Goal: Task Accomplishment & Management: Use online tool/utility

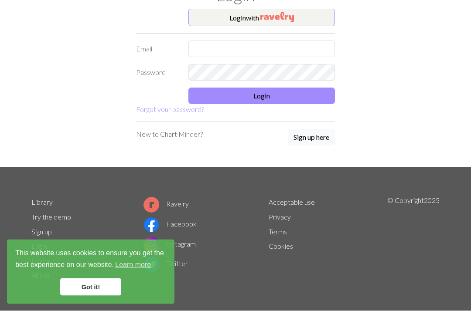
click at [303, 19] on button "Login with" at bounding box center [261, 17] width 146 height 17
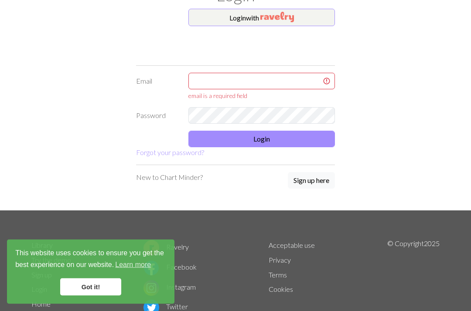
scroll to position [41, 0]
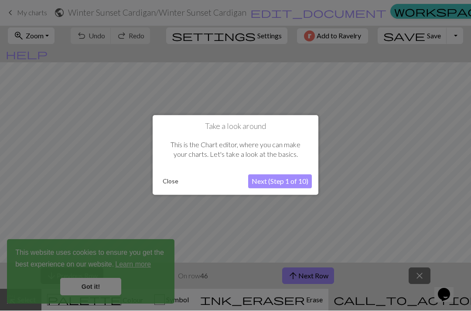
click at [170, 183] on button "Close" at bounding box center [170, 182] width 23 height 13
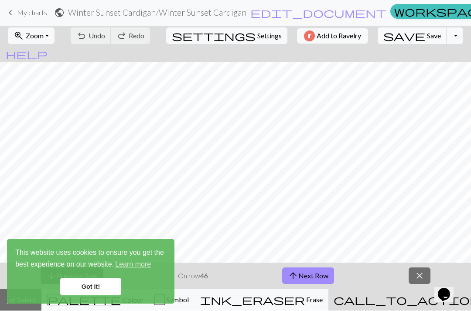
click at [80, 280] on link "Got it!" at bounding box center [90, 286] width 61 height 17
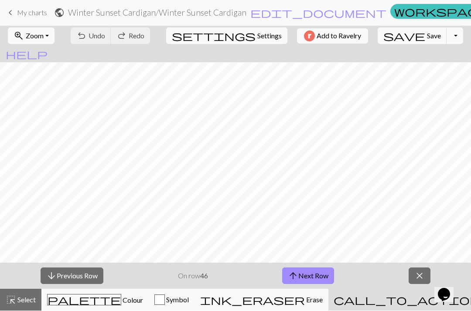
click at [18, 12] on span "My charts" at bounding box center [32, 13] width 30 height 8
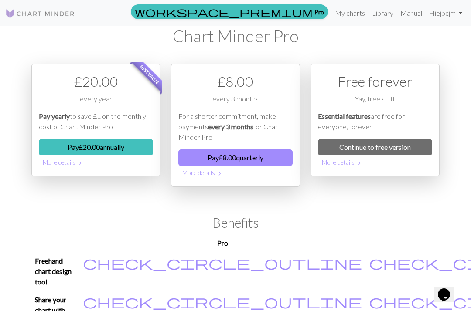
click at [405, 150] on link "Continue to free version" at bounding box center [375, 147] width 114 height 17
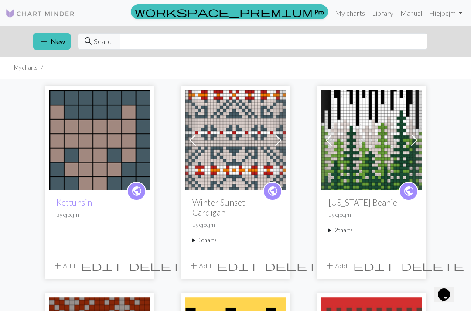
click at [46, 41] on span "add" at bounding box center [44, 41] width 10 height 12
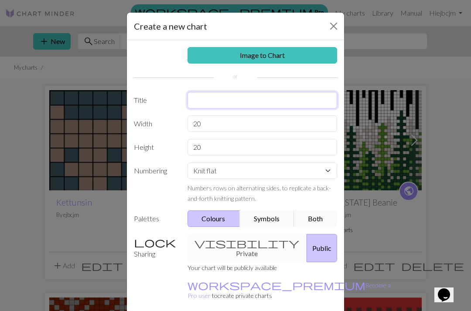
click at [206, 100] on input "text" at bounding box center [262, 100] width 150 height 17
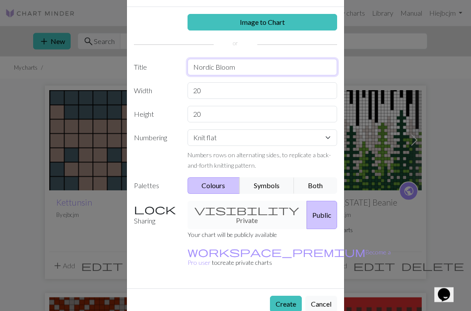
scroll to position [33, 0]
type input "Nordic Bloom"
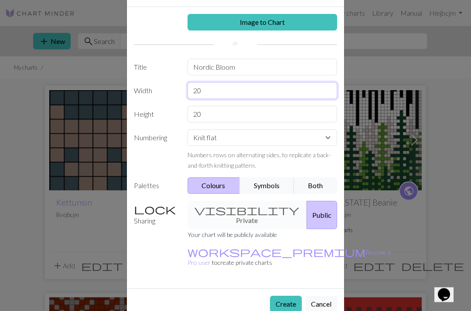
click at [200, 91] on input "20" at bounding box center [262, 91] width 150 height 17
type input "22"
click at [207, 112] on input "20" at bounding box center [262, 114] width 150 height 17
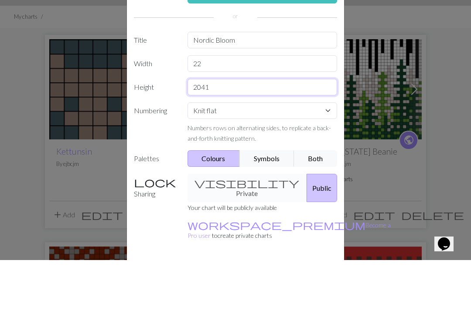
scroll to position [8, 0]
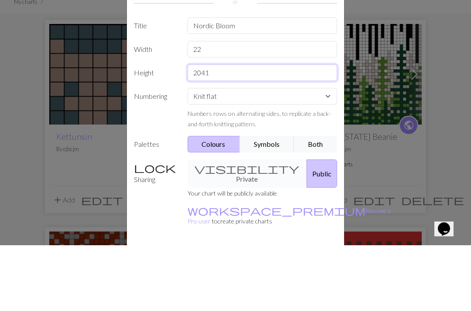
type input "2041"
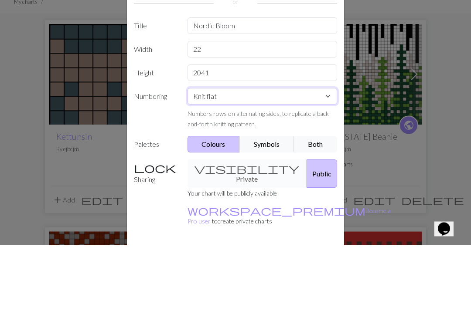
click at [326, 98] on div "Image to Chart Title Nordic Bloom Width 22 Height 2041 Numbering Knit flat Knit…" at bounding box center [235, 172] width 217 height 281
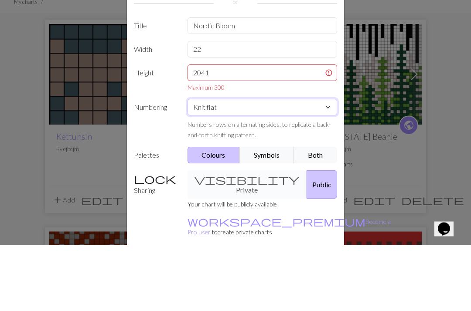
scroll to position [66, 0]
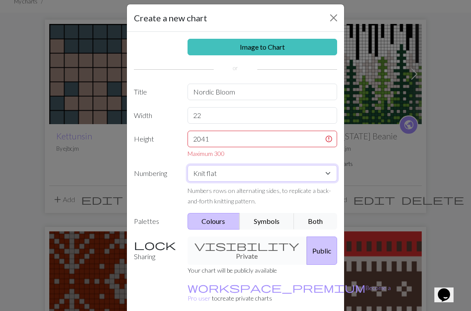
select select "round"
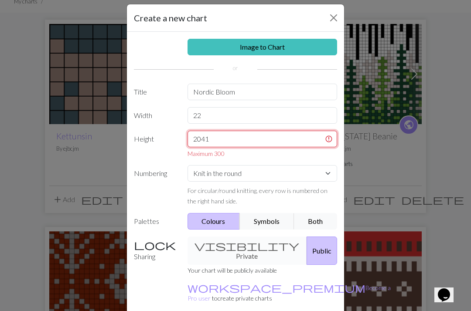
click at [217, 139] on input "2041" at bounding box center [262, 139] width 150 height 17
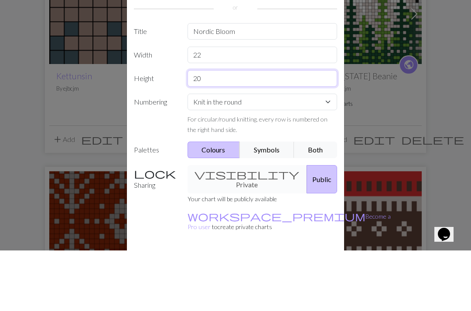
type input "2"
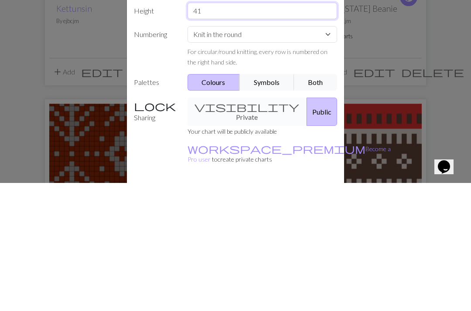
type input "41"
click at [224, 202] on button "Colours" at bounding box center [213, 210] width 53 height 17
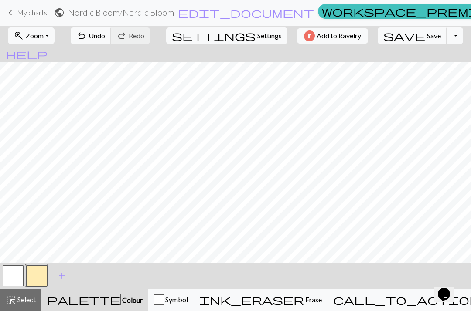
click at [15, 279] on button "button" at bounding box center [13, 276] width 21 height 21
click at [17, 276] on button "button" at bounding box center [13, 276] width 21 height 21
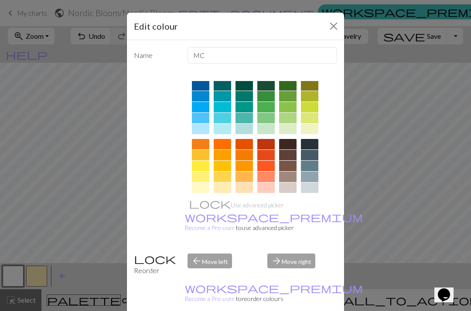
scroll to position [65, 0]
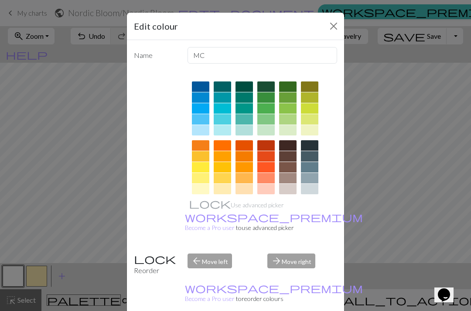
click at [288, 176] on div at bounding box center [287, 178] width 17 height 10
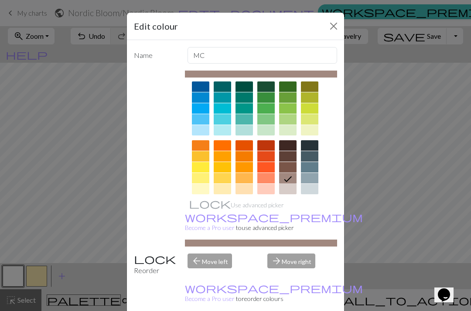
click at [40, 276] on div "Edit colour Name MC Use advanced picker workspace_premium Become a Pro user to …" at bounding box center [235, 155] width 471 height 311
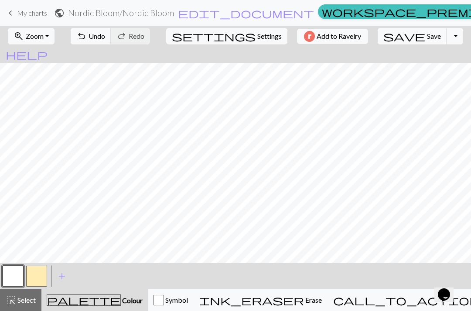
click at [38, 274] on button "button" at bounding box center [36, 276] width 21 height 21
click at [41, 278] on button "button" at bounding box center [36, 276] width 21 height 21
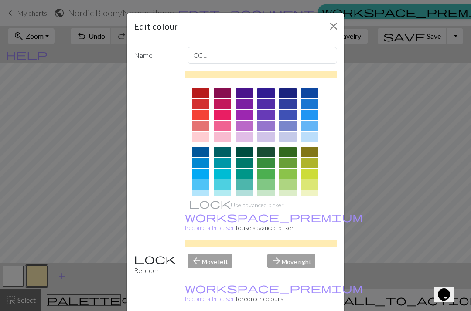
click at [309, 210] on div at bounding box center [309, 211] width 17 height 10
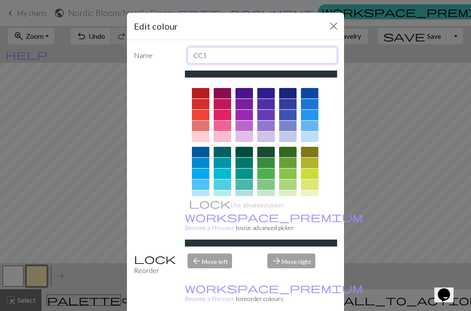
click at [217, 55] on input "CC1" at bounding box center [262, 55] width 150 height 17
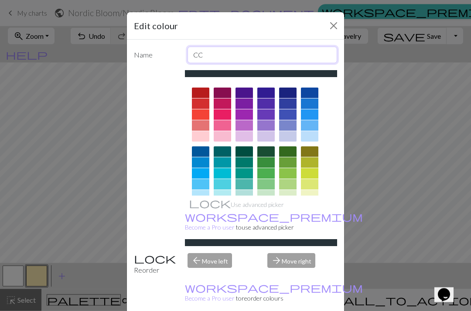
type input "C"
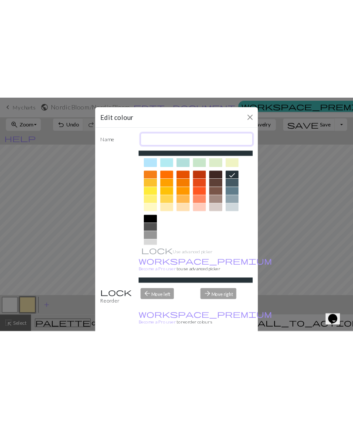
scroll to position [108, 0]
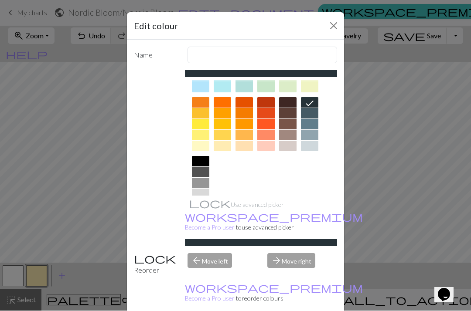
click at [15, 266] on div "Edit colour Name Use advanced picker workspace_premium Become a Pro user to use…" at bounding box center [235, 155] width 471 height 311
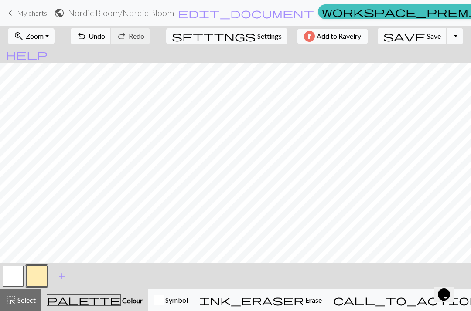
click at [6, 275] on button "button" at bounding box center [13, 276] width 21 height 21
click at [13, 275] on button "button" at bounding box center [13, 276] width 21 height 21
click at [9, 276] on button "button" at bounding box center [13, 276] width 21 height 21
click at [9, 276] on div "Edit colour Name MC Use advanced picker workspace_premium Become a Pro user to …" at bounding box center [235, 155] width 471 height 311
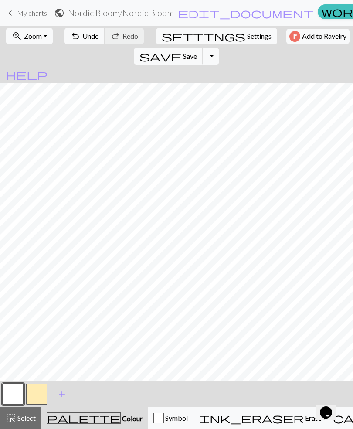
click at [17, 311] on button "button" at bounding box center [13, 393] width 21 height 21
click at [20, 311] on button "button" at bounding box center [13, 393] width 21 height 21
click at [19, 311] on div "Edit colour Name MC Use advanced picker workspace_premium Become a Pro user to …" at bounding box center [176, 214] width 353 height 429
click at [12, 311] on button "button" at bounding box center [13, 393] width 21 height 21
click at [25, 311] on button "highlight_alt Select Select" at bounding box center [20, 418] width 41 height 22
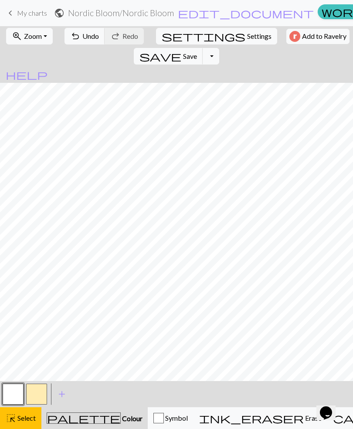
click at [12, 311] on span "highlight_alt" at bounding box center [11, 418] width 10 height 12
click at [13, 311] on button "button" at bounding box center [13, 393] width 21 height 21
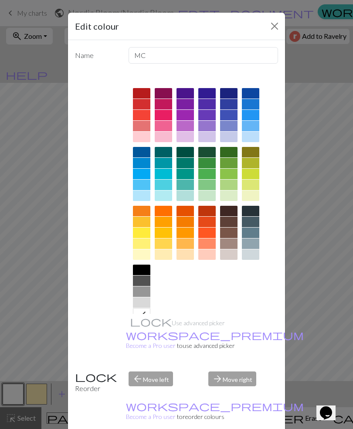
click at [229, 244] on div at bounding box center [228, 243] width 17 height 10
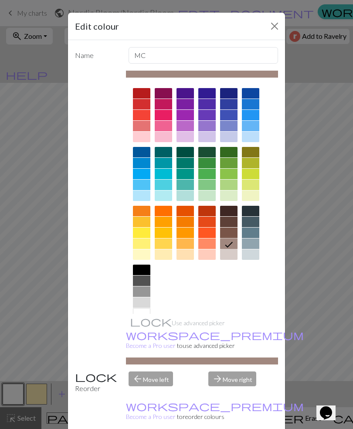
click at [272, 25] on button "Close" at bounding box center [275, 26] width 14 height 14
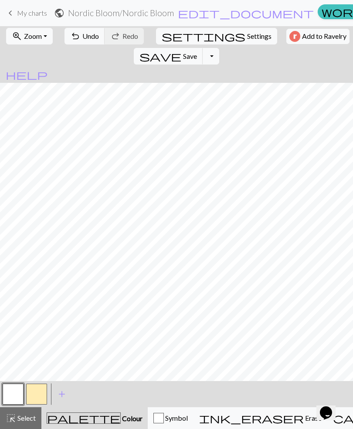
click at [38, 311] on button "button" at bounding box center [36, 393] width 21 height 21
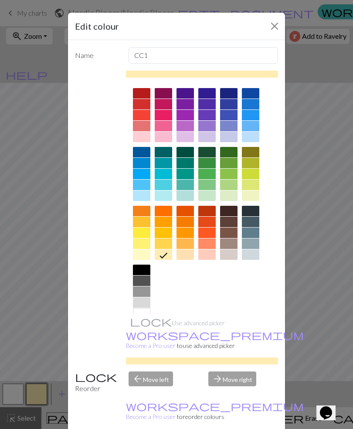
click at [244, 211] on div at bounding box center [250, 211] width 17 height 10
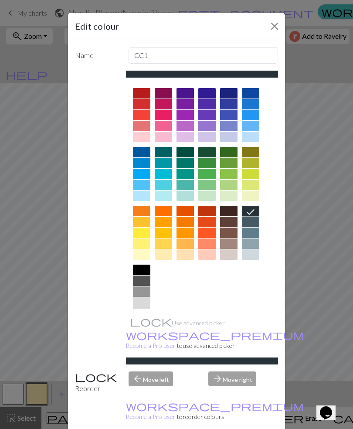
click at [277, 30] on button "Close" at bounding box center [275, 26] width 14 height 14
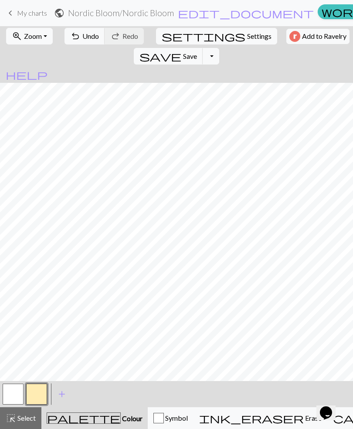
click at [4, 311] on button "button" at bounding box center [13, 393] width 21 height 21
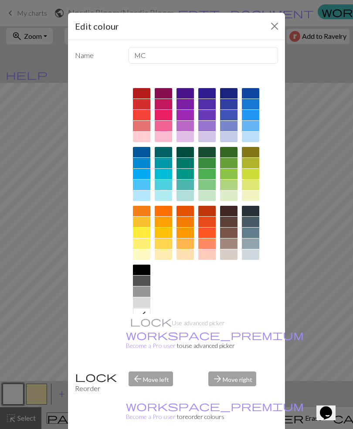
click at [230, 245] on div at bounding box center [228, 243] width 17 height 10
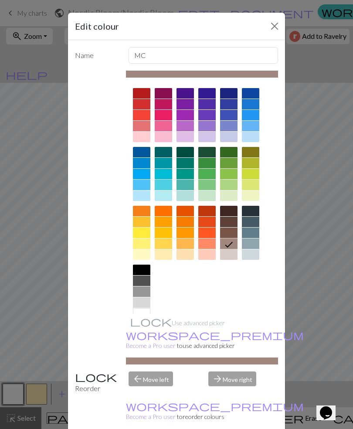
click at [231, 241] on icon at bounding box center [229, 244] width 10 height 10
click at [278, 28] on button "Close" at bounding box center [275, 26] width 14 height 14
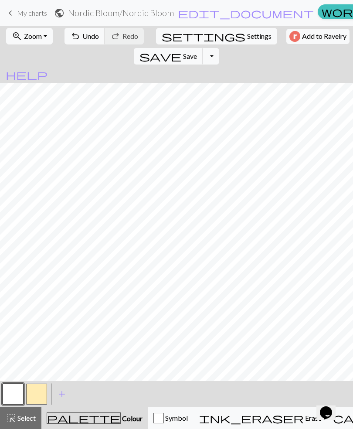
click at [12, 311] on button "button" at bounding box center [13, 393] width 21 height 21
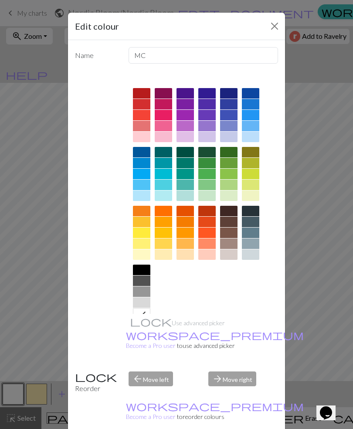
click at [7, 311] on div "Edit colour Name MC Use advanced picker workspace_premium Become a Pro user to …" at bounding box center [176, 214] width 353 height 429
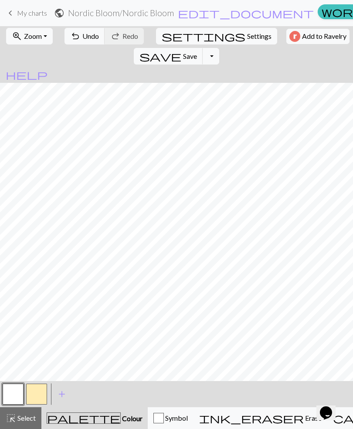
click at [11, 311] on button "button" at bounding box center [13, 393] width 21 height 21
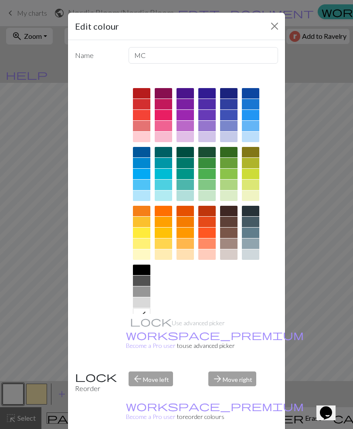
click at [252, 209] on div at bounding box center [250, 211] width 17 height 10
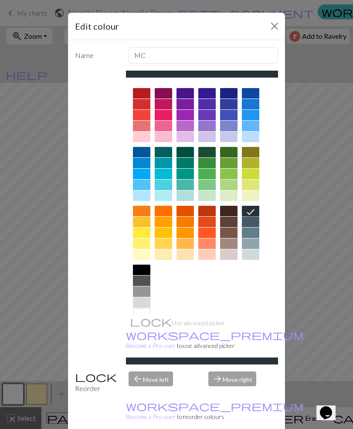
click at [17, 311] on div "Edit colour Name MC Use advanced picker workspace_premium Become a Pro user to …" at bounding box center [176, 214] width 353 height 429
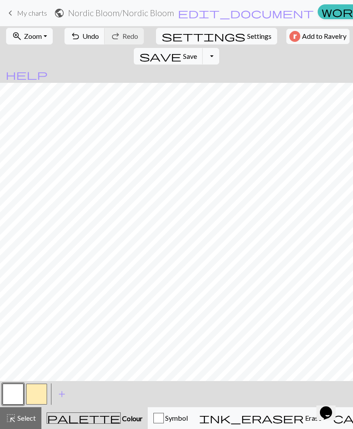
click at [38, 311] on button "button" at bounding box center [36, 393] width 21 height 21
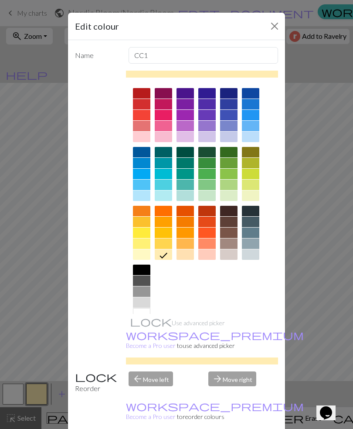
click at [250, 214] on div at bounding box center [250, 211] width 17 height 10
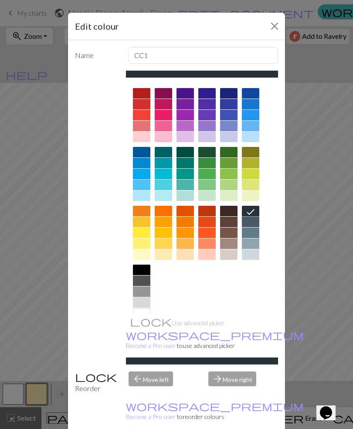
click at [36, 311] on div "Edit colour Name CC1 Use advanced picker workspace_premium Become a Pro user to…" at bounding box center [176, 214] width 353 height 429
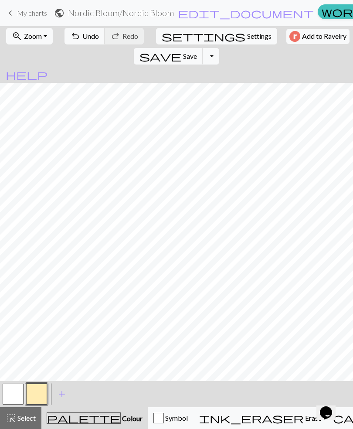
click at [121, 311] on span "Colour" at bounding box center [132, 418] width 22 height 8
click at [75, 311] on button "palette Colour Colour" at bounding box center [94, 418] width 106 height 22
click at [22, 311] on button "highlight_alt Select Select" at bounding box center [20, 418] width 41 height 22
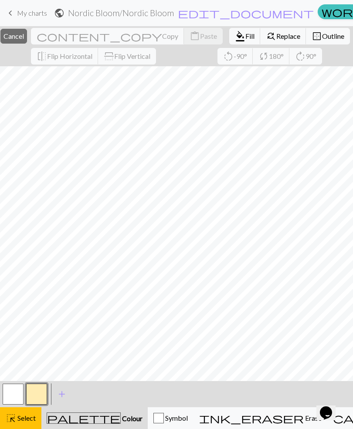
click at [34, 311] on button "button" at bounding box center [36, 393] width 21 height 21
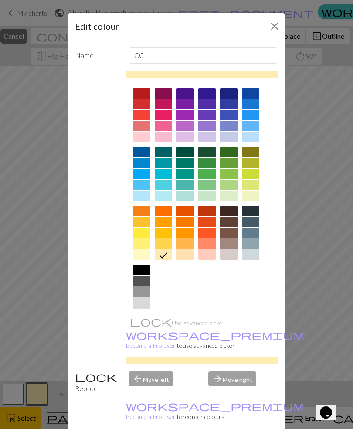
click at [34, 311] on div "Edit colour Name CC1 Use advanced picker workspace_premium Become a Pro user to…" at bounding box center [176, 214] width 353 height 429
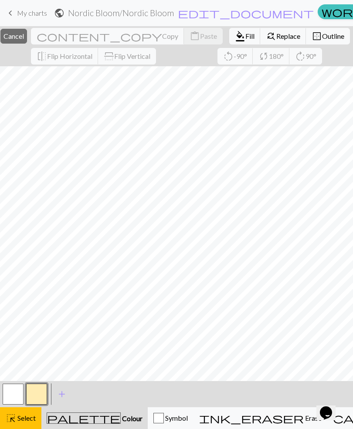
click at [14, 311] on button "button" at bounding box center [13, 393] width 21 height 21
click at [11, 311] on button "button" at bounding box center [13, 393] width 21 height 21
click at [11, 311] on div "Edit colour Name MC Use advanced picker workspace_premium Become a Pro user to …" at bounding box center [176, 214] width 353 height 429
click at [92, 311] on button "palette Colour Colour" at bounding box center [94, 418] width 106 height 22
click at [24, 33] on span "Cancel" at bounding box center [13, 36] width 20 height 8
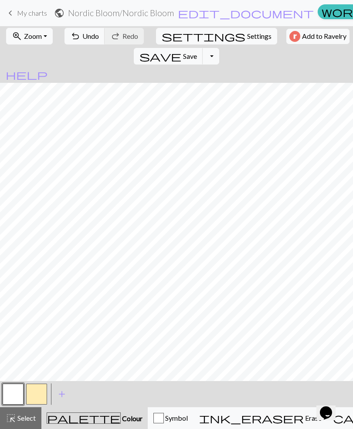
click at [15, 311] on button "button" at bounding box center [13, 393] width 21 height 21
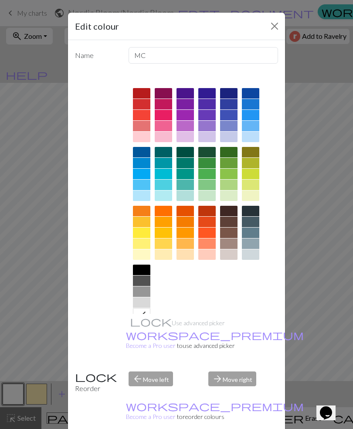
click at [228, 244] on div at bounding box center [228, 243] width 17 height 10
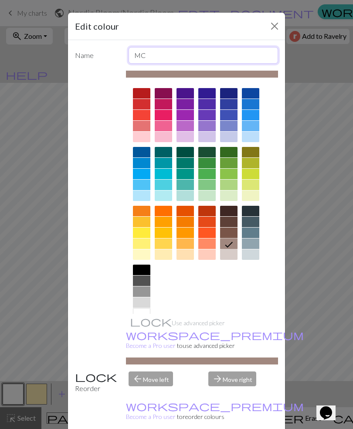
click at [169, 54] on input "MC" at bounding box center [204, 55] width 150 height 17
click at [274, 26] on button "Close" at bounding box center [275, 26] width 14 height 14
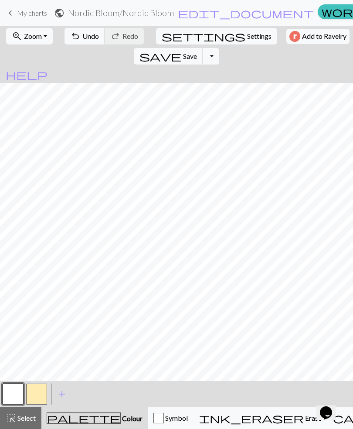
click at [16, 311] on button "button" at bounding box center [13, 393] width 21 height 21
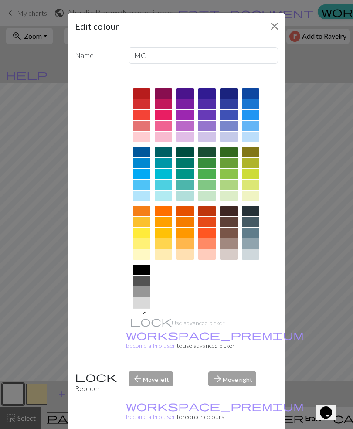
click at [226, 246] on div at bounding box center [228, 243] width 17 height 10
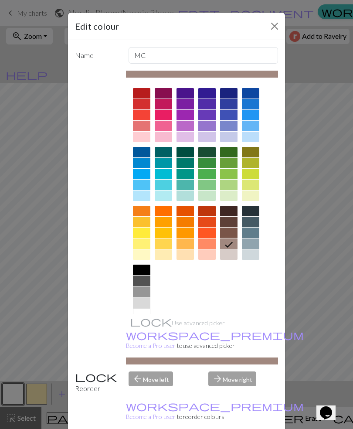
click at [232, 238] on div at bounding box center [231, 243] width 14 height 11
click at [98, 283] on div "Use advanced picker workspace_premium Become a Pro user to use advanced picker" at bounding box center [176, 218] width 203 height 294
click at [228, 244] on icon at bounding box center [229, 244] width 10 height 10
click at [157, 311] on div "arrow_back Move left" at bounding box center [163, 382] width 80 height 22
click at [242, 311] on div "arrow_forward Move right" at bounding box center [243, 382] width 80 height 22
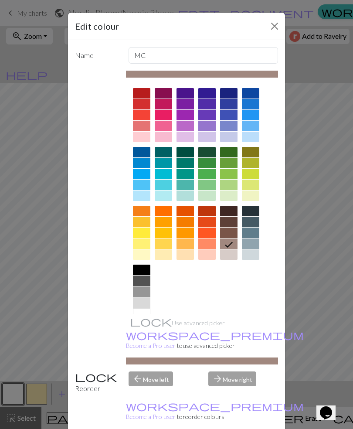
click at [277, 23] on button "Close" at bounding box center [275, 26] width 14 height 14
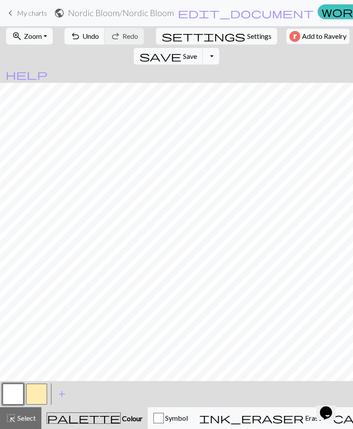
click at [15, 311] on button "button" at bounding box center [13, 393] width 21 height 21
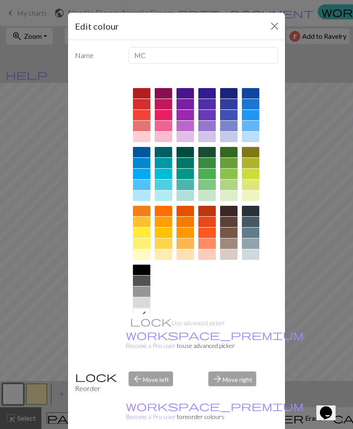
click at [233, 240] on div at bounding box center [228, 243] width 17 height 10
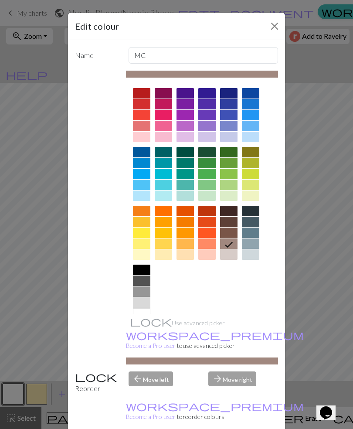
click at [37, 311] on div "Edit colour Name MC Use advanced picker workspace_premium Become a Pro user to …" at bounding box center [176, 214] width 353 height 429
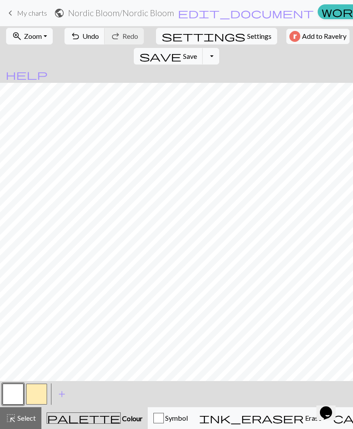
click at [37, 311] on button "button" at bounding box center [36, 393] width 21 height 21
click at [38, 311] on button "button" at bounding box center [36, 393] width 21 height 21
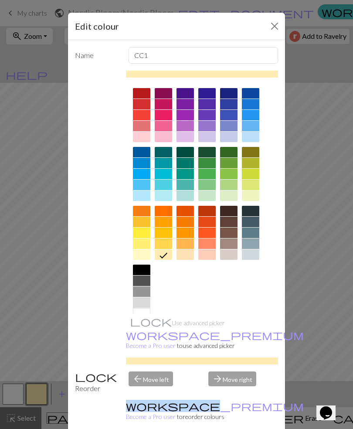
click at [252, 213] on div at bounding box center [250, 211] width 17 height 10
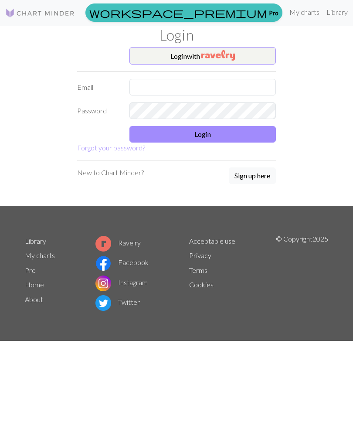
click at [251, 51] on button "Login with" at bounding box center [202, 55] width 146 height 17
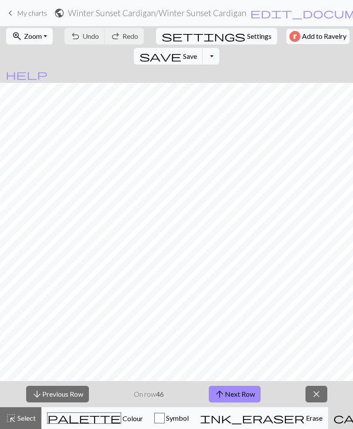
click at [20, 16] on span "My charts" at bounding box center [32, 13] width 30 height 8
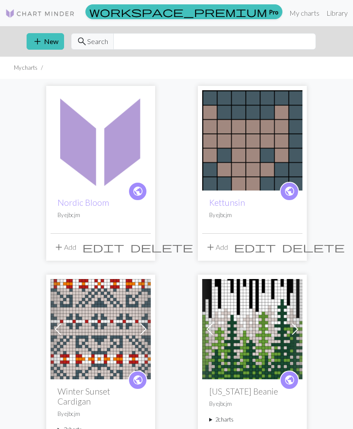
click at [43, 41] on button "add New" at bounding box center [45, 41] width 37 height 17
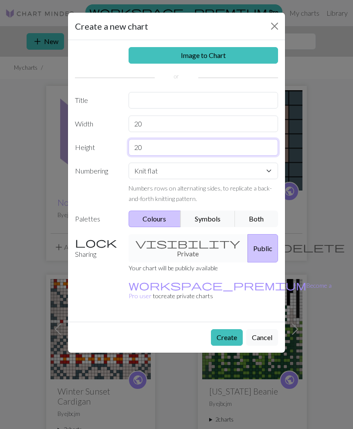
click at [145, 149] on input "20" at bounding box center [204, 147] width 150 height 17
type input "2"
type input "41"
click at [266, 172] on select "Knit flat Knit in the round Lace knitting Cross stitch" at bounding box center [204, 171] width 150 height 17
select select "round"
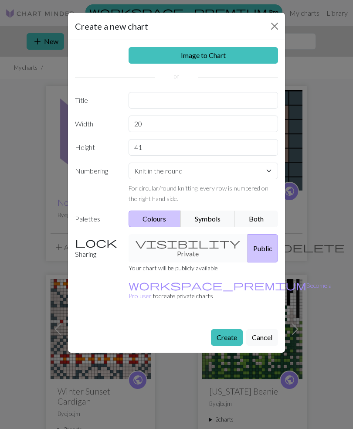
click at [232, 329] on button "Create" at bounding box center [227, 337] width 32 height 17
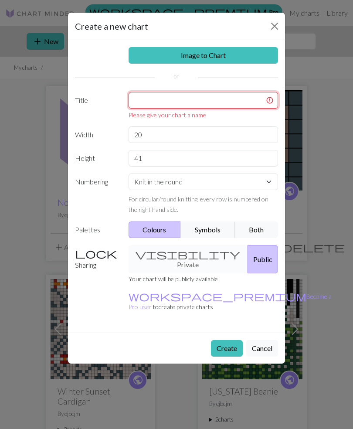
click at [147, 101] on input "text" at bounding box center [204, 100] width 150 height 17
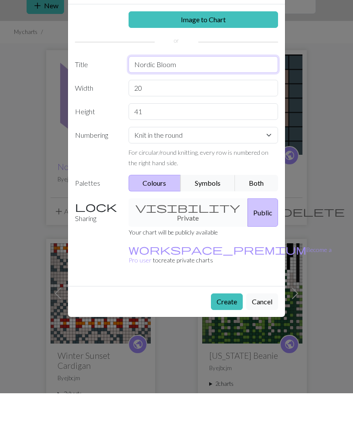
type input "Nordic Bloom"
click at [233, 329] on button "Create" at bounding box center [227, 337] width 32 height 17
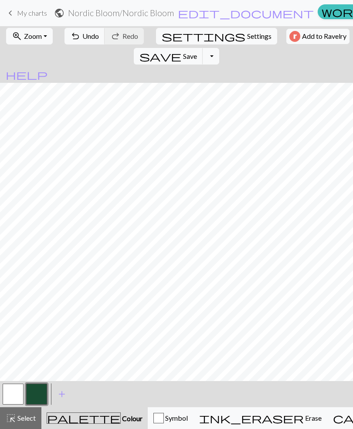
click at [13, 392] on button "button" at bounding box center [13, 393] width 21 height 21
click at [36, 392] on button "button" at bounding box center [36, 393] width 21 height 21
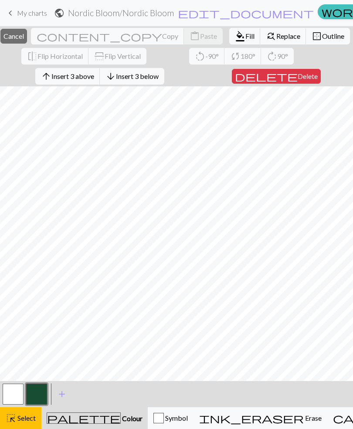
click at [227, 415] on span "ink_eraser" at bounding box center [251, 418] width 105 height 12
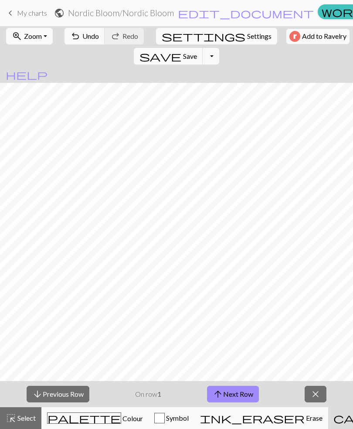
click at [19, 415] on span "Select" at bounding box center [26, 417] width 20 height 8
click at [219, 48] on button "Toggle Dropdown" at bounding box center [211, 56] width 17 height 17
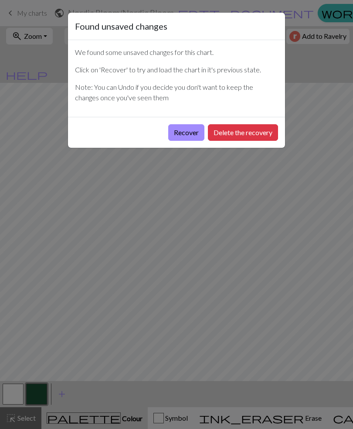
click at [263, 129] on button "Delete the recovery" at bounding box center [243, 132] width 70 height 17
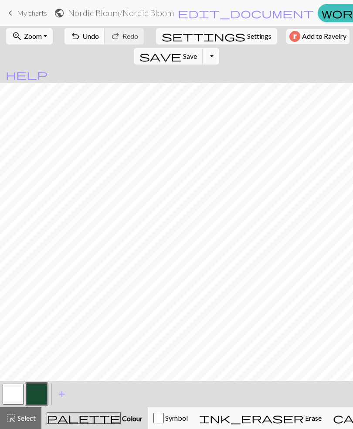
click at [247, 35] on span "Settings" at bounding box center [259, 36] width 24 height 10
select select "aran"
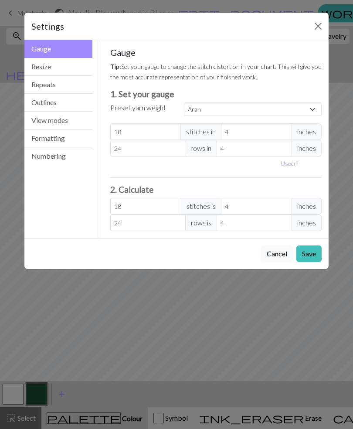
click at [172, 37] on div "Settings" at bounding box center [176, 26] width 304 height 27
click at [58, 67] on button "Resize" at bounding box center [58, 67] width 68 height 18
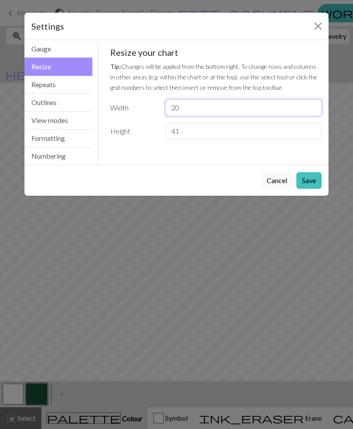
click at [186, 106] on input "20" at bounding box center [244, 107] width 156 height 17
click at [0, 152] on div "Settings Resize Gauge Resize Repeats Outlines View modes Formatting Numbering G…" at bounding box center [176, 214] width 353 height 429
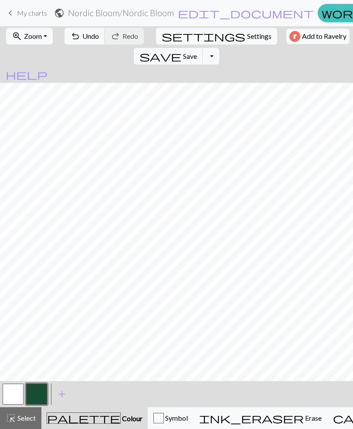
click at [247, 38] on span "Settings" at bounding box center [259, 36] width 24 height 10
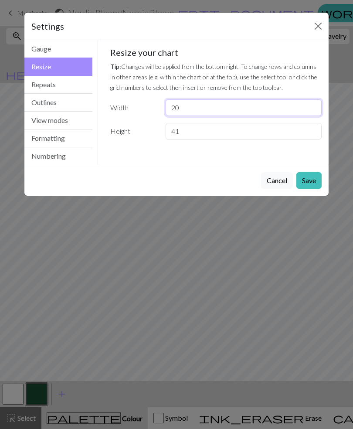
click at [183, 108] on input "20" at bounding box center [244, 107] width 156 height 17
type input "23"
click at [314, 180] on button "Save" at bounding box center [308, 180] width 25 height 17
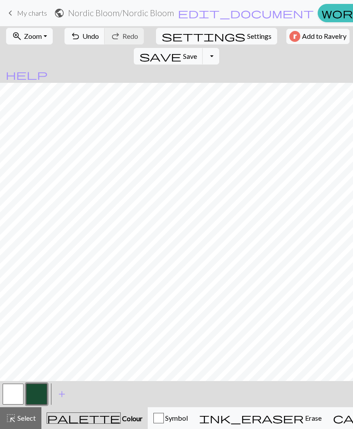
click at [304, 415] on span "Erase" at bounding box center [313, 417] width 18 height 8
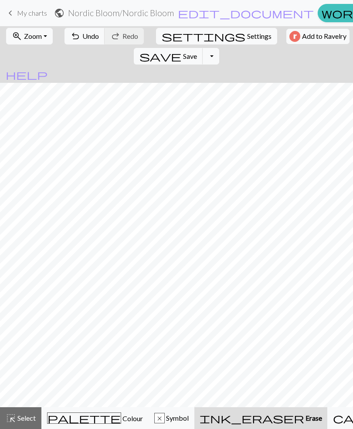
click at [85, 413] on div "palette Colour Colour" at bounding box center [95, 417] width 96 height 11
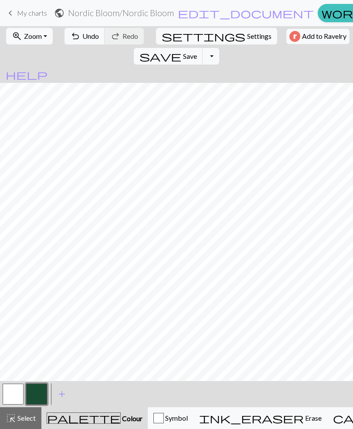
click at [35, 393] on button "button" at bounding box center [36, 393] width 21 height 21
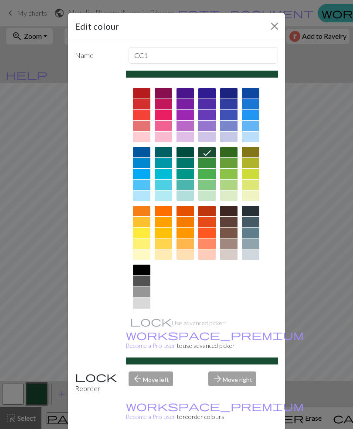
click at [141, 268] on div at bounding box center [141, 269] width 17 height 10
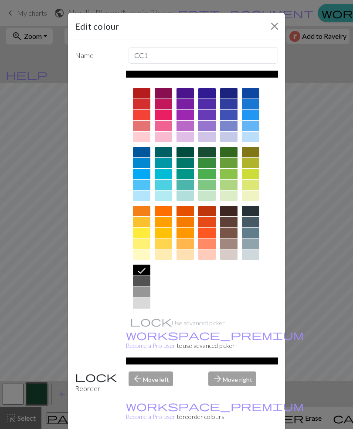
click at [327, 362] on div "Edit colour Name CC1 Use advanced picker workspace_premium Become a Pro user to…" at bounding box center [176, 214] width 353 height 429
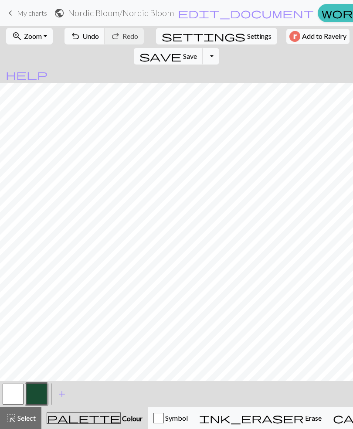
click at [6, 395] on button "button" at bounding box center [13, 393] width 21 height 21
click at [34, 390] on button "button" at bounding box center [36, 393] width 21 height 21
click at [15, 394] on button "button" at bounding box center [13, 393] width 21 height 21
click at [34, 392] on button "button" at bounding box center [36, 393] width 21 height 21
click at [85, 36] on span "Undo" at bounding box center [90, 36] width 17 height 8
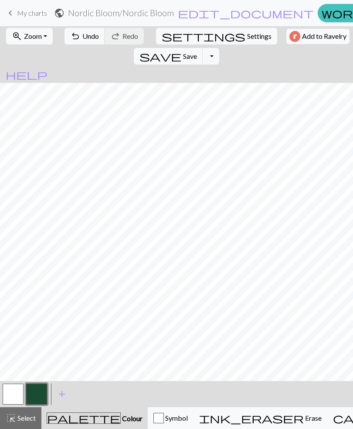
click at [8, 394] on button "button" at bounding box center [13, 393] width 21 height 21
click at [35, 396] on button "button" at bounding box center [36, 393] width 21 height 21
click at [7, 395] on button "button" at bounding box center [13, 393] width 21 height 21
click at [31, 394] on button "button" at bounding box center [36, 393] width 21 height 21
click at [15, 395] on button "button" at bounding box center [13, 393] width 21 height 21
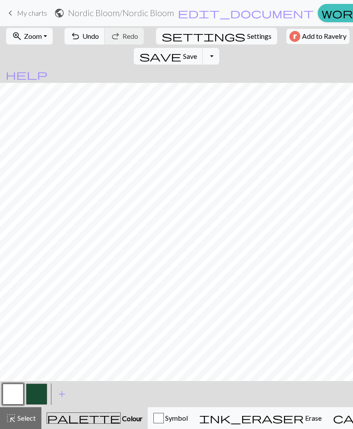
click at [30, 393] on button "button" at bounding box center [36, 393] width 21 height 21
click at [6, 397] on button "button" at bounding box center [13, 393] width 21 height 21
click at [30, 395] on button "button" at bounding box center [36, 393] width 21 height 21
click at [5, 397] on button "button" at bounding box center [13, 393] width 21 height 21
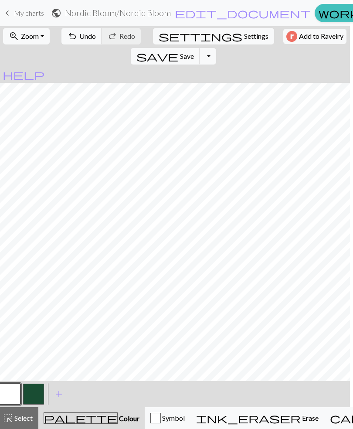
scroll to position [0, 4]
click at [31, 398] on button "button" at bounding box center [32, 393] width 21 height 21
click at [0, 400] on button "button" at bounding box center [9, 393] width 21 height 21
click at [31, 397] on button "button" at bounding box center [32, 393] width 21 height 21
click at [2, 393] on button "button" at bounding box center [9, 393] width 21 height 21
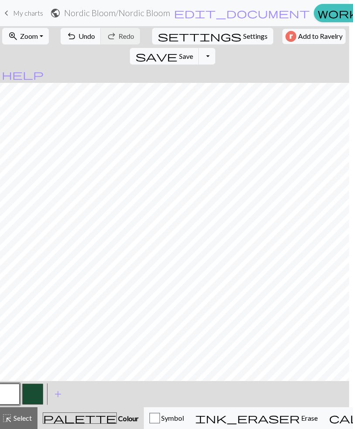
click at [30, 397] on button "button" at bounding box center [32, 393] width 21 height 21
click at [83, 34] on span "Undo" at bounding box center [86, 36] width 17 height 8
click at [15, 395] on button "button" at bounding box center [9, 393] width 21 height 21
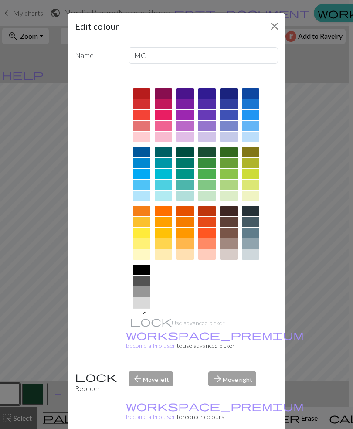
click at [274, 27] on button "Close" at bounding box center [275, 26] width 14 height 14
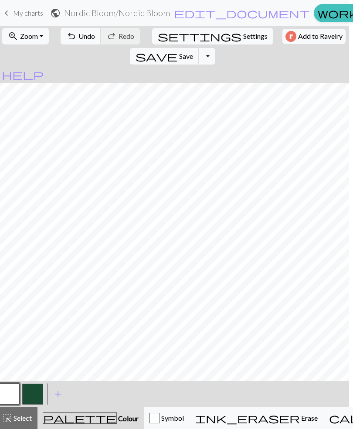
click at [37, 397] on button "button" at bounding box center [32, 393] width 21 height 21
click at [82, 31] on button "undo Undo Undo" at bounding box center [81, 36] width 41 height 17
click at [32, 37] on span "Zoom" at bounding box center [29, 36] width 18 height 8
click at [85, 37] on span "Undo" at bounding box center [86, 36] width 17 height 8
click at [3, 398] on button "button" at bounding box center [9, 393] width 21 height 21
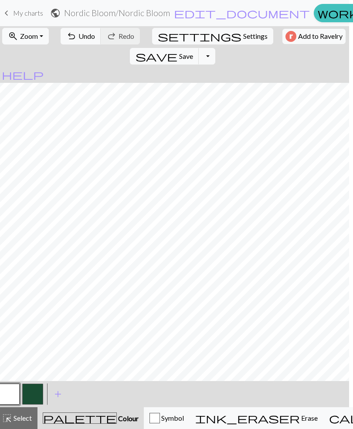
click at [31, 395] on button "button" at bounding box center [32, 393] width 21 height 21
click at [85, 34] on span "Undo" at bounding box center [86, 36] width 17 height 8
click at [85, 33] on span "Undo" at bounding box center [86, 36] width 17 height 8
click at [81, 40] on span "Undo" at bounding box center [86, 36] width 17 height 8
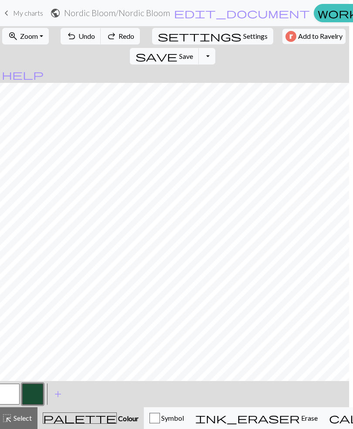
click at [78, 39] on span "Undo" at bounding box center [86, 36] width 17 height 8
click at [78, 41] on button "undo Undo Undo" at bounding box center [81, 36] width 41 height 17
click at [78, 39] on span "Undo" at bounding box center [86, 36] width 17 height 8
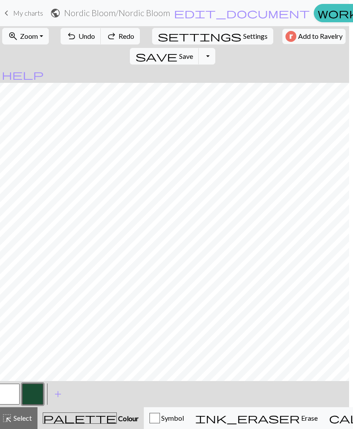
click at [78, 39] on span "Undo" at bounding box center [86, 36] width 17 height 8
click at [78, 40] on span "Undo" at bounding box center [86, 36] width 17 height 8
click at [78, 38] on span "Undo" at bounding box center [86, 36] width 17 height 8
click at [78, 37] on span "Undo" at bounding box center [86, 36] width 17 height 8
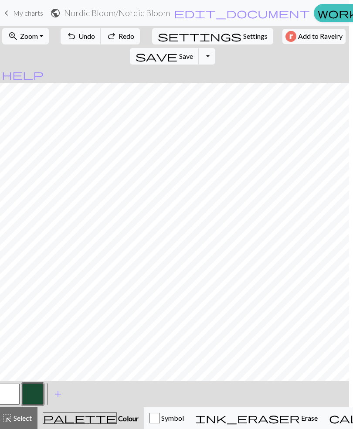
click at [78, 37] on span "Undo" at bounding box center [86, 36] width 17 height 8
click at [78, 33] on span "Undo" at bounding box center [86, 36] width 17 height 8
click at [81, 31] on button "undo Undo Undo" at bounding box center [81, 36] width 41 height 17
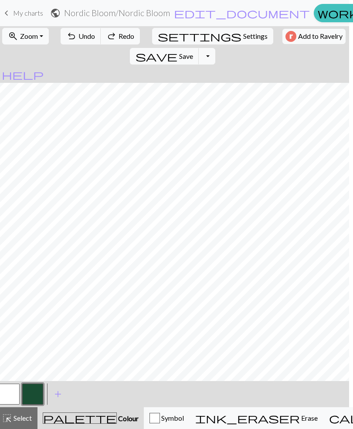
click at [81, 31] on button "undo Undo Undo" at bounding box center [81, 36] width 41 height 17
click at [83, 30] on button "undo Undo Undo" at bounding box center [81, 36] width 41 height 17
click at [83, 32] on span "Undo" at bounding box center [86, 36] width 17 height 8
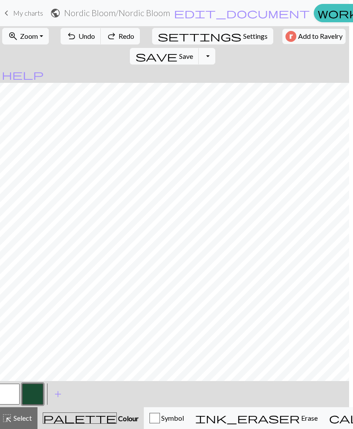
click at [87, 30] on button "undo Undo Undo" at bounding box center [81, 36] width 41 height 17
click at [86, 30] on button "undo Undo Undo" at bounding box center [81, 36] width 41 height 17
click at [87, 34] on span "Undo" at bounding box center [86, 36] width 17 height 8
click at [86, 33] on span "Undo" at bounding box center [86, 36] width 17 height 8
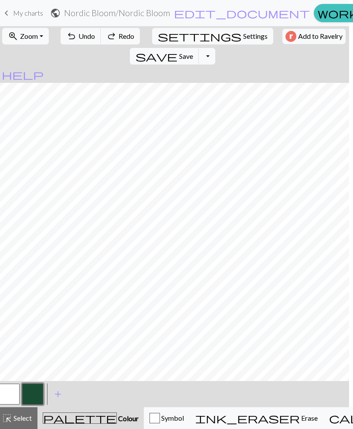
click at [85, 33] on span "Undo" at bounding box center [86, 36] width 17 height 8
click at [86, 34] on span "Undo" at bounding box center [86, 36] width 17 height 8
click at [85, 34] on span "Undo" at bounding box center [86, 36] width 17 height 8
click at [88, 34] on span "Undo" at bounding box center [86, 36] width 17 height 8
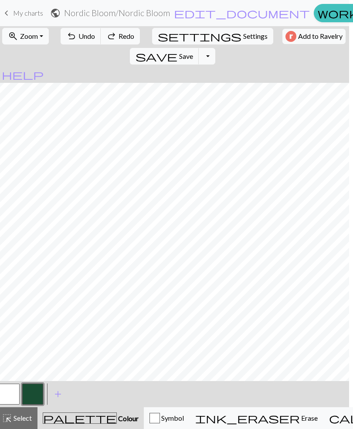
click at [88, 35] on span "Undo" at bounding box center [86, 36] width 17 height 8
click at [81, 34] on span "Undo" at bounding box center [86, 36] width 17 height 8
click at [89, 35] on span "Undo" at bounding box center [86, 36] width 17 height 8
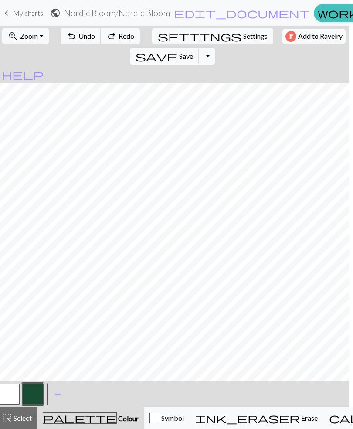
click at [89, 34] on span "Undo" at bounding box center [86, 36] width 17 height 8
click at [101, 33] on button "redo Redo Redo" at bounding box center [120, 36] width 39 height 17
click at [81, 37] on span "Undo" at bounding box center [86, 36] width 17 height 8
click at [14, 393] on button "button" at bounding box center [9, 393] width 21 height 21
click at [13, 393] on button "button" at bounding box center [9, 393] width 21 height 21
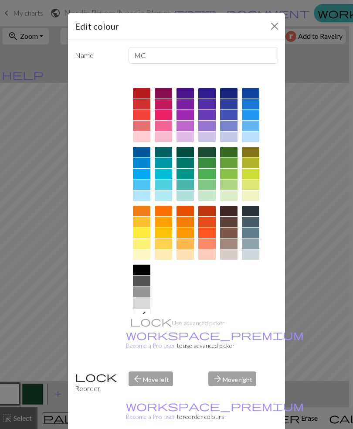
click at [230, 242] on div at bounding box center [228, 243] width 17 height 10
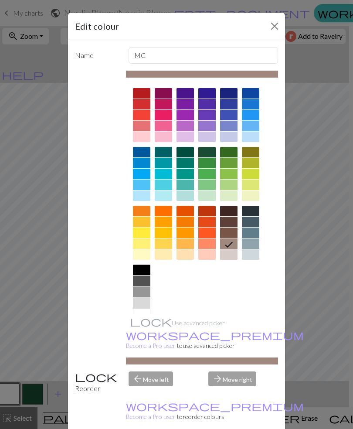
click at [17, 395] on div "Edit colour Name MC Use advanced picker workspace_premium Become a Pro user to …" at bounding box center [176, 214] width 353 height 429
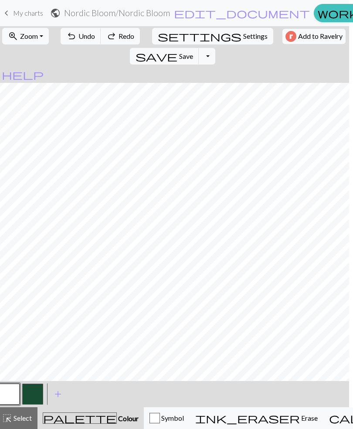
click at [16, 397] on button "button" at bounding box center [9, 393] width 21 height 21
click at [16, 397] on div "Edit colour Name MC Use advanced picker workspace_premium Become a Pro user to …" at bounding box center [176, 214] width 353 height 429
click at [117, 421] on span "Colour" at bounding box center [128, 418] width 22 height 8
click at [117, 420] on span "Colour" at bounding box center [128, 418] width 22 height 8
click at [10, 396] on button "button" at bounding box center [9, 393] width 21 height 21
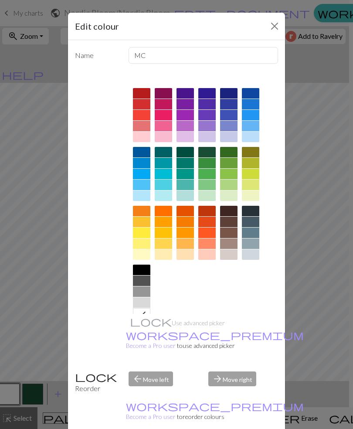
click at [229, 252] on div at bounding box center [228, 254] width 17 height 10
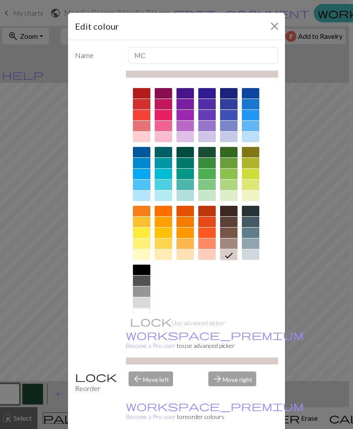
click at [15, 394] on div "Edit colour Name MC Use advanced picker workspace_premium Become a Pro user to …" at bounding box center [176, 214] width 353 height 429
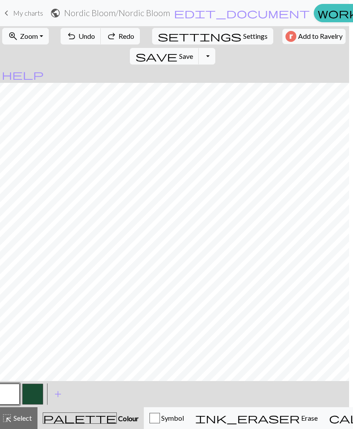
click at [17, 398] on button "button" at bounding box center [9, 393] width 21 height 21
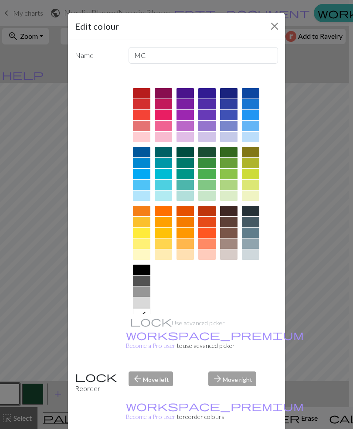
click at [64, 393] on div "Edit colour Name MC Use advanced picker workspace_premium Become a Pro user to …" at bounding box center [176, 214] width 353 height 429
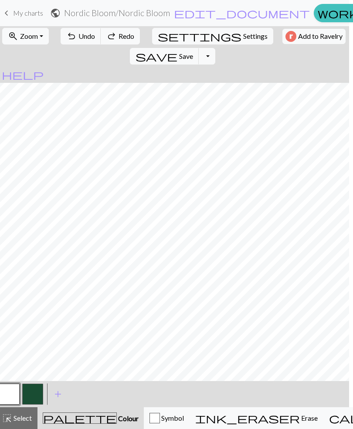
click at [56, 392] on span "add" at bounding box center [58, 394] width 10 height 12
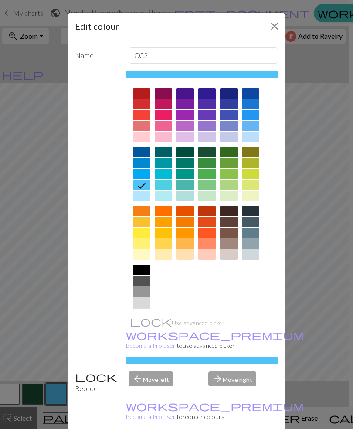
click at [276, 31] on button "Close" at bounding box center [275, 26] width 14 height 14
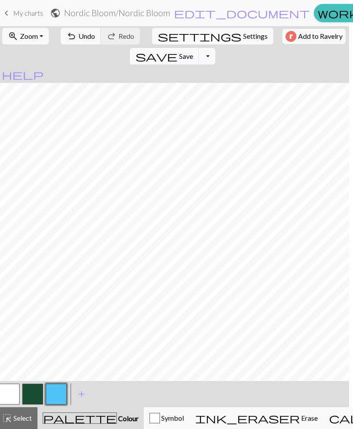
click at [11, 395] on button "button" at bounding box center [9, 393] width 21 height 21
click at [55, 394] on button "button" at bounding box center [56, 393] width 21 height 21
click at [83, 391] on span "add" at bounding box center [81, 394] width 10 height 12
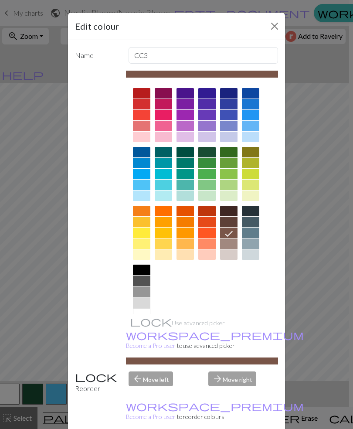
click at [230, 253] on div at bounding box center [228, 254] width 17 height 10
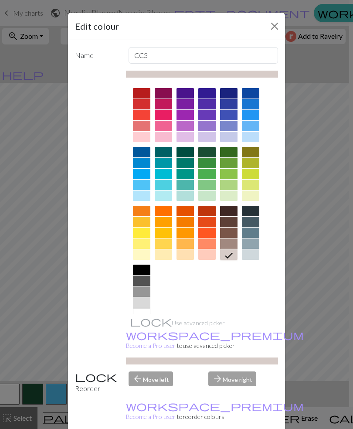
click at [276, 26] on button "Close" at bounding box center [275, 26] width 14 height 14
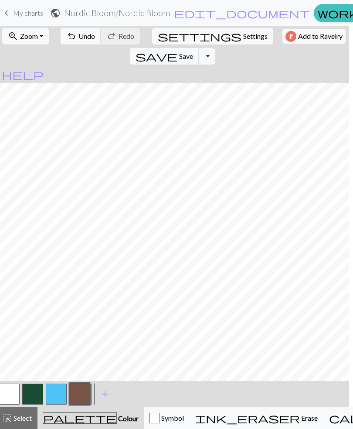
click at [82, 390] on button "button" at bounding box center [79, 393] width 21 height 21
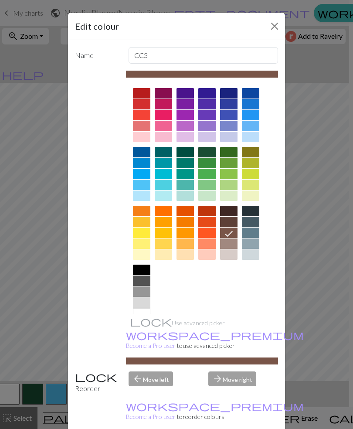
click at [228, 254] on div at bounding box center [228, 254] width 17 height 10
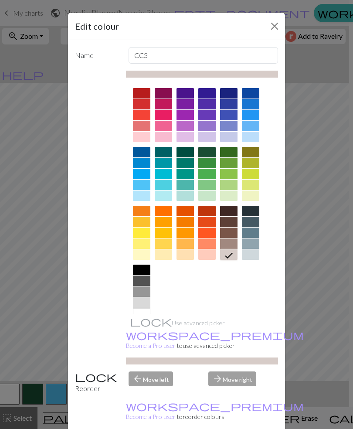
scroll to position [0, 0]
click at [275, 27] on button "Close" at bounding box center [275, 26] width 14 height 14
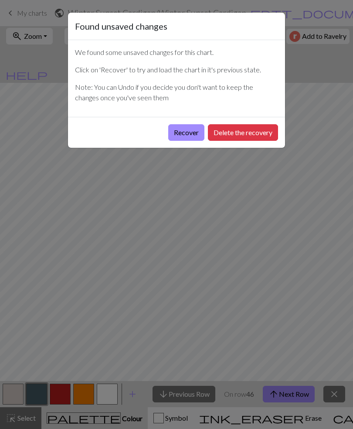
click at [219, 132] on button "Delete the recovery" at bounding box center [243, 132] width 70 height 17
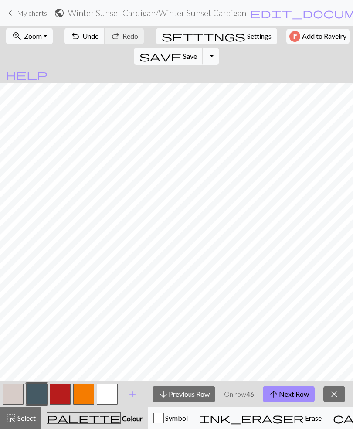
click at [15, 19] on span "keyboard_arrow_left" at bounding box center [10, 13] width 10 height 12
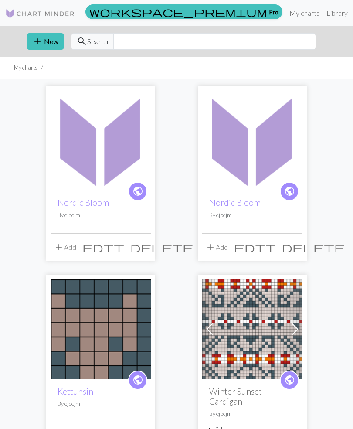
click at [121, 203] on h2 "Nordic Bloom" at bounding box center [101, 202] width 86 height 10
click at [111, 180] on img at bounding box center [101, 140] width 100 height 100
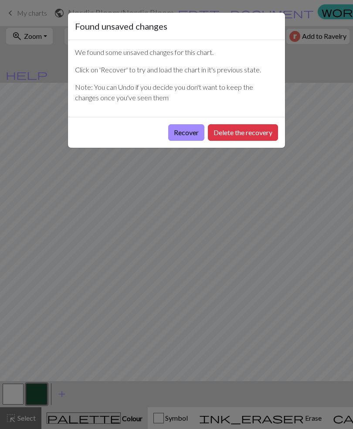
click at [195, 128] on button "Recover" at bounding box center [186, 132] width 36 height 17
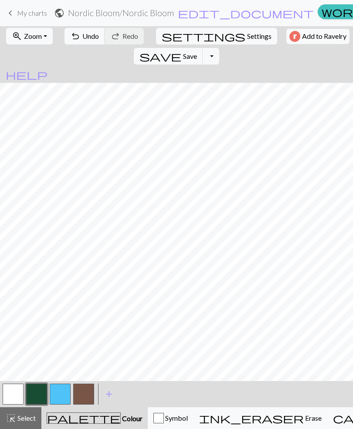
click at [84, 397] on button "button" at bounding box center [83, 393] width 21 height 21
click at [40, 392] on button "button" at bounding box center [36, 393] width 21 height 21
click at [82, 39] on span "Undo" at bounding box center [90, 36] width 17 height 8
click at [87, 33] on span "Undo" at bounding box center [90, 36] width 17 height 8
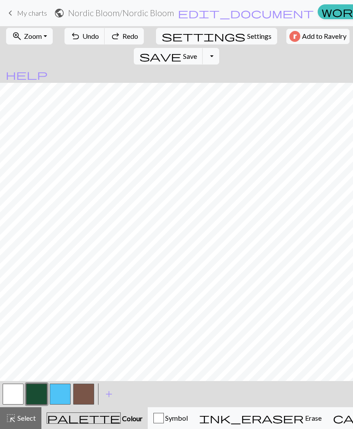
click at [87, 32] on span "Undo" at bounding box center [90, 36] width 17 height 8
click at [90, 33] on span "Undo" at bounding box center [90, 36] width 17 height 8
click at [89, 33] on span "Undo" at bounding box center [90, 36] width 17 height 8
click at [91, 35] on span "Undo" at bounding box center [90, 36] width 17 height 8
click at [91, 34] on span "Undo" at bounding box center [90, 36] width 17 height 8
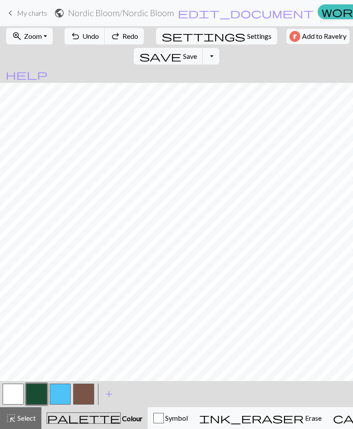
click at [93, 35] on span "Undo" at bounding box center [90, 36] width 17 height 8
click at [93, 34] on span "Undo" at bounding box center [90, 36] width 17 height 8
click at [96, 37] on button "undo Undo Undo" at bounding box center [84, 36] width 41 height 17
click at [99, 36] on button "undo Undo Undo" at bounding box center [84, 36] width 41 height 17
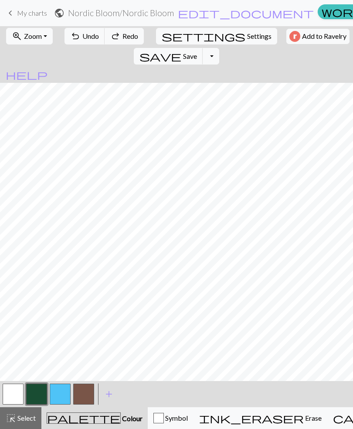
click at [98, 36] on button "undo Undo Undo" at bounding box center [84, 36] width 41 height 17
click at [95, 40] on button "undo Undo Undo" at bounding box center [84, 36] width 41 height 17
click at [99, 39] on button "undo Undo Undo" at bounding box center [84, 36] width 41 height 17
click at [98, 39] on button "undo Undo Undo" at bounding box center [84, 36] width 41 height 17
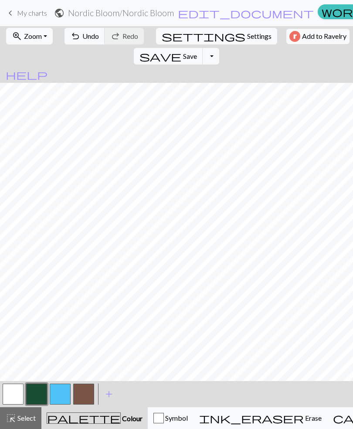
click at [85, 36] on span "Undo" at bounding box center [90, 36] width 17 height 8
click at [85, 35] on span "Undo" at bounding box center [90, 36] width 17 height 8
click at [88, 38] on span "Undo" at bounding box center [90, 36] width 17 height 8
click at [87, 37] on span "Undo" at bounding box center [90, 36] width 17 height 8
click at [92, 36] on span "Undo" at bounding box center [90, 36] width 17 height 8
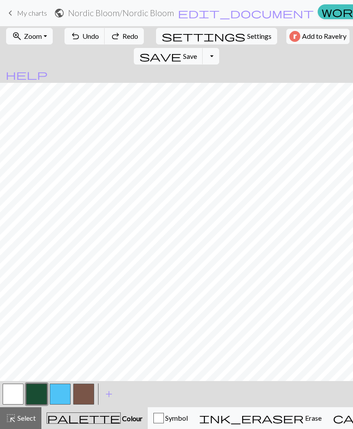
click at [91, 36] on span "Undo" at bounding box center [90, 36] width 17 height 8
click at [93, 39] on span "Undo" at bounding box center [90, 36] width 17 height 8
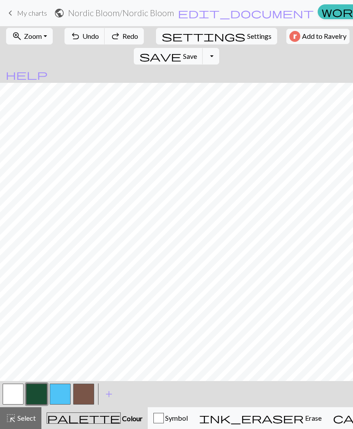
click at [91, 40] on span "Undo" at bounding box center [90, 36] width 17 height 8
click at [91, 39] on span "Undo" at bounding box center [90, 36] width 17 height 8
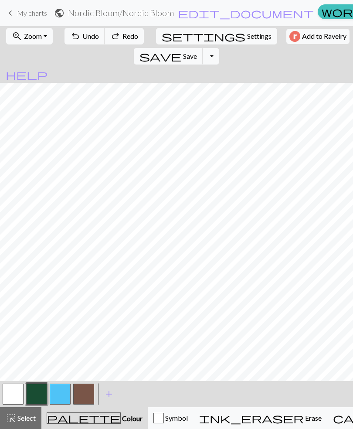
click at [91, 39] on span "Undo" at bounding box center [90, 36] width 17 height 8
click at [92, 41] on button "undo Undo Undo" at bounding box center [84, 36] width 41 height 17
click at [91, 41] on button "undo Undo Undo" at bounding box center [84, 36] width 41 height 17
click at [97, 39] on button "undo Undo Undo" at bounding box center [84, 36] width 41 height 17
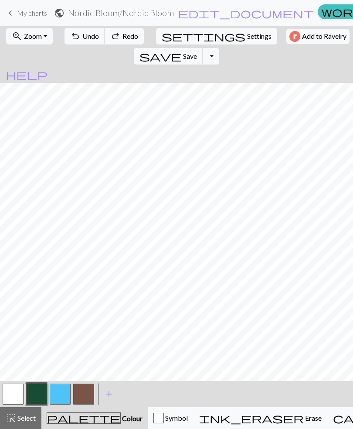
click at [105, 41] on button "redo Redo Redo" at bounding box center [124, 36] width 39 height 17
click at [105, 43] on button "redo Redo Redo" at bounding box center [124, 36] width 39 height 17
click at [105, 38] on button "redo Redo Redo" at bounding box center [124, 36] width 39 height 17
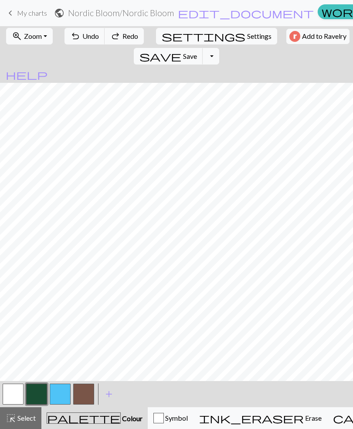
click at [105, 38] on button "redo Redo Redo" at bounding box center [124, 36] width 39 height 17
click at [91, 34] on span "Undo" at bounding box center [90, 36] width 17 height 8
click at [91, 33] on span "Undo" at bounding box center [90, 36] width 17 height 8
click at [90, 35] on span "Undo" at bounding box center [90, 36] width 17 height 8
click at [89, 34] on span "Undo" at bounding box center [90, 36] width 17 height 8
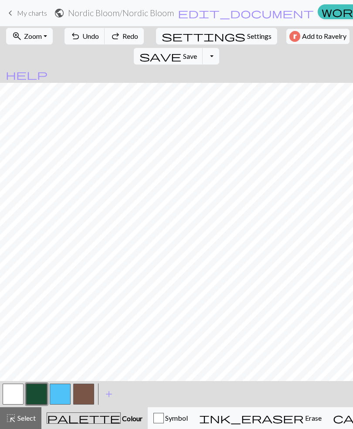
click at [91, 36] on span "Undo" at bounding box center [90, 36] width 17 height 8
click at [95, 36] on button "undo Undo Undo" at bounding box center [84, 36] width 41 height 17
click at [97, 36] on button "undo Undo Undo" at bounding box center [84, 36] width 41 height 17
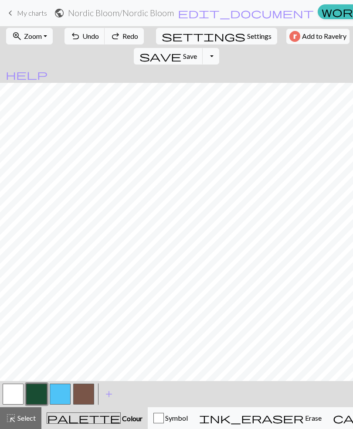
click at [96, 36] on button "undo Undo Undo" at bounding box center [84, 36] width 41 height 17
click at [97, 37] on button "undo Undo Undo" at bounding box center [84, 36] width 41 height 17
click at [97, 39] on button "undo Undo Undo" at bounding box center [84, 36] width 41 height 17
click at [29, 395] on button "button" at bounding box center [36, 393] width 21 height 21
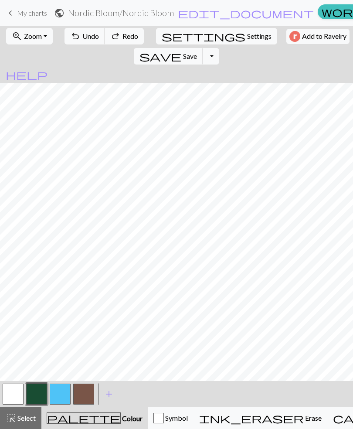
click at [33, 411] on button "highlight_alt Select Select" at bounding box center [20, 418] width 41 height 22
click at [29, 403] on button "button" at bounding box center [36, 393] width 21 height 21
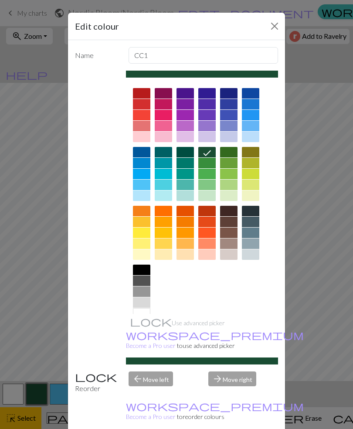
click at [144, 267] on div at bounding box center [141, 269] width 17 height 10
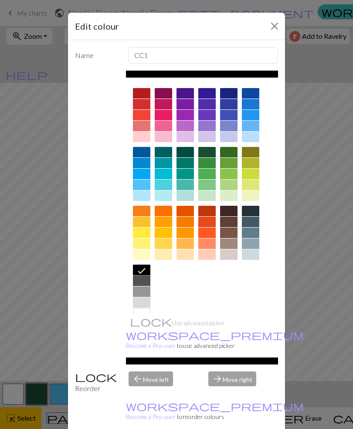
click at [30, 339] on div "Edit colour Name CC1 Use advanced picker workspace_premium Become a Pro user to…" at bounding box center [176, 214] width 353 height 429
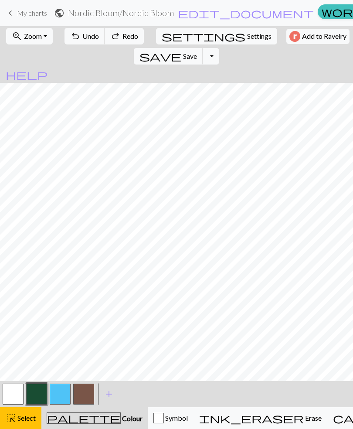
click at [45, 391] on button "button" at bounding box center [36, 393] width 21 height 21
click at [45, 391] on div "Edit colour Name CC1 Use advanced picker workspace_premium Become a Pro user to…" at bounding box center [176, 214] width 353 height 429
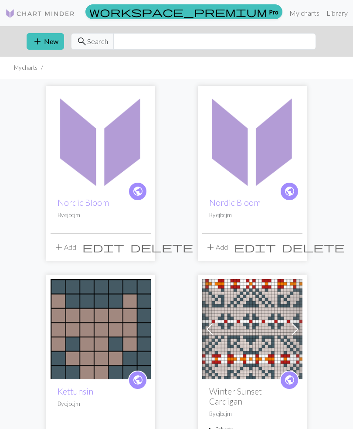
click at [102, 169] on img at bounding box center [101, 140] width 100 height 100
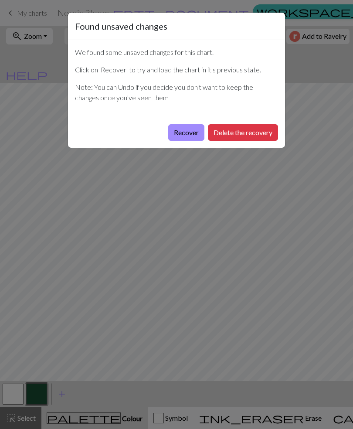
click at [235, 132] on button "Delete the recovery" at bounding box center [243, 132] width 70 height 17
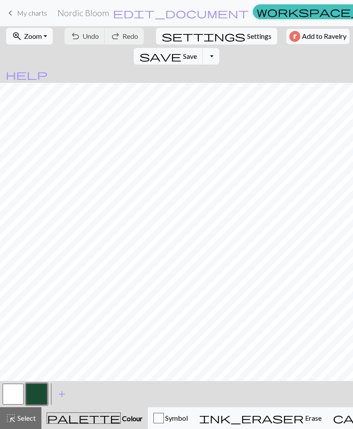
click at [47, 68] on span "help" at bounding box center [27, 74] width 42 height 12
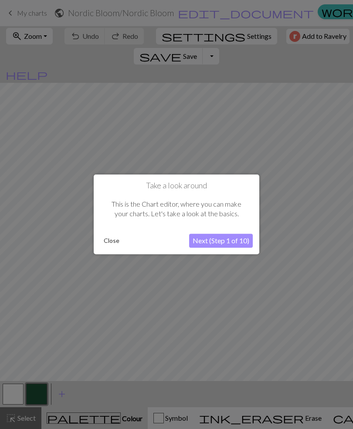
click at [221, 239] on button "Next (Step 1 of 10)" at bounding box center [221, 241] width 64 height 14
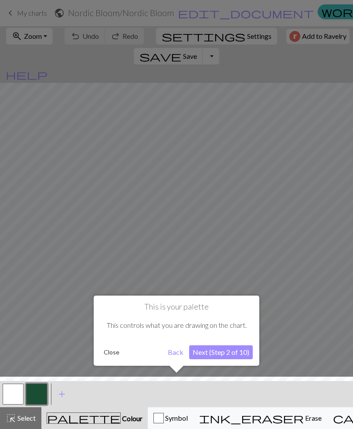
click at [234, 352] on button "Next (Step 2 of 10)" at bounding box center [221, 352] width 64 height 14
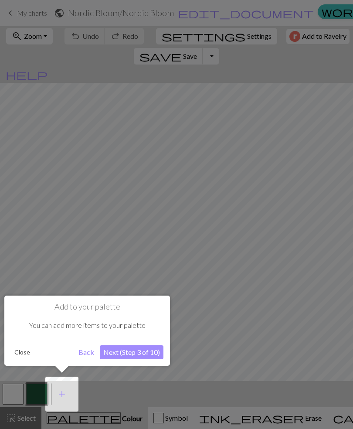
click at [149, 351] on button "Next (Step 3 of 10)" at bounding box center [132, 352] width 64 height 14
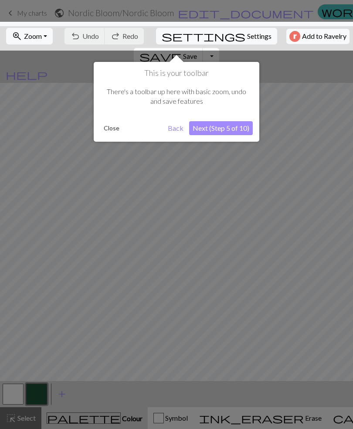
click at [233, 129] on button "Next (Step 5 of 10)" at bounding box center [221, 128] width 64 height 14
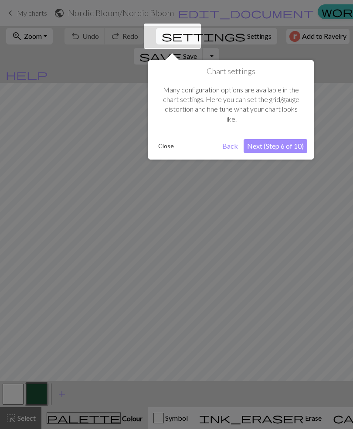
click at [286, 143] on button "Next (Step 6 of 10)" at bounding box center [276, 146] width 64 height 14
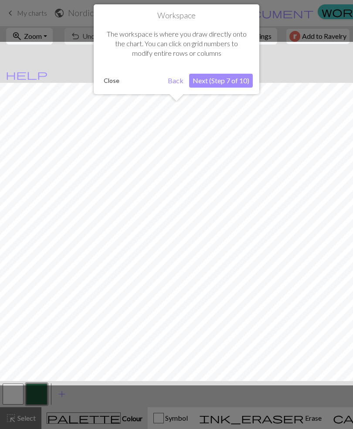
scroll to position [33, 0]
click at [238, 77] on button "Next (Step 7 of 10)" at bounding box center [221, 81] width 64 height 14
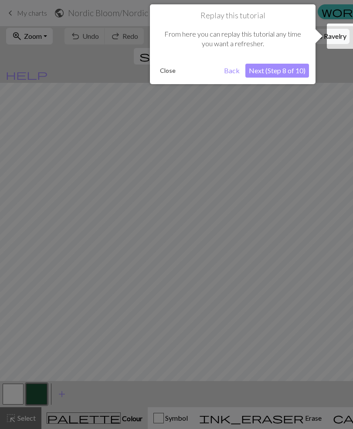
click at [296, 71] on button "Next (Step 8 of 10)" at bounding box center [277, 71] width 64 height 14
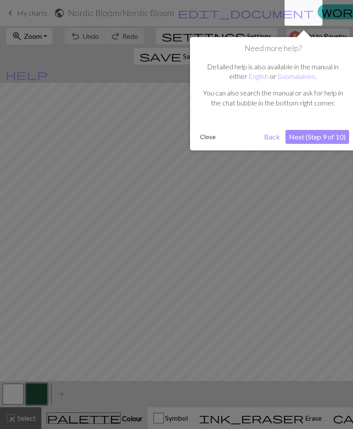
click at [325, 136] on button "Next (Step 9 of 10)" at bounding box center [317, 137] width 64 height 14
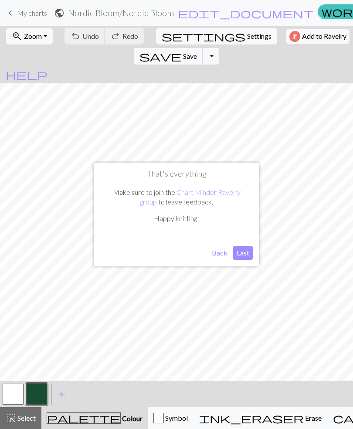
click at [225, 250] on button "Back" at bounding box center [219, 253] width 23 height 14
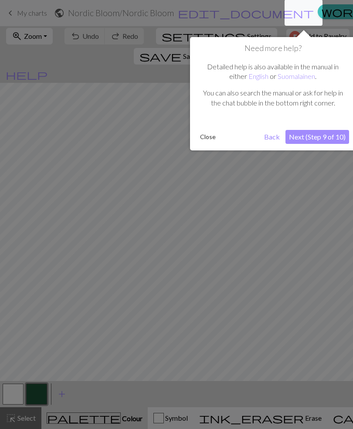
click at [310, 10] on div at bounding box center [304, 13] width 38 height 26
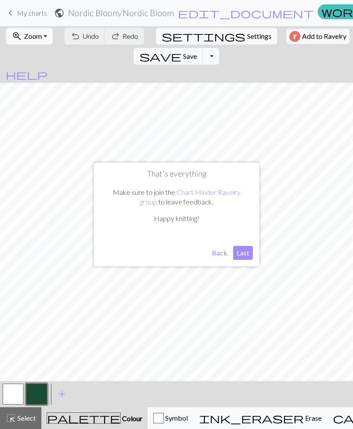
click at [224, 249] on button "Back" at bounding box center [219, 253] width 23 height 14
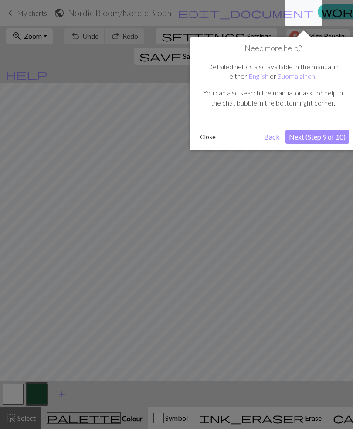
click at [274, 134] on button "Back" at bounding box center [272, 137] width 23 height 14
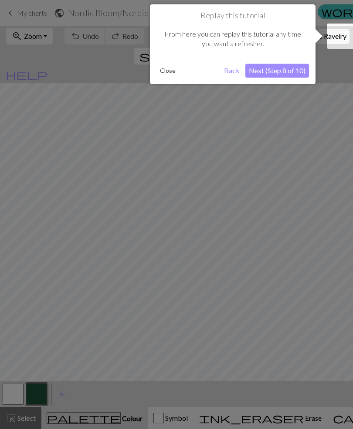
click at [169, 68] on button "Close" at bounding box center [167, 70] width 23 height 13
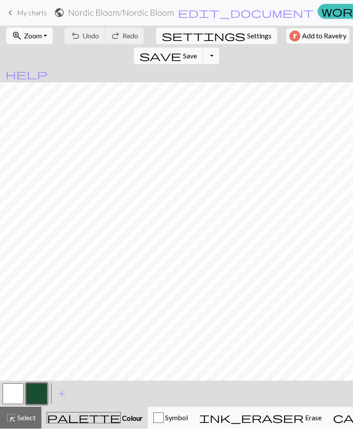
click at [95, 424] on button "palette Colour Colour" at bounding box center [94, 418] width 106 height 22
click at [97, 422] on div "palette Colour Colour" at bounding box center [95, 417] width 96 height 11
click at [62, 390] on span "add" at bounding box center [62, 394] width 10 height 12
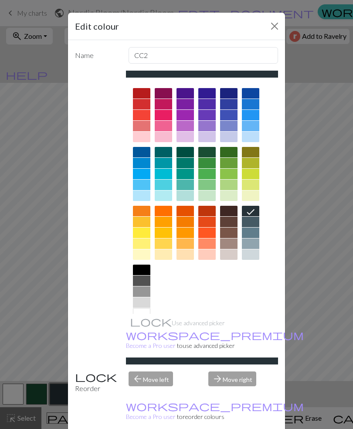
click at [273, 23] on button "Close" at bounding box center [275, 26] width 14 height 14
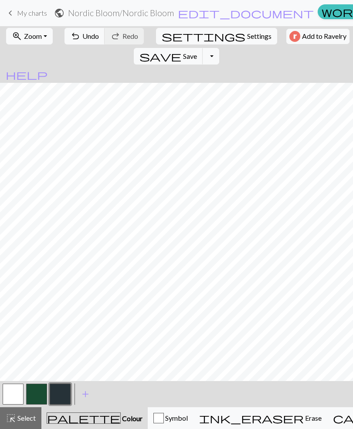
click at [62, 394] on button "button" at bounding box center [60, 393] width 21 height 21
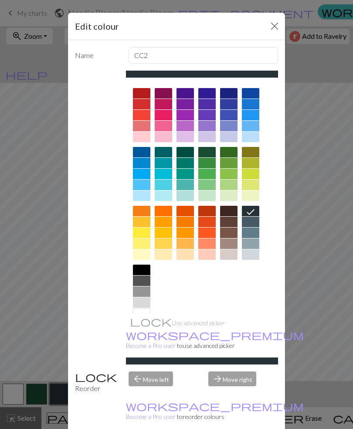
click at [276, 23] on button "Close" at bounding box center [275, 26] width 14 height 14
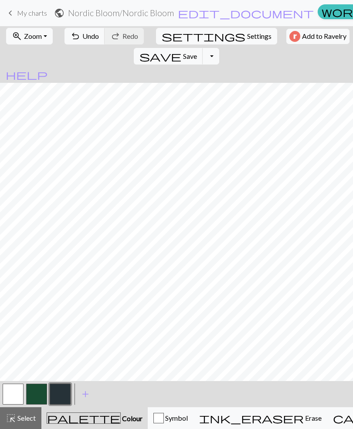
click at [88, 394] on span "add" at bounding box center [85, 394] width 10 height 12
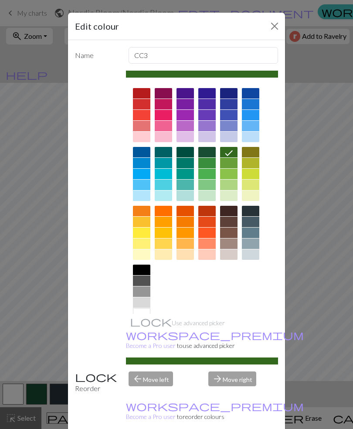
click at [231, 253] on div at bounding box center [228, 254] width 17 height 10
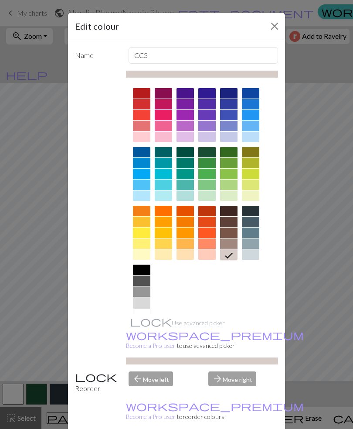
click at [274, 24] on button "Close" at bounding box center [275, 26] width 14 height 14
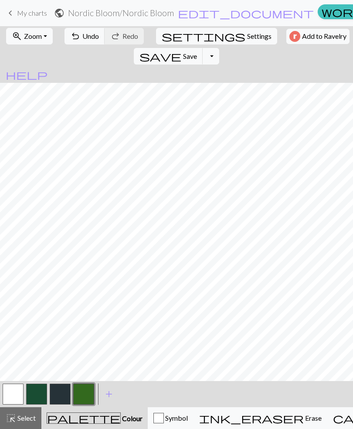
click at [85, 396] on button "button" at bounding box center [83, 393] width 21 height 21
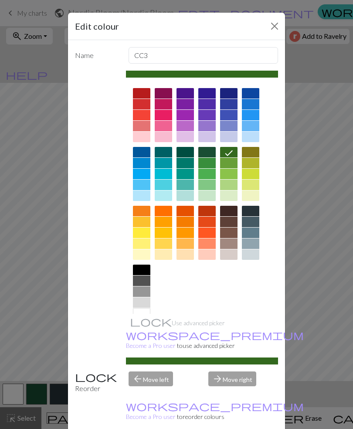
click at [233, 255] on div at bounding box center [228, 254] width 17 height 10
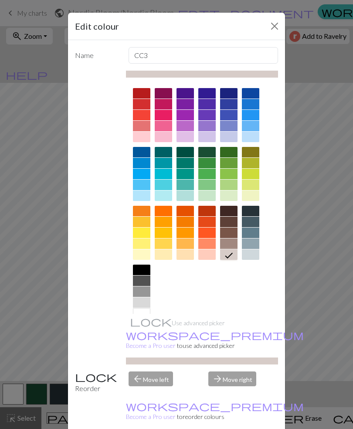
click at [281, 24] on button "Close" at bounding box center [275, 26] width 14 height 14
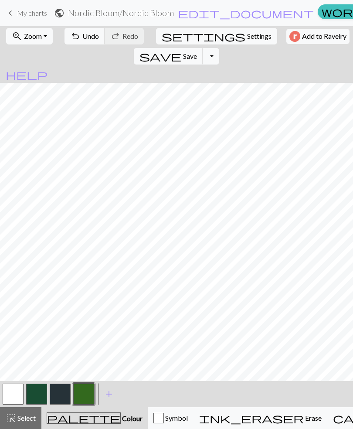
click at [83, 393] on button "button" at bounding box center [83, 393] width 21 height 21
click at [83, 393] on div "Name CC3 Use advanced picker workspace_premium Become a Pro user to use advance…" at bounding box center [176, 215] width 217 height 395
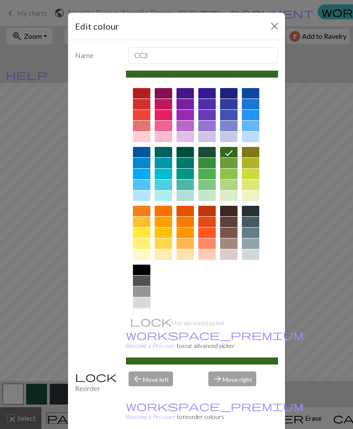
click at [231, 253] on div at bounding box center [228, 254] width 17 height 10
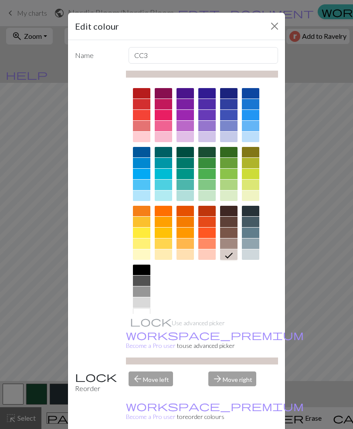
click at [277, 27] on button "Close" at bounding box center [275, 26] width 14 height 14
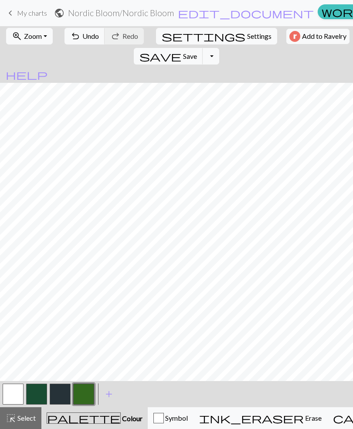
click at [86, 393] on button "button" at bounding box center [83, 393] width 21 height 21
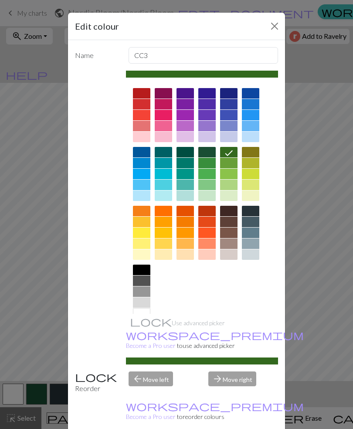
click at [0, 120] on div "Edit colour Name CC3 Use advanced picker workspace_premium Become a Pro user to…" at bounding box center [176, 214] width 353 height 429
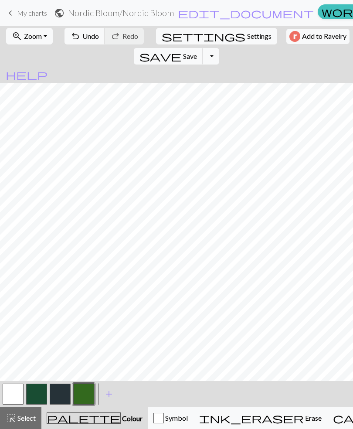
click at [231, 420] on span "ink_eraser" at bounding box center [251, 418] width 105 height 12
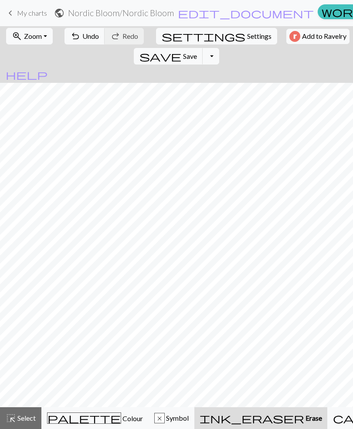
click at [75, 424] on button "palette Colour Colour" at bounding box center [94, 418] width 107 height 22
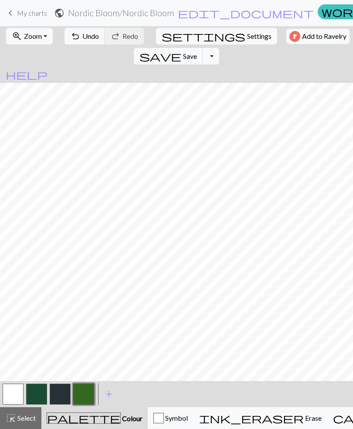
click at [88, 396] on button "button" at bounding box center [83, 393] width 21 height 21
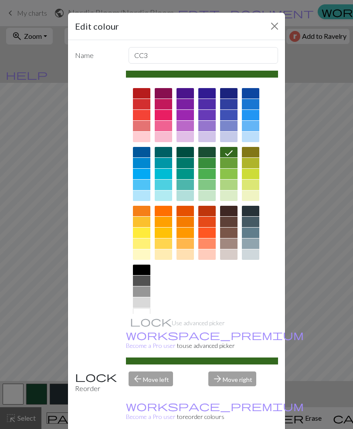
click at [276, 27] on button "Close" at bounding box center [275, 26] width 14 height 14
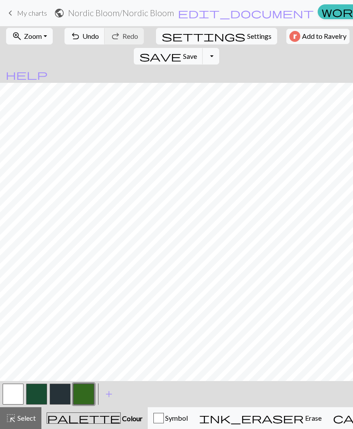
click at [33, 415] on span "Select" at bounding box center [26, 417] width 20 height 8
click at [85, 392] on button "button" at bounding box center [83, 393] width 21 height 21
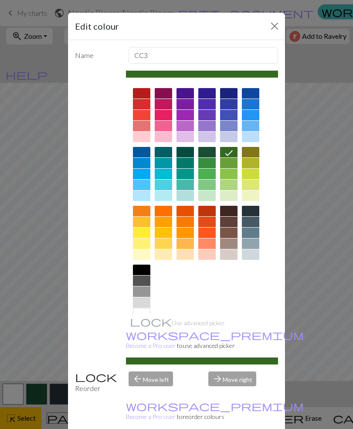
click at [229, 253] on div at bounding box center [228, 254] width 17 height 10
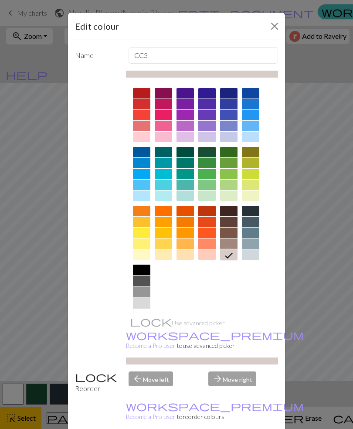
click at [256, 332] on div "Use advanced picker workspace_premium Become a Pro user to use advanced picker" at bounding box center [202, 218] width 152 height 294
click at [274, 29] on button "Close" at bounding box center [275, 26] width 14 height 14
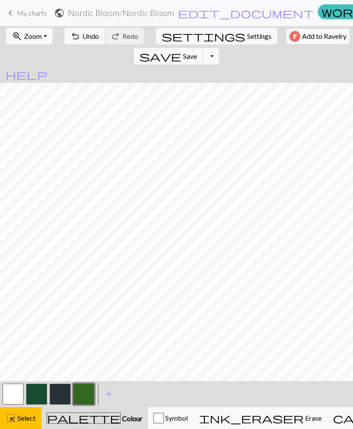
click at [36, 388] on button "button" at bounding box center [36, 393] width 21 height 21
click at [84, 36] on span "Undo" at bounding box center [90, 36] width 17 height 8
click at [86, 34] on span "Undo" at bounding box center [90, 36] width 17 height 8
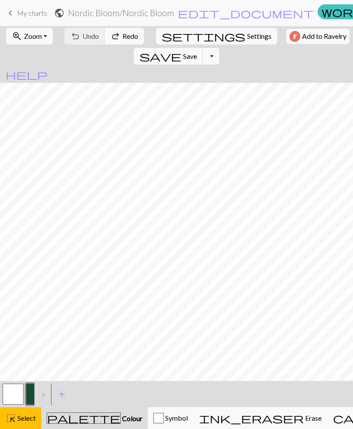
click at [87, 33] on div "undo Undo Undo redo Redo Redo" at bounding box center [104, 36] width 85 height 20
click at [85, 35] on div "undo Undo Undo redo Redo Redo" at bounding box center [104, 36] width 85 height 20
click at [64, 383] on button "add Add a colour" at bounding box center [62, 394] width 22 height 22
click at [63, 383] on div "Edit colour Name CC2 Use advanced picker workspace_premium Become a Pro user to…" at bounding box center [176, 214] width 353 height 429
click at [85, 392] on span "add" at bounding box center [85, 394] width 10 height 12
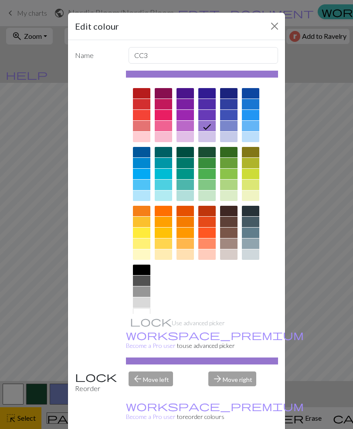
click at [229, 251] on div at bounding box center [228, 254] width 17 height 10
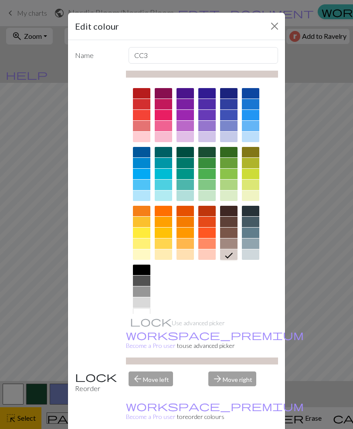
click at [20, 328] on div "Edit colour Name CC3 Use advanced picker workspace_premium Become a Pro user to…" at bounding box center [176, 214] width 353 height 429
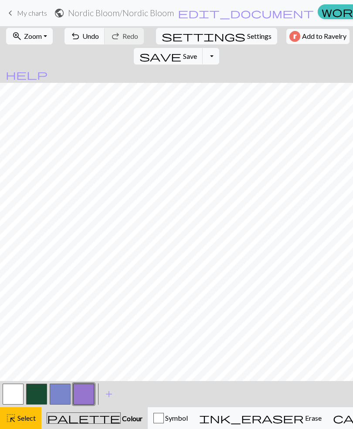
click at [86, 34] on span "Undo" at bounding box center [90, 36] width 17 height 8
click at [88, 32] on span "Undo" at bounding box center [90, 36] width 17 height 8
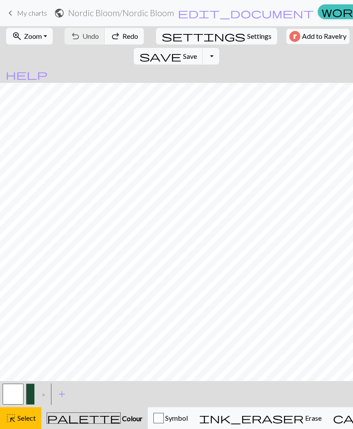
click at [79, 36] on div "undo Undo Undo redo Redo Redo" at bounding box center [104, 36] width 85 height 20
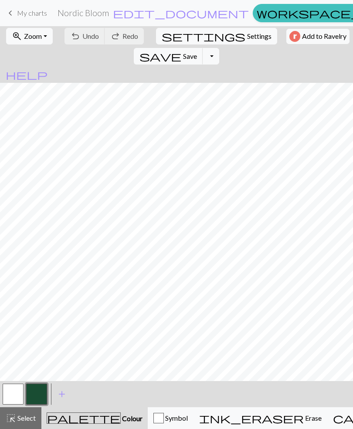
scroll to position [0, 0]
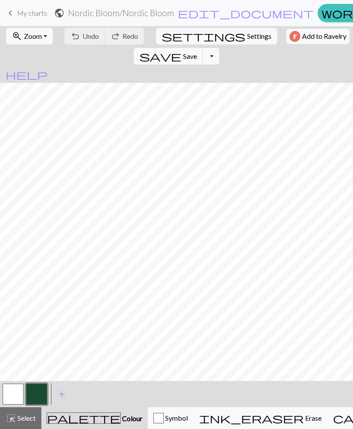
click at [12, 13] on span "keyboard_arrow_left" at bounding box center [10, 13] width 10 height 12
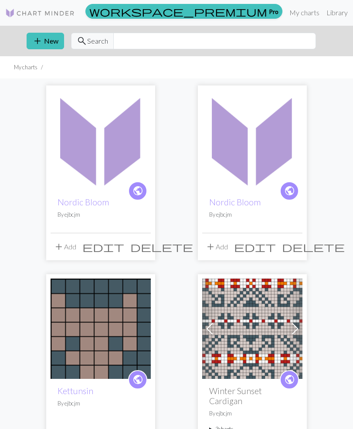
click at [294, 247] on span "delete" at bounding box center [313, 246] width 63 height 12
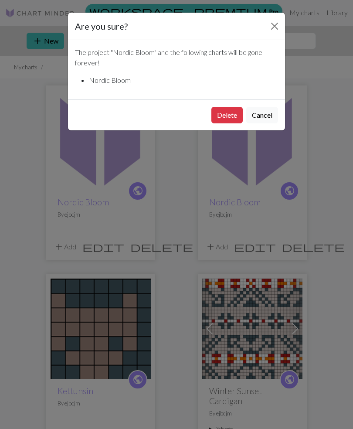
click at [231, 120] on button "Delete" at bounding box center [226, 115] width 31 height 17
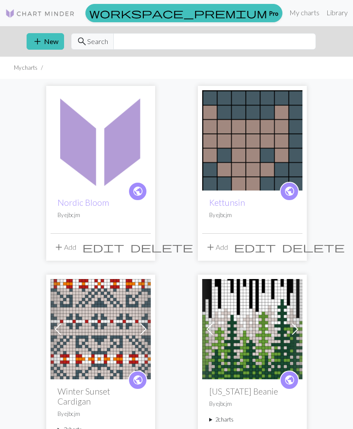
click at [139, 194] on span "public" at bounding box center [137, 191] width 11 height 14
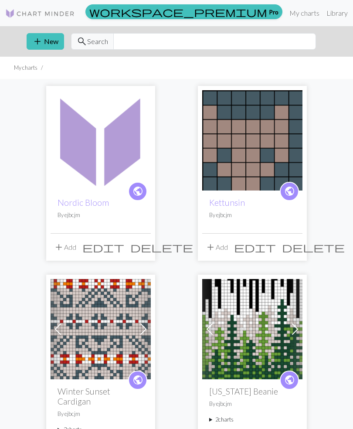
click at [61, 244] on span "add" at bounding box center [59, 247] width 10 height 12
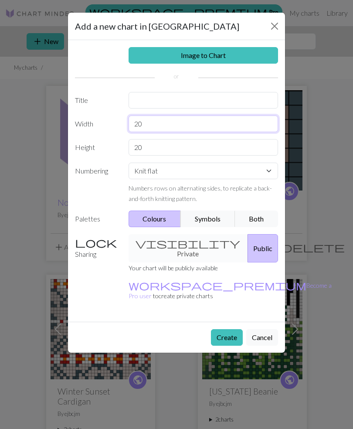
click at [144, 122] on input "20" at bounding box center [204, 123] width 150 height 17
type input "23"
click at [149, 143] on input "20" at bounding box center [204, 147] width 150 height 17
type input "2"
type input "41"
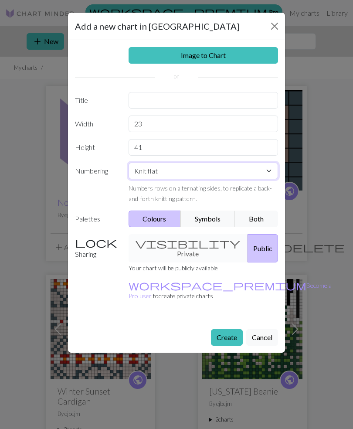
click at [271, 169] on select "Knit flat Knit in the round Lace knitting Cross stitch" at bounding box center [204, 171] width 150 height 17
select select "round"
click at [171, 217] on button "Colours" at bounding box center [155, 218] width 53 height 17
click at [247, 241] on button "Public" at bounding box center [262, 248] width 30 height 28
click at [234, 329] on button "Create" at bounding box center [227, 337] width 32 height 17
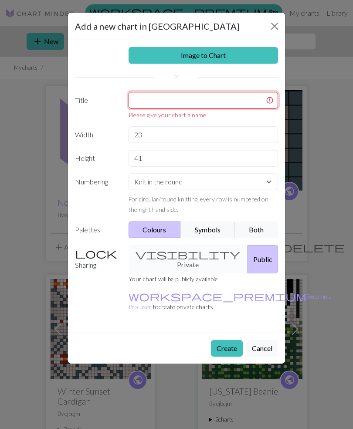
click at [165, 101] on input "text" at bounding box center [204, 100] width 150 height 17
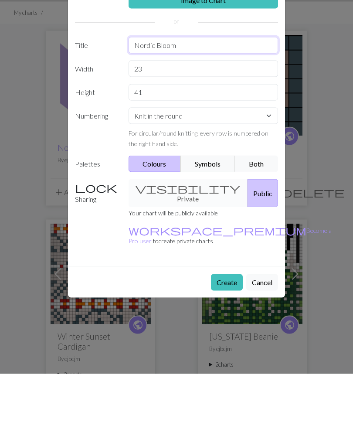
type input "Nordic Bloom"
click at [231, 329] on button "Create" at bounding box center [227, 337] width 32 height 17
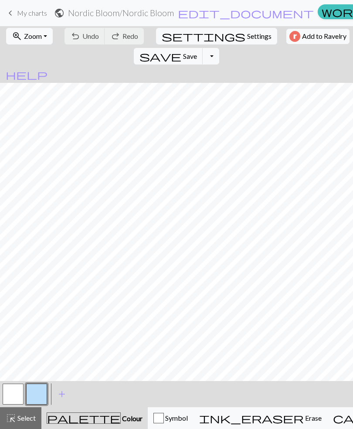
click at [38, 396] on button "button" at bounding box center [36, 393] width 21 height 21
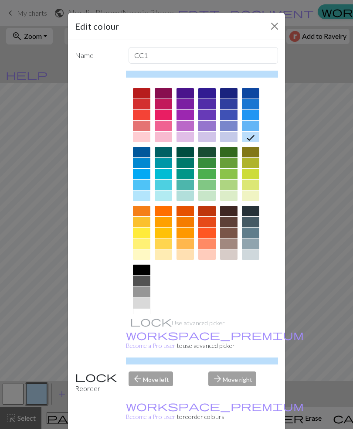
click at [253, 209] on div at bounding box center [250, 211] width 17 height 10
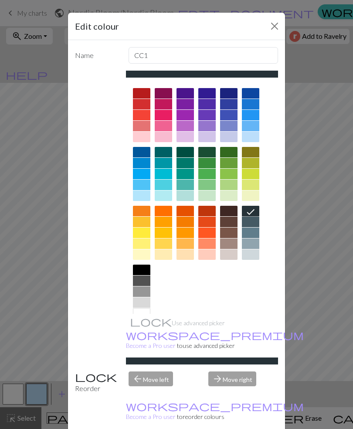
click at [19, 300] on div "Edit colour Name CC1 Use advanced picker workspace_premium Become a Pro user to…" at bounding box center [176, 214] width 353 height 429
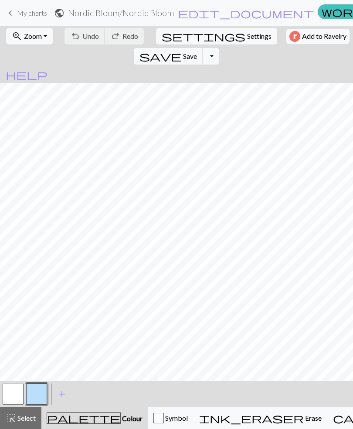
click at [41, 386] on button "button" at bounding box center [36, 393] width 21 height 21
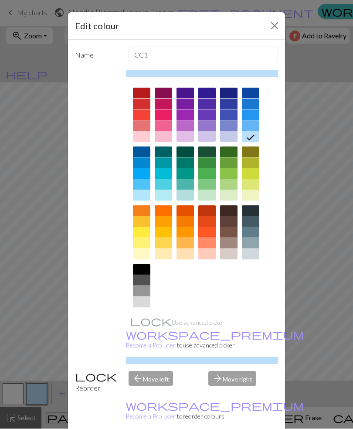
click at [338, 81] on div "Edit colour Name CC1 Use advanced picker workspace_premium Become a Pro user to…" at bounding box center [176, 214] width 353 height 429
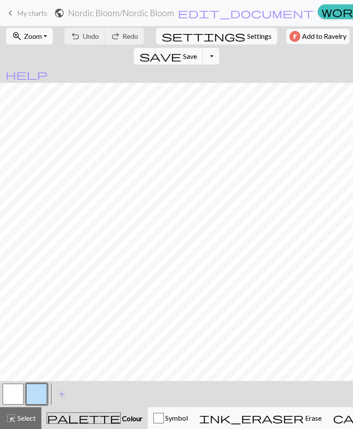
click at [47, 68] on span "help" at bounding box center [27, 74] width 42 height 12
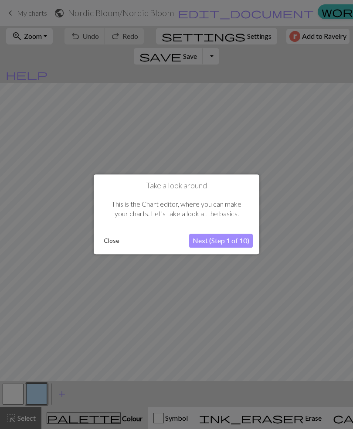
click at [115, 245] on button "Close" at bounding box center [111, 240] width 23 height 13
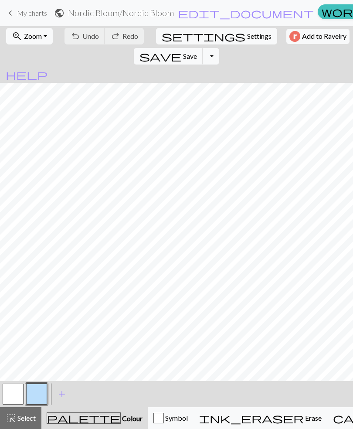
click at [162, 13] on h2 "Nordic Bloom / Nordic Bloom" at bounding box center [121, 13] width 106 height 10
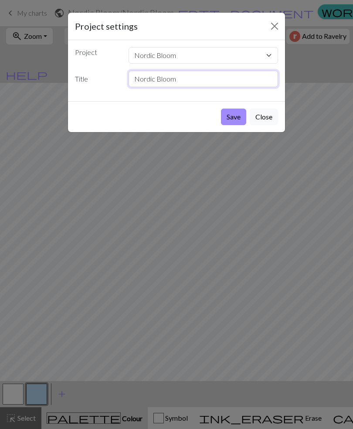
click at [181, 79] on input "Nordic Bloom" at bounding box center [204, 79] width 150 height 17
type input "N"
click at [267, 116] on button "Close" at bounding box center [264, 116] width 28 height 17
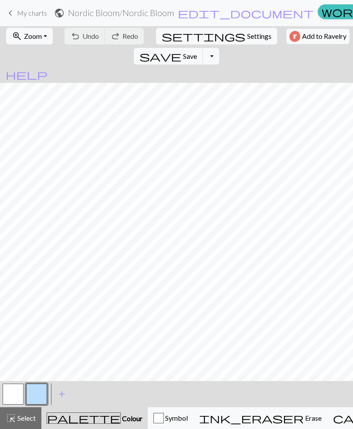
click at [166, 13] on h2 "Nordic Bloom / Nordic Bloom" at bounding box center [121, 13] width 106 height 10
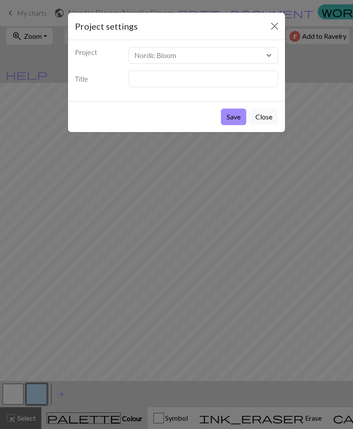
click at [236, 116] on button "Save" at bounding box center [233, 116] width 25 height 17
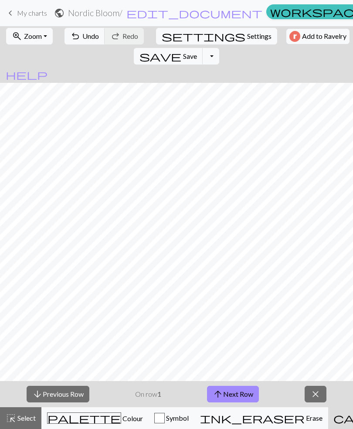
click at [121, 422] on span "Colour" at bounding box center [132, 418] width 22 height 8
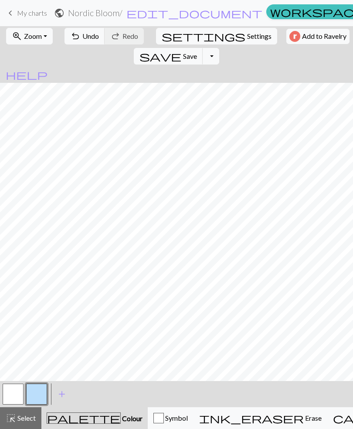
click at [37, 392] on button "button" at bounding box center [36, 393] width 21 height 21
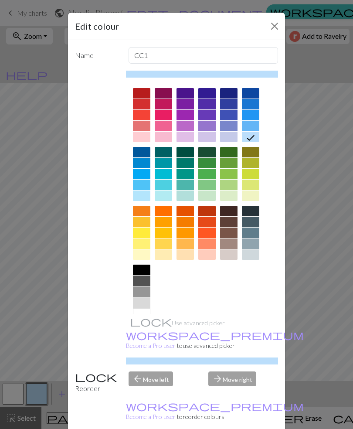
click at [144, 269] on div at bounding box center [141, 269] width 17 height 10
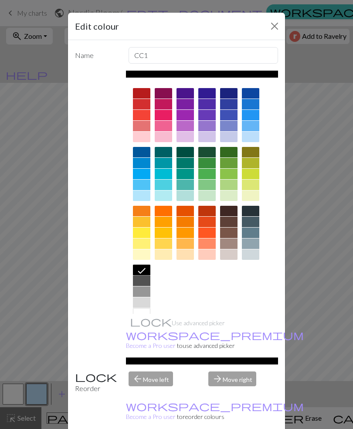
click at [98, 384] on div "Reorder" at bounding box center [97, 382] width 54 height 22
click at [164, 56] on input "CC1" at bounding box center [204, 55] width 150 height 17
click at [144, 267] on icon at bounding box center [141, 270] width 10 height 10
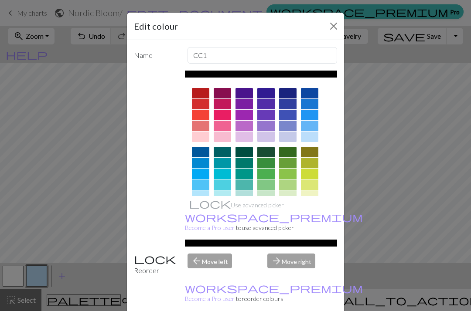
click at [352, 307] on div "Edit colour Name CC1 Use advanced picker workspace_premium Become a Pro user to…" at bounding box center [235, 155] width 471 height 311
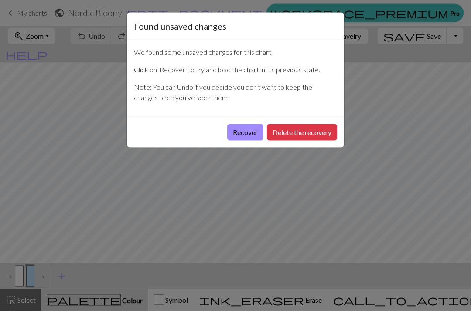
scroll to position [0, 0]
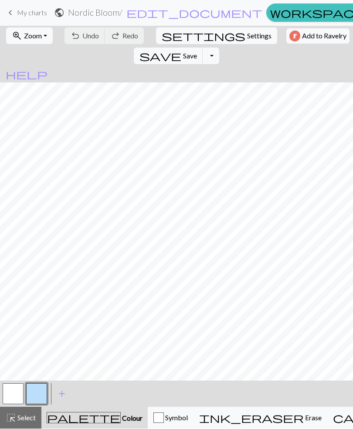
click at [64, 311] on span "add" at bounding box center [62, 394] width 10 height 12
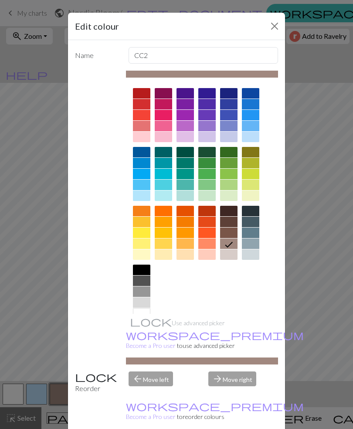
click at [326, 193] on div "Edit colour Name CC2 Use advanced picker workspace_premium Become a Pro user to…" at bounding box center [176, 214] width 353 height 429
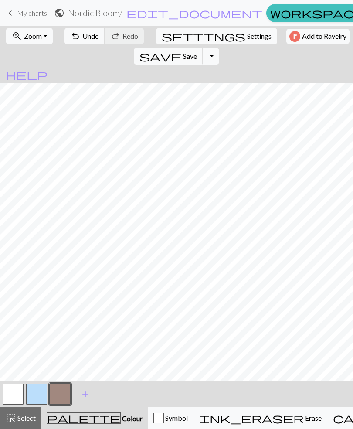
click at [66, 311] on button "button" at bounding box center [60, 393] width 21 height 21
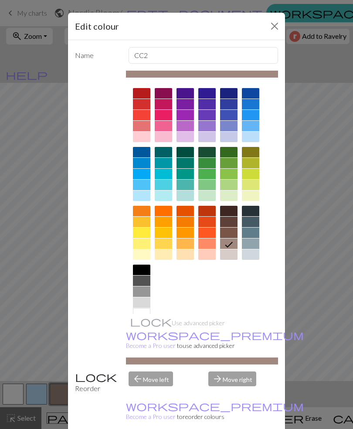
click at [231, 238] on div at bounding box center [231, 243] width 14 height 11
click at [228, 242] on icon at bounding box center [229, 244] width 10 height 10
click at [305, 69] on div "Edit colour Name CC2 Use advanced picker workspace_premium Become a Pro user to…" at bounding box center [176, 214] width 353 height 429
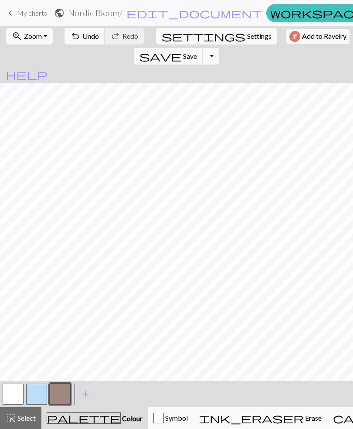
click at [17, 311] on button "button" at bounding box center [13, 393] width 21 height 21
click at [34, 311] on button "button" at bounding box center [36, 393] width 21 height 21
click at [88, 34] on span "Undo" at bounding box center [90, 36] width 17 height 8
click at [92, 36] on span "Undo" at bounding box center [90, 36] width 17 height 8
click at [89, 30] on button "undo Undo Undo" at bounding box center [84, 36] width 41 height 17
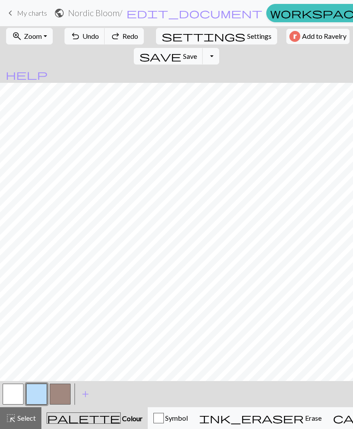
click at [89, 30] on button "undo Undo Undo" at bounding box center [84, 36] width 41 height 17
click at [93, 35] on span "Undo" at bounding box center [90, 36] width 17 height 8
click at [97, 36] on button "undo Undo Undo" at bounding box center [84, 36] width 41 height 17
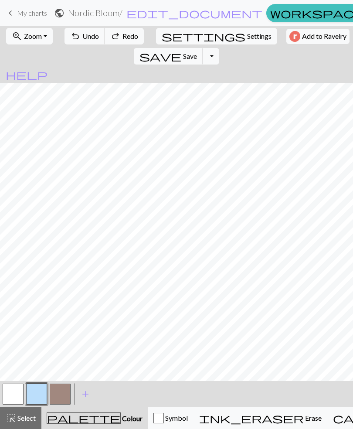
click at [99, 34] on button "undo Undo Undo" at bounding box center [84, 36] width 41 height 17
click at [98, 34] on button "undo Undo Undo" at bounding box center [84, 36] width 41 height 17
click at [105, 33] on button "redo Redo Redo" at bounding box center [124, 36] width 39 height 17
click at [87, 33] on span "Undo" at bounding box center [90, 36] width 17 height 8
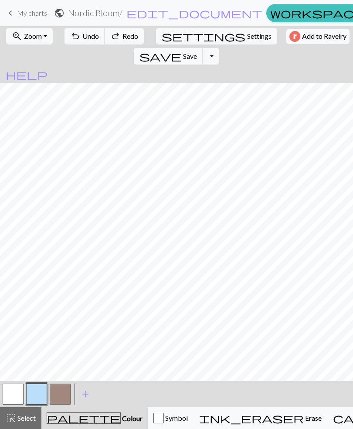
click at [86, 33] on span "Undo" at bounding box center [90, 36] width 17 height 8
click at [87, 35] on span "Undo" at bounding box center [90, 36] width 17 height 8
click at [90, 37] on span "Undo" at bounding box center [90, 36] width 17 height 8
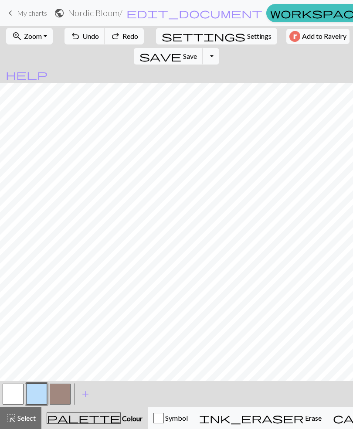
click at [94, 38] on span "Undo" at bounding box center [90, 36] width 17 height 8
click at [94, 37] on span "Undo" at bounding box center [90, 36] width 17 height 8
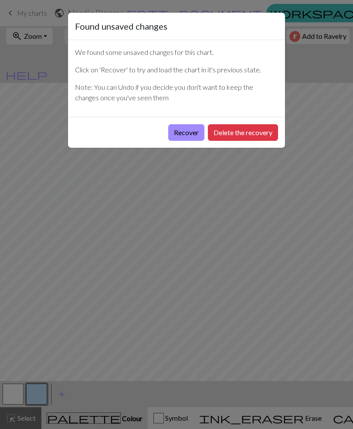
click at [235, 135] on button "Delete the recovery" at bounding box center [243, 132] width 70 height 17
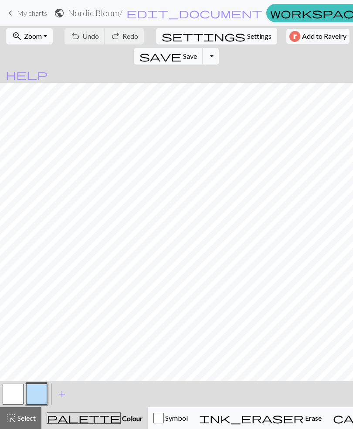
click at [62, 393] on span "add" at bounding box center [62, 394] width 10 height 12
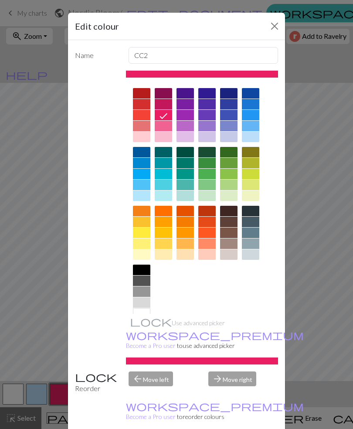
click at [231, 251] on div at bounding box center [228, 254] width 17 height 10
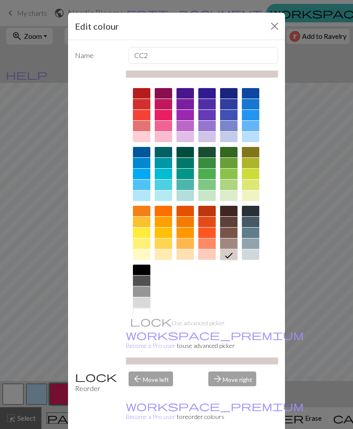
click at [306, 69] on div "Edit colour Name CC2 Use advanced picker workspace_premium Become a Pro user to…" at bounding box center [176, 214] width 353 height 429
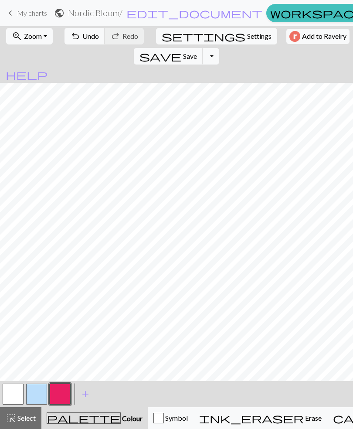
click at [59, 394] on button "button" at bounding box center [60, 393] width 21 height 21
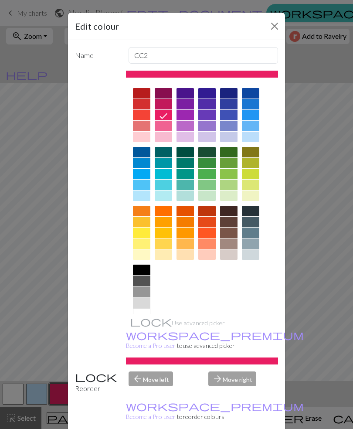
click at [227, 254] on div at bounding box center [228, 254] width 17 height 10
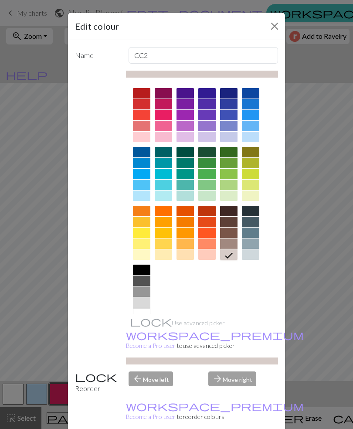
click at [304, 353] on div "Edit colour Name CC2 Use advanced picker workspace_premium Become a Pro user to…" at bounding box center [176, 214] width 353 height 429
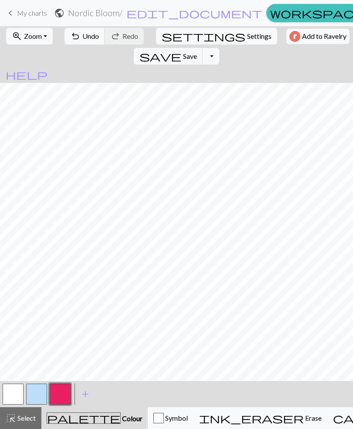
click at [64, 390] on button "button" at bounding box center [60, 393] width 21 height 21
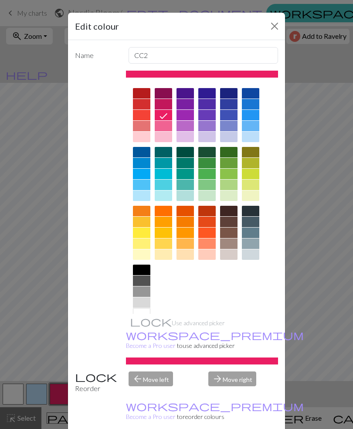
click at [231, 251] on div at bounding box center [228, 254] width 17 height 10
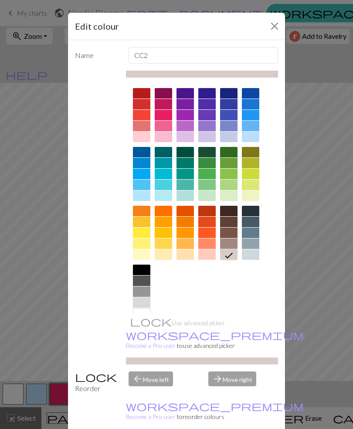
click at [273, 30] on button "Close" at bounding box center [275, 26] width 14 height 14
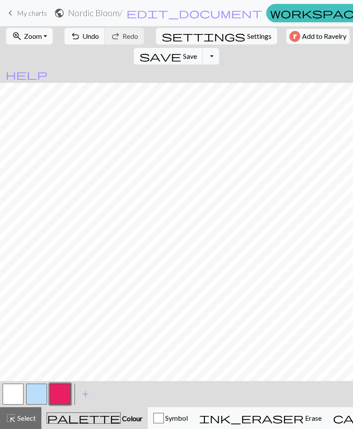
click at [85, 394] on span "add" at bounding box center [85, 394] width 10 height 12
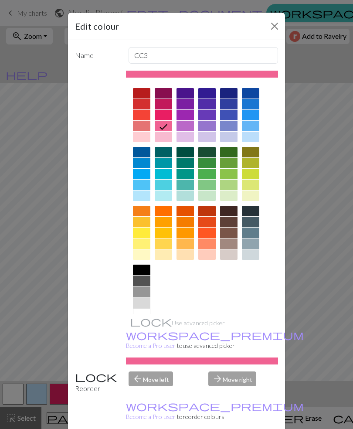
click at [230, 251] on div at bounding box center [228, 254] width 17 height 10
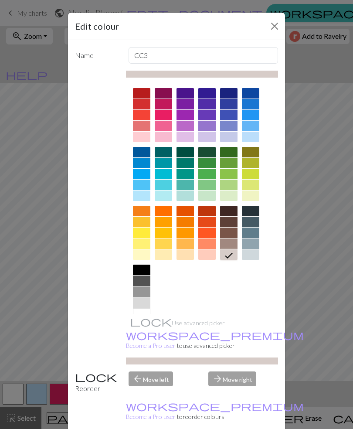
click at [273, 28] on button "Close" at bounding box center [275, 26] width 14 height 14
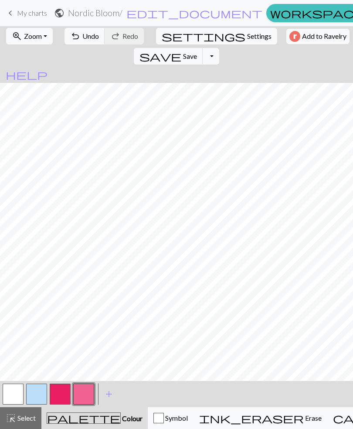
click at [82, 38] on span "Undo" at bounding box center [90, 36] width 17 height 8
click at [82, 37] on span "Undo" at bounding box center [90, 36] width 17 height 8
click at [82, 33] on span "Undo" at bounding box center [90, 36] width 17 height 8
click at [83, 32] on span "Undo" at bounding box center [90, 36] width 17 height 8
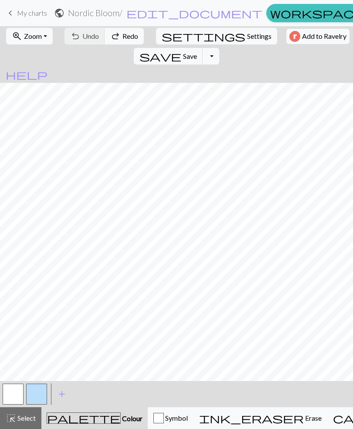
click at [89, 38] on div "undo Undo Undo redo Redo Redo" at bounding box center [104, 36] width 85 height 20
click at [89, 37] on div "undo Undo Undo redo Redo Redo" at bounding box center [104, 36] width 85 height 20
click at [35, 38] on span "Zoom" at bounding box center [33, 36] width 18 height 8
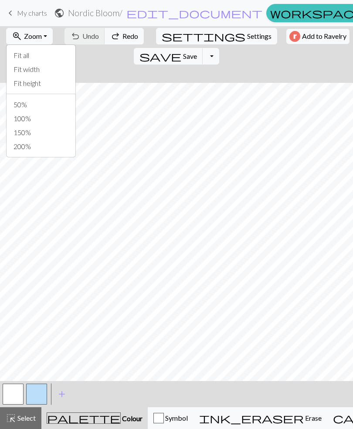
click at [35, 37] on span "Zoom" at bounding box center [33, 36] width 18 height 8
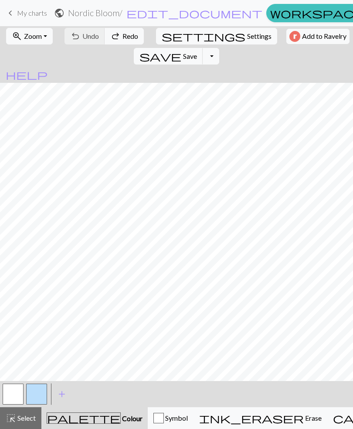
click at [152, 11] on span "edit_document" at bounding box center [194, 13] width 136 height 12
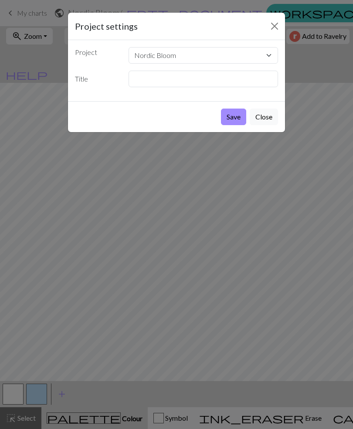
click at [265, 121] on button "Close" at bounding box center [264, 116] width 28 height 17
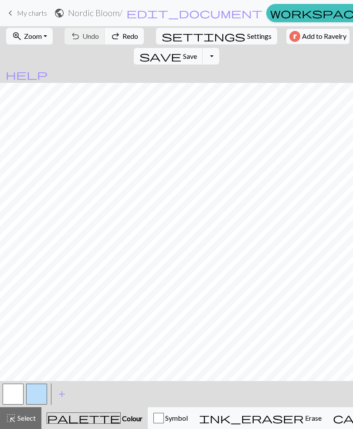
click at [34, 13] on span "My charts" at bounding box center [32, 13] width 30 height 8
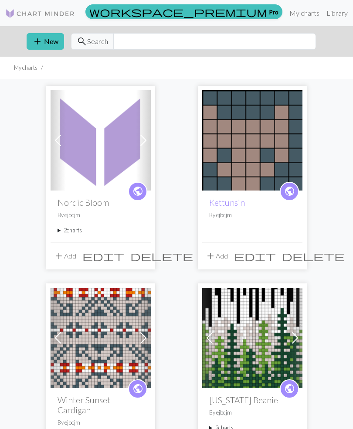
click at [127, 251] on button "edit" at bounding box center [103, 255] width 48 height 17
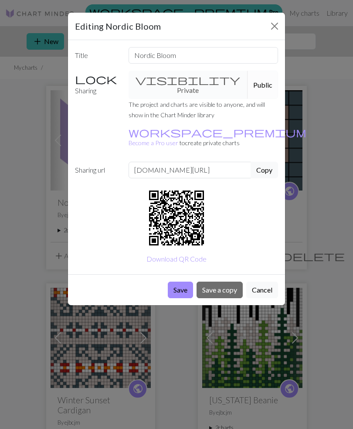
click at [193, 82] on div "visibility Private Public" at bounding box center [203, 85] width 160 height 28
click at [187, 80] on div "visibility Private Public" at bounding box center [203, 85] width 160 height 28
click at [266, 281] on button "Cancel" at bounding box center [262, 289] width 32 height 17
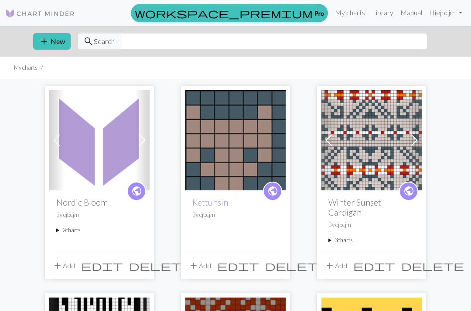
click at [82, 159] on img at bounding box center [99, 140] width 100 height 100
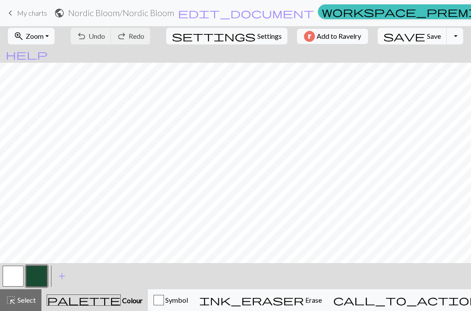
click at [36, 275] on button "button" at bounding box center [36, 276] width 21 height 21
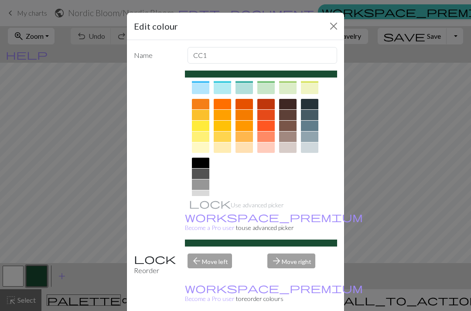
scroll to position [106, 0]
click at [289, 145] on div at bounding box center [287, 148] width 17 height 10
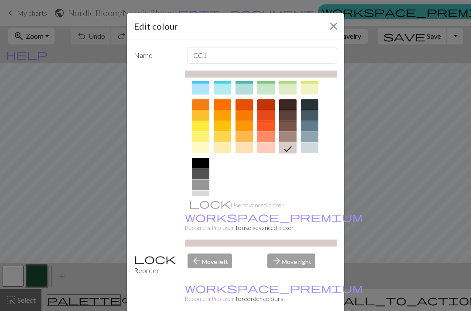
click at [121, 135] on div "Edit colour Name CC1 Use advanced picker workspace_premium Become a Pro user to…" at bounding box center [235, 155] width 471 height 311
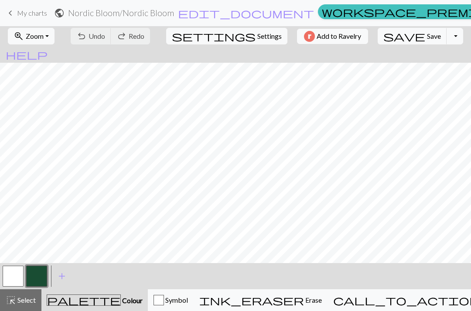
click at [19, 271] on button "button" at bounding box center [13, 276] width 21 height 21
click at [17, 274] on button "button" at bounding box center [13, 276] width 21 height 21
click at [17, 274] on div "Edit colour Name MC Use advanced picker workspace_premium Become a Pro user to …" at bounding box center [235, 155] width 471 height 311
click at [13, 277] on button "button" at bounding box center [13, 276] width 21 height 21
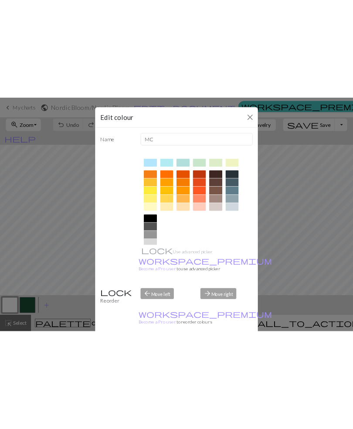
scroll to position [108, 0]
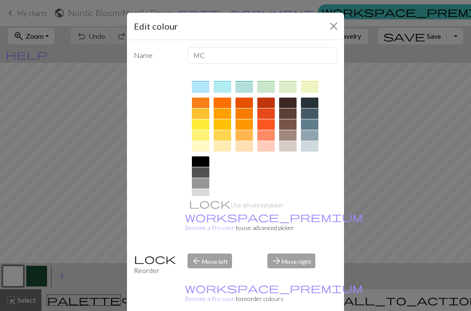
click at [289, 143] on div at bounding box center [287, 146] width 17 height 10
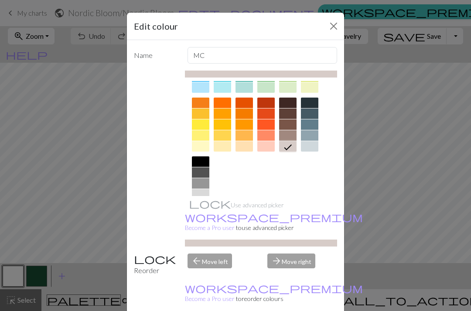
scroll to position [0, 0]
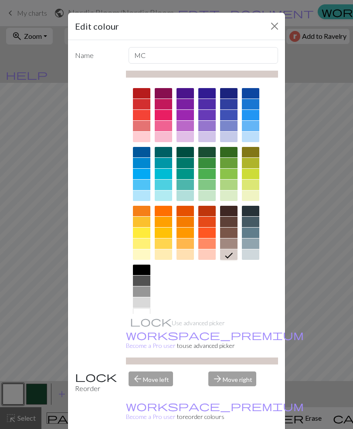
click at [273, 28] on button "Close" at bounding box center [275, 26] width 14 height 14
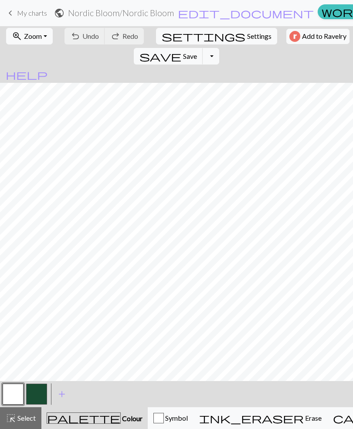
click at [37, 311] on button "button" at bounding box center [36, 393] width 21 height 21
click at [18, 311] on button "button" at bounding box center [13, 393] width 21 height 21
click at [35, 311] on button "button" at bounding box center [36, 393] width 21 height 21
click at [12, 311] on button "button" at bounding box center [13, 393] width 21 height 21
click at [36, 311] on button "button" at bounding box center [36, 393] width 21 height 21
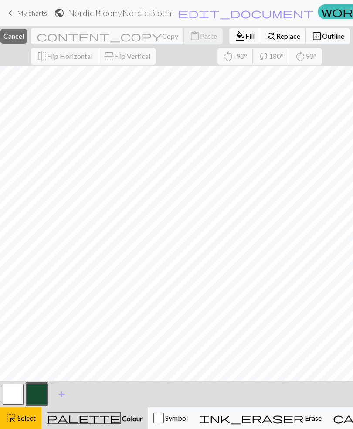
click at [34, 311] on button "button" at bounding box center [36, 393] width 21 height 21
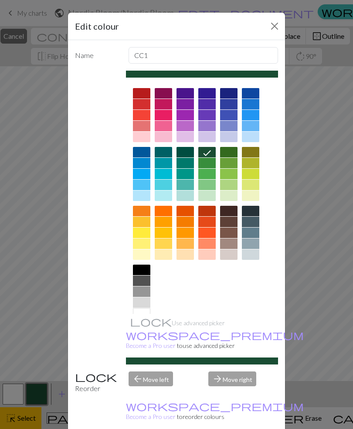
click at [231, 254] on div at bounding box center [228, 254] width 17 height 10
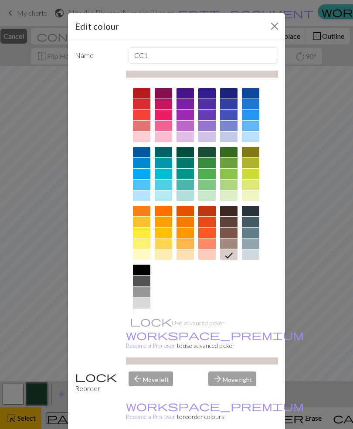
click at [291, 311] on div "Edit colour Name CC1 Use advanced picker workspace_premium Become a Pro user to…" at bounding box center [176, 214] width 353 height 429
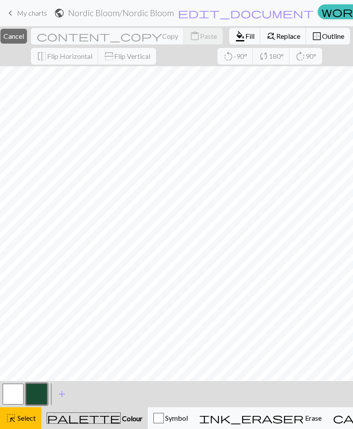
click at [31, 311] on button "button" at bounding box center [36, 393] width 21 height 21
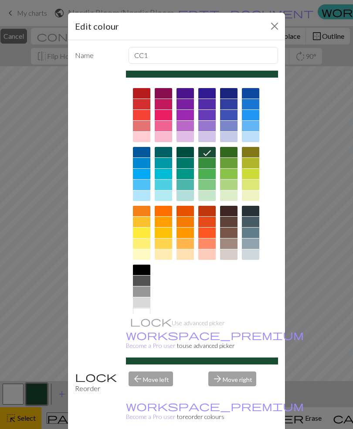
click at [274, 25] on button "Close" at bounding box center [275, 26] width 14 height 14
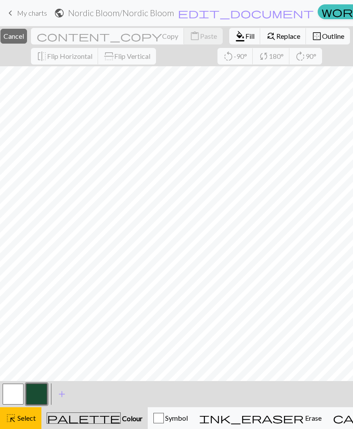
click at [24, 33] on span "Cancel" at bounding box center [13, 36] width 20 height 8
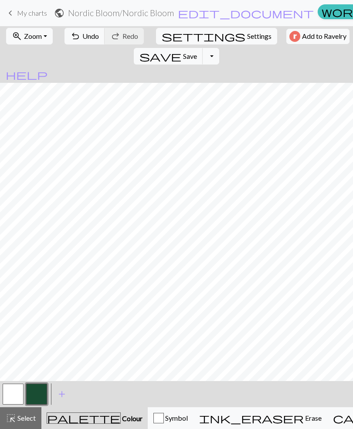
click at [91, 37] on span "Undo" at bounding box center [90, 36] width 17 height 8
click at [183, 16] on span "edit_document" at bounding box center [246, 13] width 136 height 12
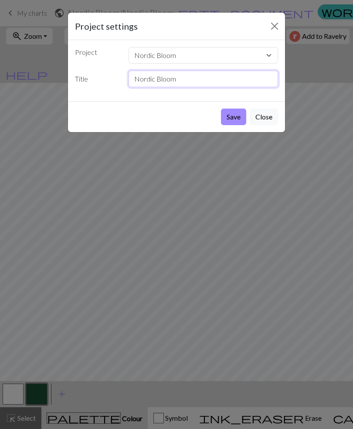
click at [212, 77] on input "Nordic Bloom" at bounding box center [204, 79] width 150 height 17
type input "N"
click at [258, 121] on button "Close" at bounding box center [264, 116] width 28 height 17
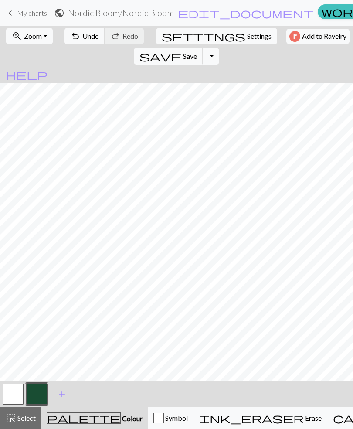
click at [27, 311] on span "Select" at bounding box center [26, 417] width 20 height 8
click at [304, 311] on span "Erase" at bounding box center [313, 417] width 18 height 8
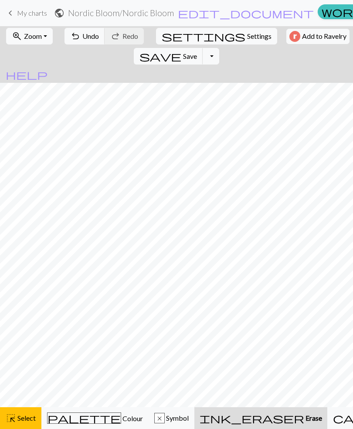
click at [112, 40] on div "undo Undo Undo redo Redo Redo" at bounding box center [104, 36] width 85 height 20
click at [117, 37] on div "undo Undo Undo redo Redo Redo" at bounding box center [104, 36] width 85 height 20
click at [98, 34] on button "undo Undo Undo" at bounding box center [84, 36] width 41 height 17
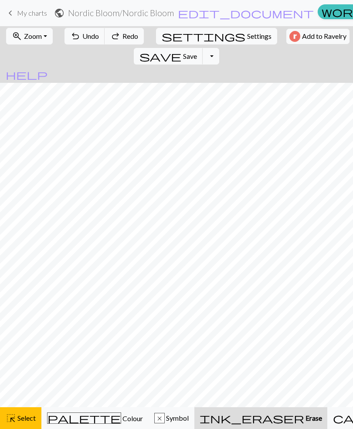
click at [98, 34] on button "undo Undo Undo" at bounding box center [84, 36] width 41 height 17
click at [88, 35] on span "Undo" at bounding box center [90, 36] width 17 height 8
click at [83, 35] on span "Undo" at bounding box center [90, 36] width 17 height 8
click at [82, 35] on span "Undo" at bounding box center [90, 36] width 17 height 8
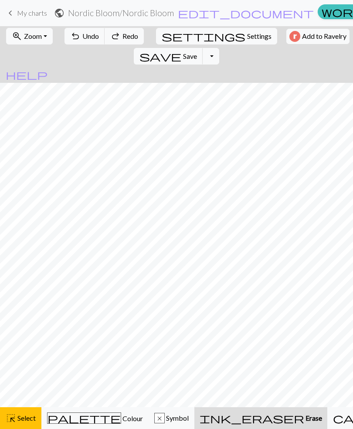
click at [82, 35] on span "Undo" at bounding box center [90, 36] width 17 height 8
click at [82, 34] on span "Undo" at bounding box center [90, 36] width 17 height 8
click at [91, 35] on span "Undo" at bounding box center [90, 36] width 17 height 8
click at [91, 34] on span "Undo" at bounding box center [90, 36] width 17 height 8
click at [93, 36] on span "Undo" at bounding box center [90, 36] width 17 height 8
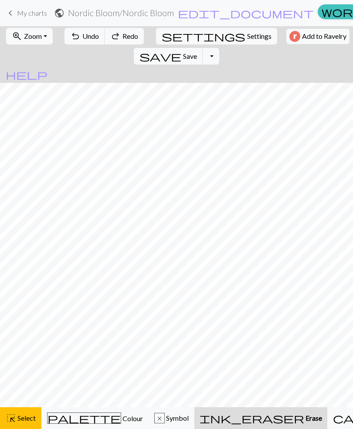
click at [93, 36] on span "Undo" at bounding box center [90, 36] width 17 height 8
click at [83, 34] on span "Undo" at bounding box center [90, 36] width 17 height 8
click at [82, 33] on span "Undo" at bounding box center [90, 36] width 17 height 8
click at [77, 33] on button "undo Undo Undo" at bounding box center [84, 36] width 41 height 17
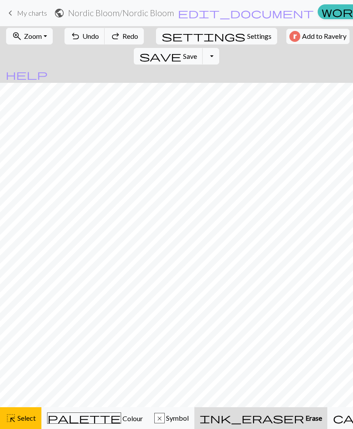
click at [82, 37] on span "Undo" at bounding box center [90, 36] width 17 height 8
click at [82, 36] on span "Undo" at bounding box center [90, 36] width 17 height 8
click at [76, 36] on span "undo" at bounding box center [75, 36] width 10 height 12
click at [75, 36] on span "undo" at bounding box center [75, 36] width 10 height 12
click at [82, 40] on span "Undo" at bounding box center [90, 36] width 17 height 8
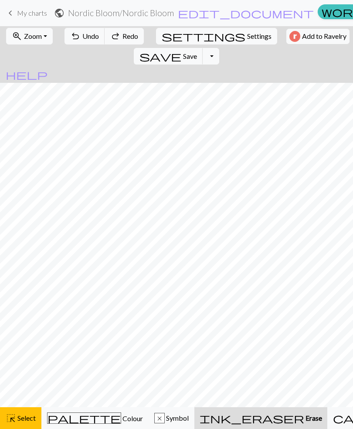
click at [82, 40] on span "Undo" at bounding box center [90, 36] width 17 height 8
click at [82, 39] on span "Undo" at bounding box center [90, 36] width 17 height 8
click at [83, 35] on span "Undo" at bounding box center [90, 36] width 17 height 8
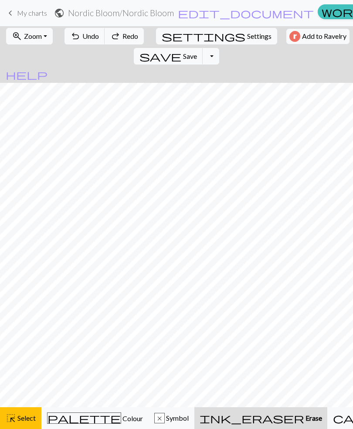
click at [82, 39] on span "Undo" at bounding box center [90, 36] width 17 height 8
click at [82, 38] on span "Undo" at bounding box center [90, 36] width 17 height 8
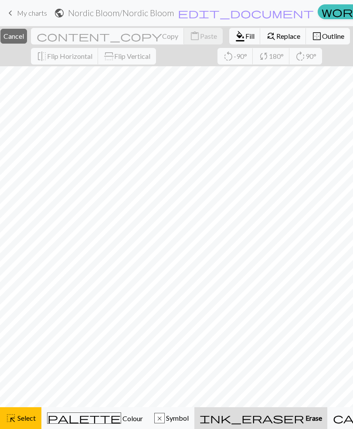
click at [70, 49] on button "flip Flip Horizontal" at bounding box center [65, 56] width 68 height 17
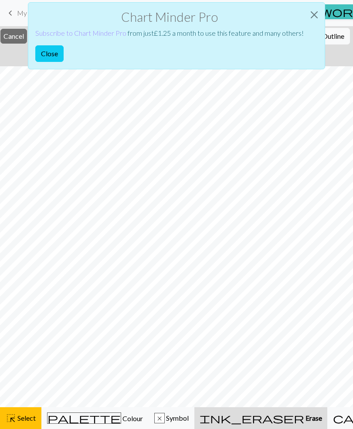
click at [129, 65] on div "Chart Minder Pro Subscribe to Chart Minder Pro from just £ 1.25 a month to use …" at bounding box center [176, 35] width 297 height 67
click at [47, 51] on button "Close" at bounding box center [49, 53] width 28 height 17
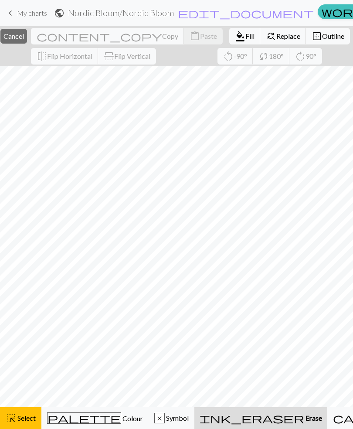
click at [15, 14] on span "keyboard_arrow_left" at bounding box center [10, 13] width 10 height 12
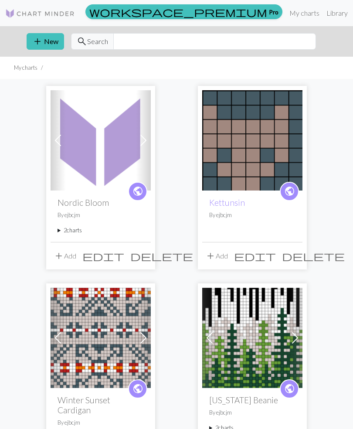
click at [114, 163] on img at bounding box center [101, 140] width 100 height 100
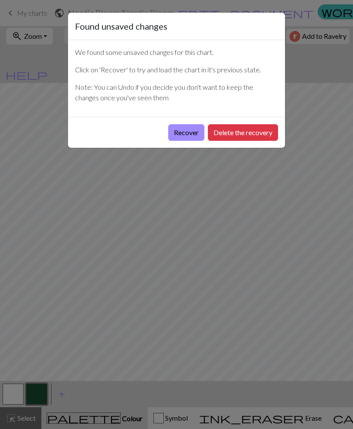
click at [244, 132] on button "Delete the recovery" at bounding box center [243, 132] width 70 height 17
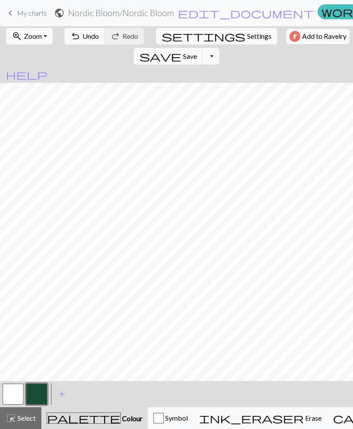
click at [219, 48] on button "Toggle Dropdown" at bounding box center [211, 56] width 17 height 17
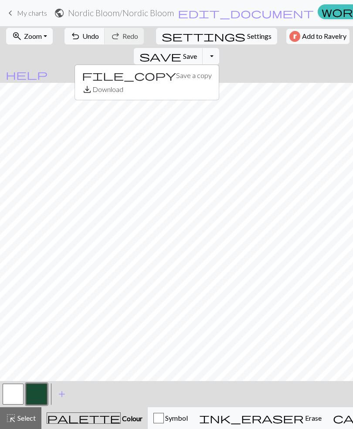
click at [197, 52] on span "Save" at bounding box center [190, 56] width 14 height 8
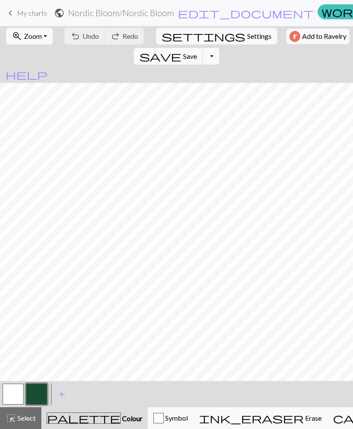
click at [110, 15] on h2 "Nordic Bloom / Nordic Bloom" at bounding box center [121, 13] width 106 height 10
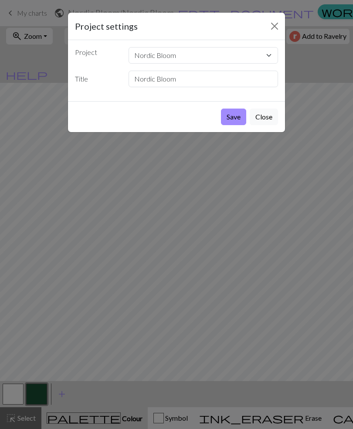
click at [268, 117] on button "Close" at bounding box center [264, 116] width 28 height 17
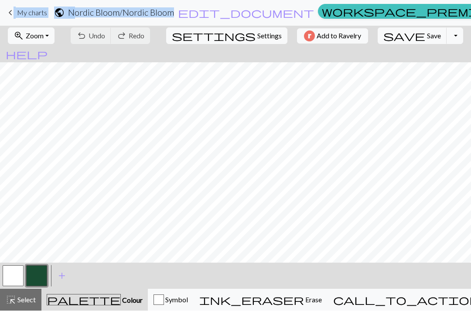
click at [24, 17] on link "keyboard_arrow_left My charts" at bounding box center [26, 13] width 42 height 15
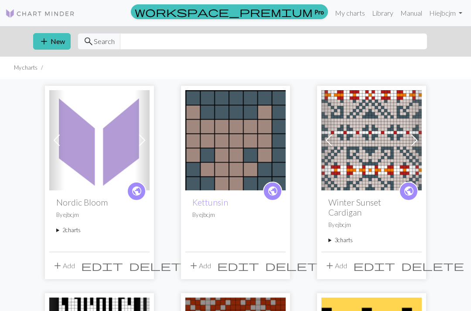
click at [140, 260] on span "delete" at bounding box center [160, 266] width 63 height 12
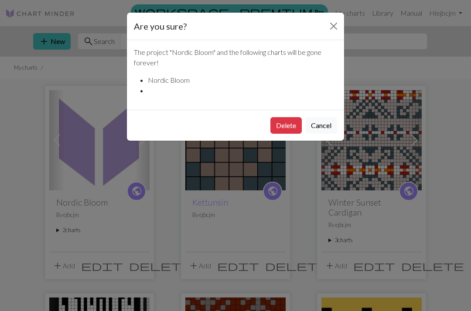
click at [286, 124] on button "Delete" at bounding box center [285, 125] width 31 height 17
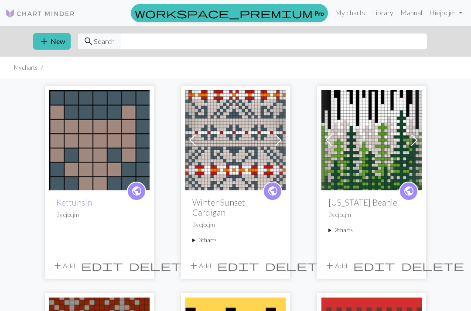
click at [50, 42] on button "add New" at bounding box center [51, 41] width 37 height 17
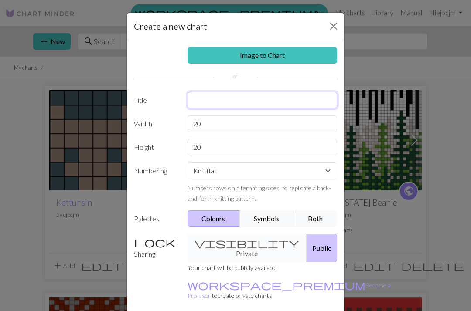
click at [215, 96] on input "text" at bounding box center [262, 100] width 150 height 17
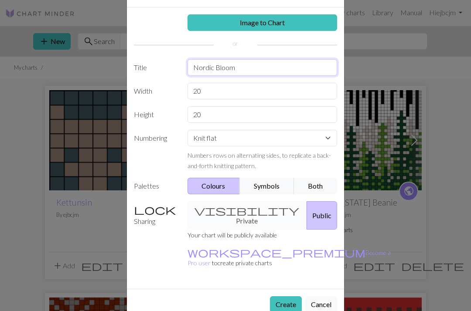
type input "Nordic Bloom"
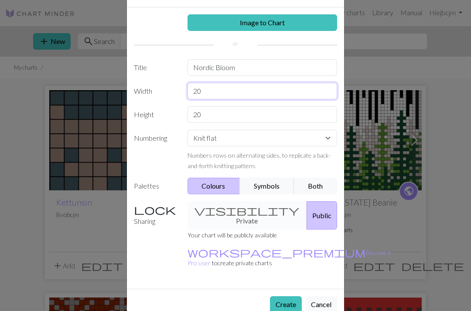
click at [204, 91] on input "20" at bounding box center [262, 91] width 150 height 17
type input "23"
click at [210, 114] on input "20" at bounding box center [262, 114] width 150 height 17
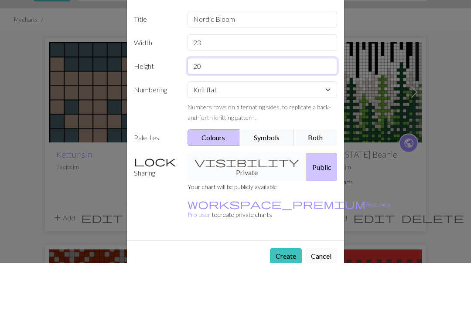
type input "2"
type input "41"
click at [324, 130] on select "Knit flat Knit in the round Lace knitting Cross stitch" at bounding box center [262, 138] width 150 height 17
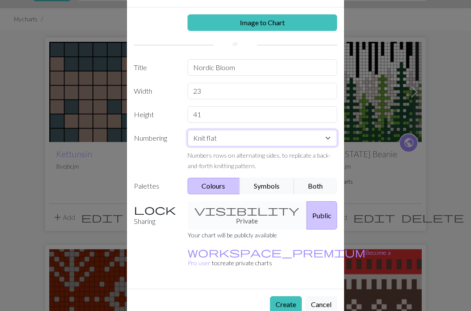
select select "round"
click at [201, 209] on div "visibility Private Public" at bounding box center [262, 215] width 160 height 28
click at [246, 207] on div "visibility Private Public" at bounding box center [262, 215] width 160 height 28
click at [231, 210] on div "visibility Private Public" at bounding box center [262, 215] width 160 height 28
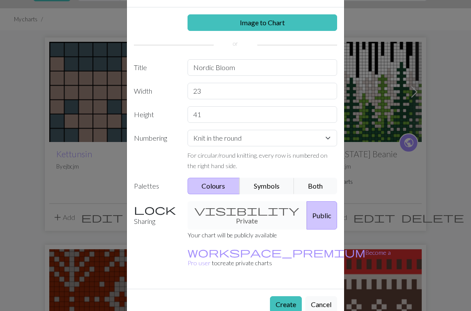
click at [291, 296] on button "Create" at bounding box center [286, 304] width 32 height 17
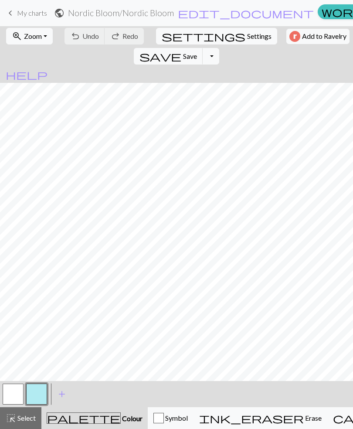
click at [14, 311] on span "highlight_alt" at bounding box center [11, 418] width 10 height 12
click at [27, 311] on span "Select" at bounding box center [26, 417] width 20 height 8
click at [37, 311] on button "button" at bounding box center [36, 393] width 21 height 21
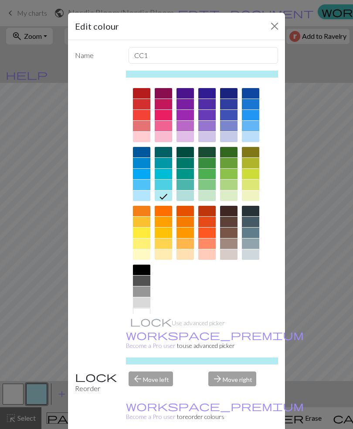
click at [230, 249] on div at bounding box center [228, 254] width 17 height 10
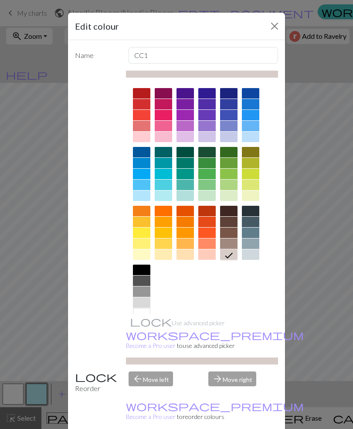
click at [305, 311] on div "Edit colour Name CC1 Use advanced picker workspace_premium Become a Pro user to…" at bounding box center [176, 214] width 353 height 429
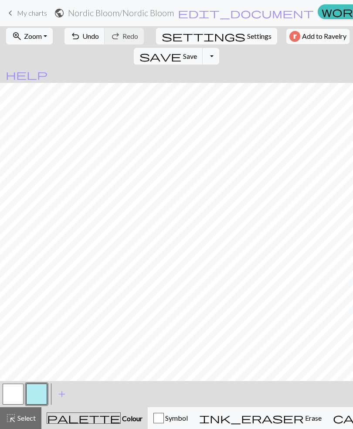
click at [121, 311] on span "Colour" at bounding box center [132, 418] width 22 height 8
click at [72, 311] on span "palette" at bounding box center [83, 418] width 73 height 12
click at [85, 36] on span "Undo" at bounding box center [90, 36] width 17 height 8
click at [85, 35] on span "Undo" at bounding box center [90, 36] width 17 height 8
click at [94, 33] on span "Undo" at bounding box center [90, 36] width 17 height 8
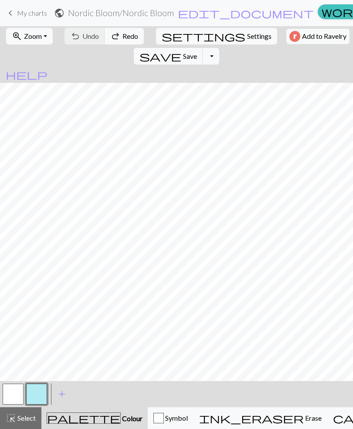
click at [34, 311] on button "button" at bounding box center [36, 393] width 21 height 21
click at [34, 311] on div "Edit colour Name CC1 Use advanced picker workspace_premium Become a Pro user to…" at bounding box center [176, 214] width 353 height 429
click at [39, 311] on button "button" at bounding box center [36, 393] width 21 height 21
click at [39, 311] on div "Edit colour Name CC1 Use advanced picker workspace_premium Become a Pro user to…" at bounding box center [176, 214] width 353 height 429
click at [37, 311] on button "button" at bounding box center [36, 393] width 21 height 21
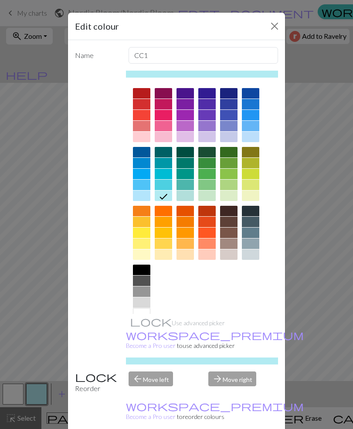
click at [230, 253] on div at bounding box center [228, 254] width 17 height 10
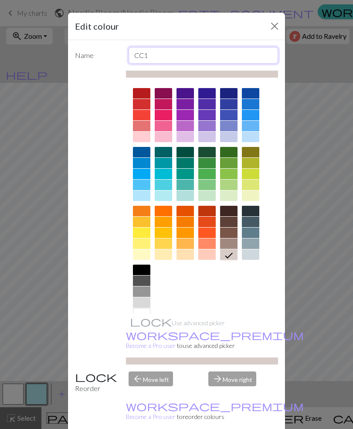
click at [154, 54] on input "CC1" at bounding box center [204, 55] width 150 height 17
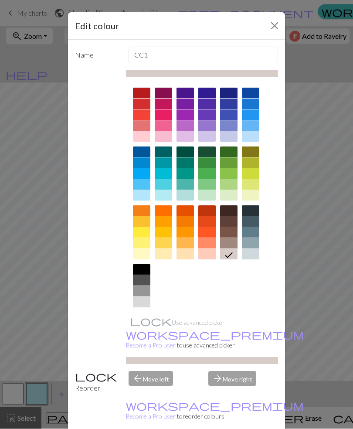
click at [148, 75] on div at bounding box center [202, 74] width 152 height 7
click at [230, 253] on icon at bounding box center [229, 255] width 10 height 10
click at [276, 25] on button "Close" at bounding box center [275, 26] width 14 height 14
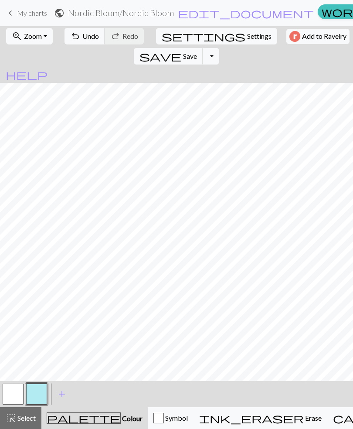
click at [84, 38] on span "Undo" at bounding box center [90, 36] width 17 height 8
click at [82, 37] on span "Undo" at bounding box center [90, 36] width 17 height 8
click at [77, 36] on button "undo Undo Undo" at bounding box center [84, 36] width 41 height 17
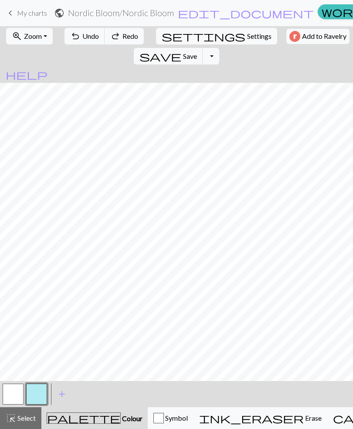
click at [85, 34] on span "Undo" at bounding box center [90, 36] width 17 height 8
click at [84, 38] on span "Undo" at bounding box center [90, 36] width 17 height 8
click at [84, 36] on span "Undo" at bounding box center [90, 36] width 17 height 8
click at [82, 37] on span "Undo" at bounding box center [90, 36] width 17 height 8
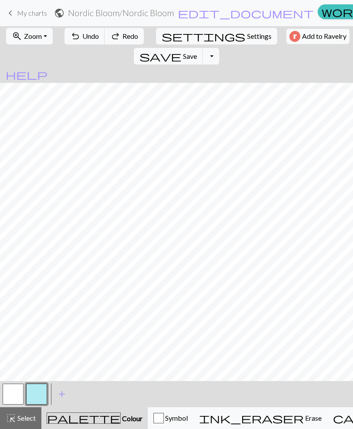
click at [82, 37] on span "Undo" at bounding box center [90, 36] width 17 height 8
click at [82, 35] on span "Undo" at bounding box center [90, 36] width 17 height 8
click at [83, 35] on span "Undo" at bounding box center [90, 36] width 17 height 8
click at [84, 37] on span "Undo" at bounding box center [90, 36] width 17 height 8
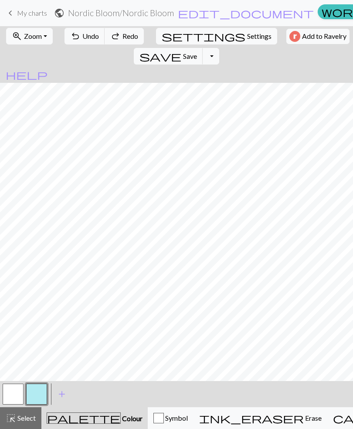
click at [87, 35] on span "Undo" at bounding box center [90, 36] width 17 height 8
click at [89, 38] on span "Undo" at bounding box center [90, 36] width 17 height 8
click at [85, 38] on span "Undo" at bounding box center [90, 36] width 17 height 8
click at [85, 37] on span "Undo" at bounding box center [90, 36] width 17 height 8
click at [82, 34] on span "Undo" at bounding box center [90, 36] width 17 height 8
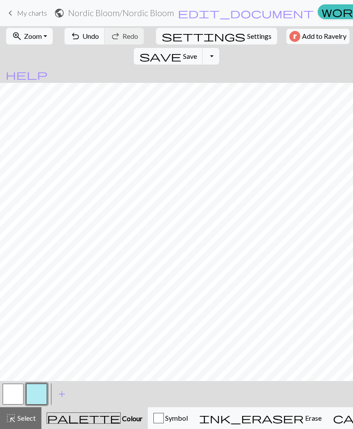
click at [79, 41] on button "undo Undo Undo" at bounding box center [84, 36] width 41 height 17
click at [78, 41] on button "undo Undo Undo" at bounding box center [84, 36] width 41 height 17
click at [87, 35] on span "Undo" at bounding box center [90, 36] width 17 height 8
click at [84, 37] on span "Undo" at bounding box center [90, 36] width 17 height 8
click at [86, 35] on span "Undo" at bounding box center [90, 36] width 17 height 8
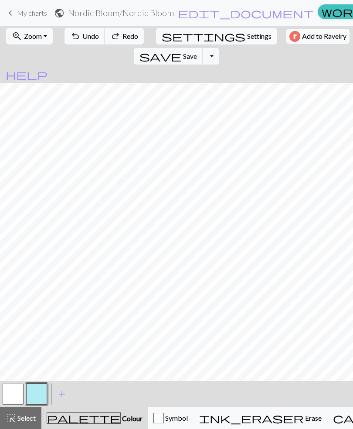
click at [85, 35] on span "Undo" at bounding box center [90, 36] width 17 height 8
click at [87, 34] on span "Undo" at bounding box center [90, 36] width 17 height 8
click at [86, 33] on span "Undo" at bounding box center [90, 36] width 17 height 8
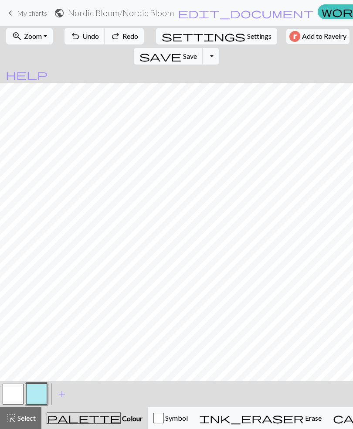
click at [82, 33] on span "Undo" at bounding box center [90, 36] width 17 height 8
click at [75, 36] on span "undo" at bounding box center [75, 36] width 10 height 12
click at [75, 37] on span "undo" at bounding box center [75, 36] width 10 height 12
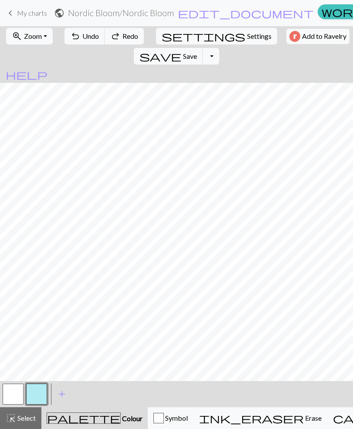
click at [75, 37] on span "undo" at bounding box center [75, 36] width 10 height 12
click at [75, 39] on span "undo" at bounding box center [75, 36] width 10 height 12
click at [71, 41] on span "undo" at bounding box center [75, 36] width 10 height 12
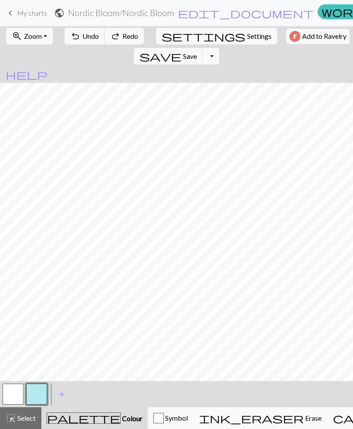
click at [71, 41] on span "undo" at bounding box center [75, 36] width 10 height 12
click at [70, 41] on span "undo" at bounding box center [75, 36] width 10 height 12
click at [74, 35] on span "undo" at bounding box center [75, 36] width 10 height 12
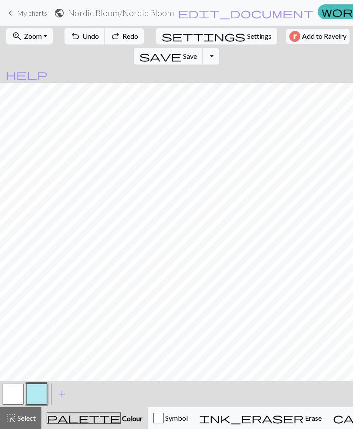
click at [73, 35] on span "undo" at bounding box center [75, 36] width 10 height 12
click at [77, 37] on button "undo Undo Undo" at bounding box center [84, 36] width 41 height 17
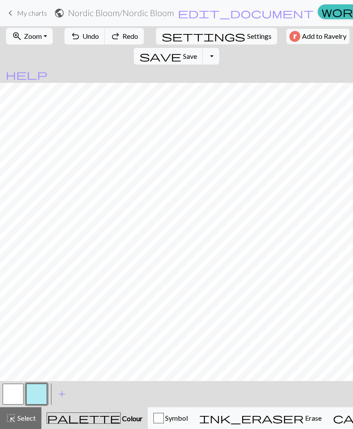
click at [77, 38] on button "undo Undo Undo" at bounding box center [84, 36] width 41 height 17
click at [75, 41] on span "undo" at bounding box center [75, 36] width 10 height 12
click at [71, 39] on span "undo" at bounding box center [75, 36] width 10 height 12
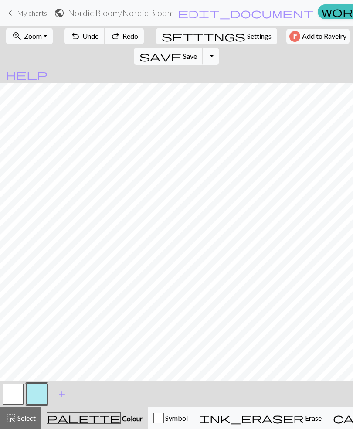
click at [71, 39] on span "undo" at bounding box center [75, 36] width 10 height 12
click at [70, 40] on span "undo" at bounding box center [75, 36] width 10 height 12
click at [70, 39] on span "undo" at bounding box center [75, 36] width 10 height 12
click at [70, 42] on span "undo" at bounding box center [75, 36] width 10 height 12
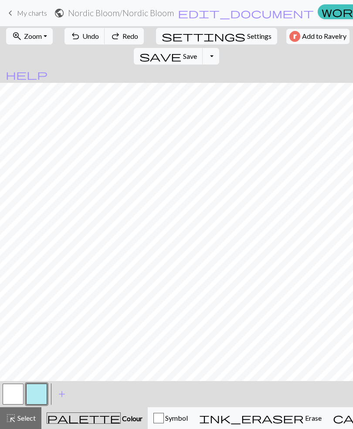
click at [73, 43] on button "undo Undo Undo" at bounding box center [84, 36] width 41 height 17
click at [74, 44] on button "undo Undo Undo" at bounding box center [84, 36] width 41 height 17
click at [71, 43] on button "undo Undo Undo" at bounding box center [84, 36] width 41 height 17
click at [75, 45] on div "undo Undo Undo redo Redo Redo" at bounding box center [104, 36] width 85 height 20
click at [42, 37] on button "zoom_in Zoom Zoom" at bounding box center [29, 36] width 47 height 17
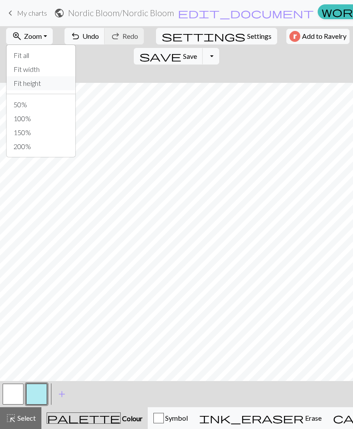
click at [37, 83] on button "Fit height" at bounding box center [41, 83] width 69 height 14
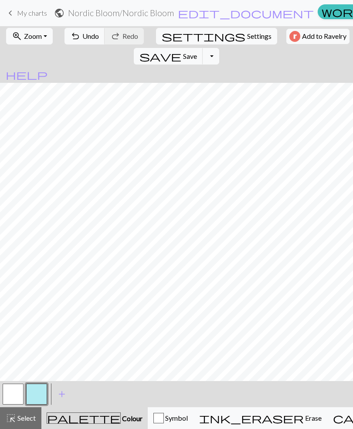
click at [30, 311] on span "Select" at bounding box center [26, 417] width 20 height 8
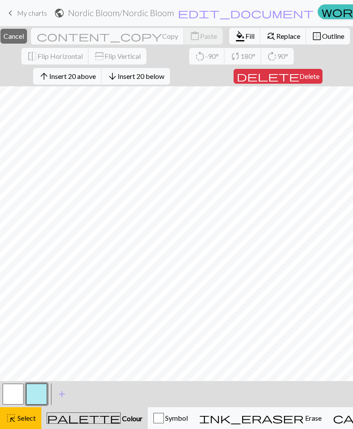
click at [304, 311] on span "Erase" at bounding box center [313, 417] width 18 height 8
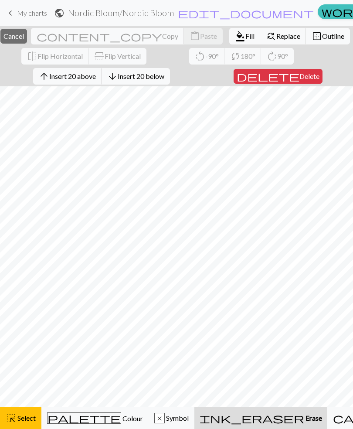
click at [237, 311] on button "ink_eraser Erase Erase" at bounding box center [260, 418] width 133 height 22
click at [225, 311] on span "ink_eraser" at bounding box center [252, 418] width 105 height 12
click at [299, 75] on span "Delete" at bounding box center [309, 76] width 20 height 8
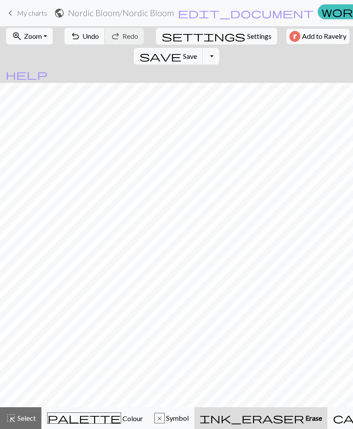
click at [39, 37] on span "Zoom" at bounding box center [33, 36] width 18 height 8
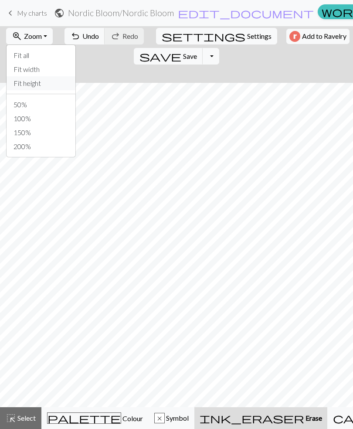
click at [37, 82] on button "Fit height" at bounding box center [41, 83] width 69 height 14
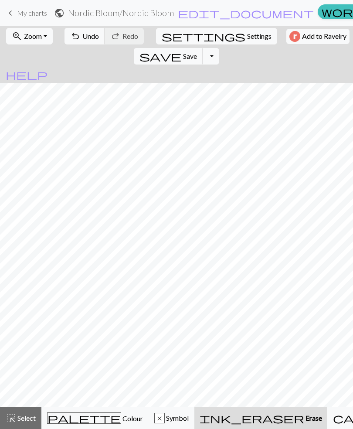
click at [43, 38] on button "zoom_in Zoom Zoom" at bounding box center [29, 36] width 47 height 17
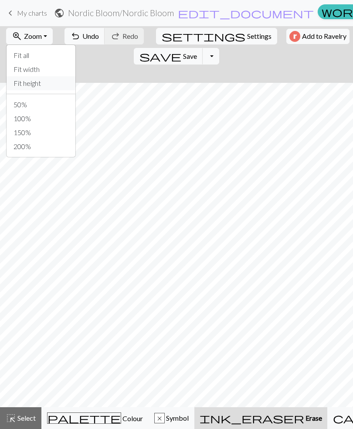
click at [34, 82] on button "Fit height" at bounding box center [41, 83] width 69 height 14
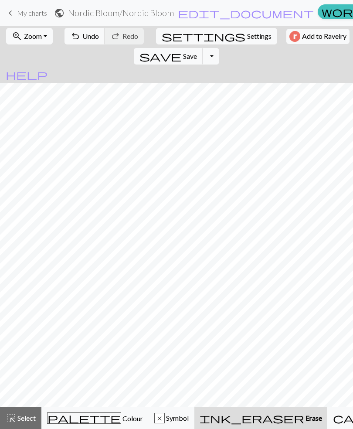
click at [41, 37] on button "zoom_in Zoom Zoom" at bounding box center [29, 36] width 47 height 17
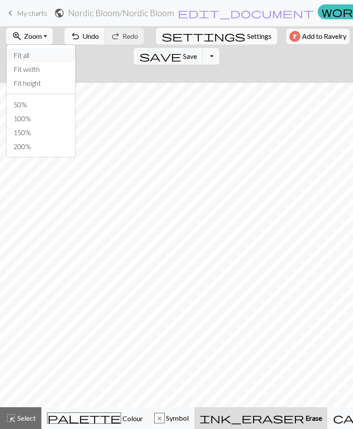
click at [27, 57] on button "Fit all" at bounding box center [41, 55] width 69 height 14
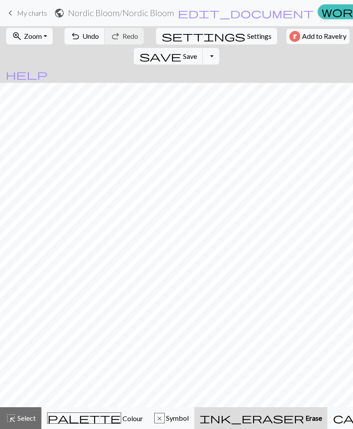
click at [101, 14] on h2 "Nordic Bloom / Nordic Bloom" at bounding box center [121, 13] width 106 height 10
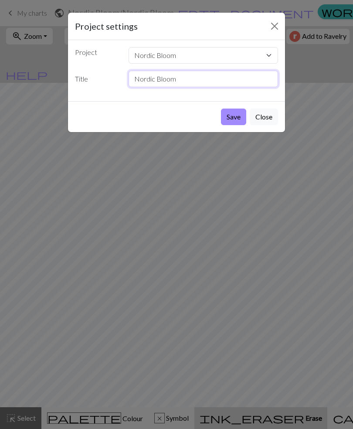
click at [263, 77] on input "Nordic Bloom" at bounding box center [204, 79] width 150 height 17
type input "N"
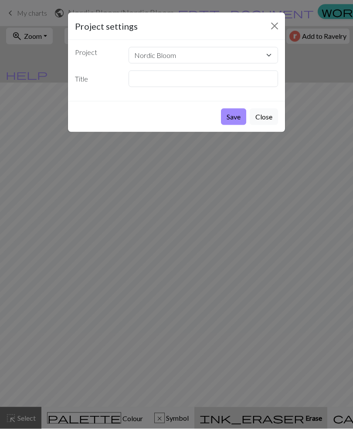
click at [238, 117] on button "Save" at bounding box center [233, 116] width 25 height 17
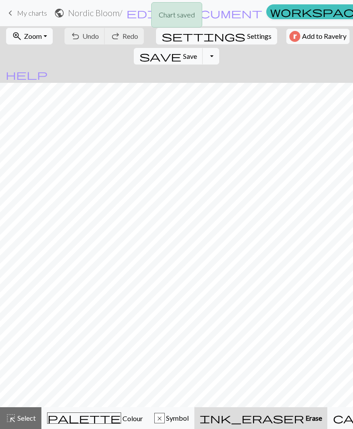
click at [181, 28] on div "Chart saved" at bounding box center [176, 17] width 51 height 34
click at [247, 36] on span "Settings" at bounding box center [259, 36] width 24 height 10
select select "aran"
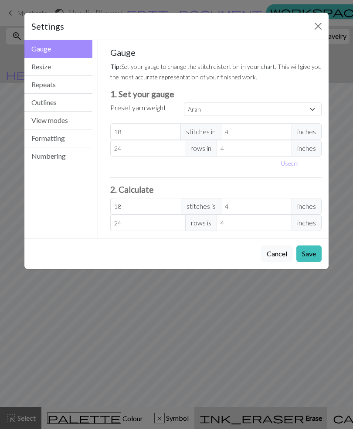
click at [50, 64] on button "Resize" at bounding box center [58, 67] width 68 height 18
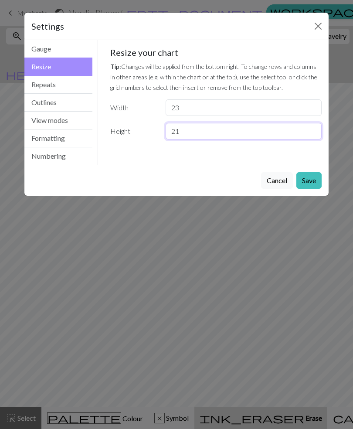
click at [182, 131] on input "21" at bounding box center [244, 131] width 156 height 17
type input "2"
type input "41"
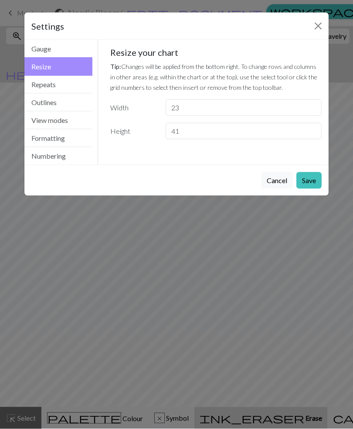
click at [308, 180] on button "Save" at bounding box center [308, 180] width 25 height 17
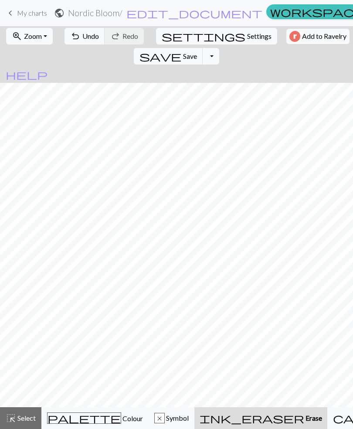
click at [43, 35] on button "zoom_in Zoom Zoom" at bounding box center [29, 36] width 47 height 17
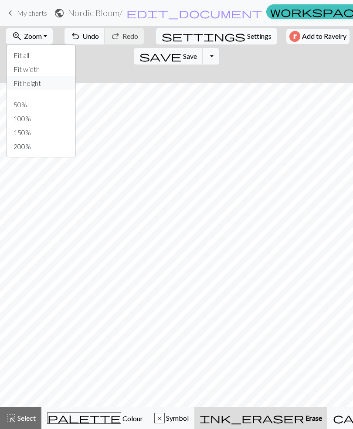
click at [34, 83] on button "Fit height" at bounding box center [41, 83] width 69 height 14
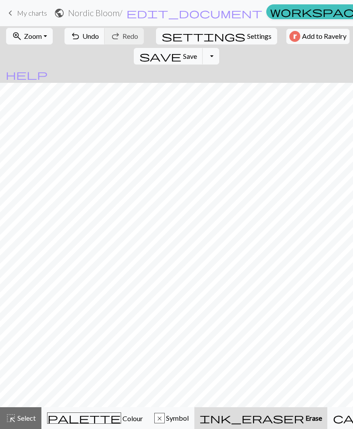
click at [68, 311] on span "palette" at bounding box center [83, 418] width 73 height 12
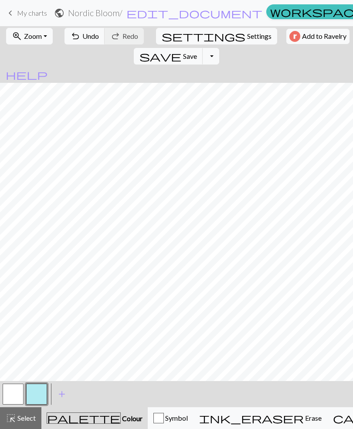
click at [28, 311] on span "Select" at bounding box center [26, 417] width 20 height 8
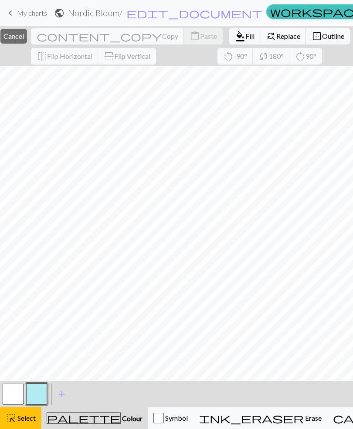
click at [86, 311] on div "palette Colour Colour" at bounding box center [95, 417] width 96 height 11
click at [304, 311] on span "Erase" at bounding box center [313, 417] width 18 height 8
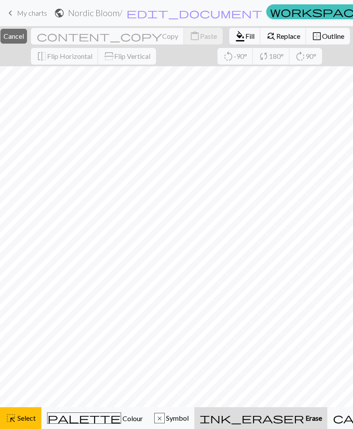
click at [227, 311] on span "ink_eraser" at bounding box center [252, 418] width 105 height 12
click at [22, 311] on span "Select" at bounding box center [26, 417] width 20 height 8
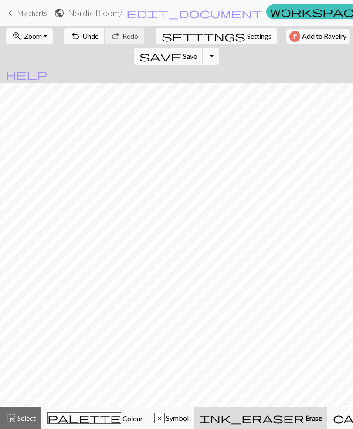
click at [28, 311] on span "Select" at bounding box center [26, 417] width 20 height 8
click at [88, 311] on button "palette Colour Colour" at bounding box center [94, 418] width 107 height 22
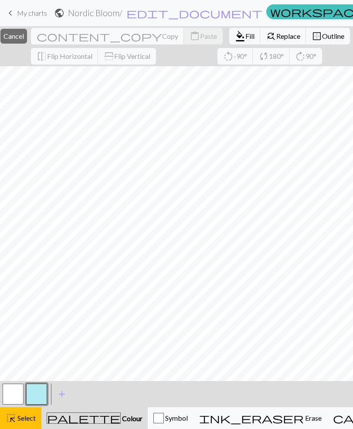
click at [121, 311] on span "Colour" at bounding box center [132, 418] width 22 height 8
click at [24, 37] on span "Cancel" at bounding box center [13, 36] width 20 height 8
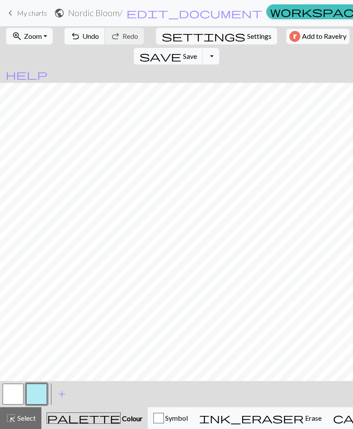
click at [78, 43] on button "undo Undo Undo" at bounding box center [84, 36] width 41 height 17
click at [82, 38] on span "Undo" at bounding box center [90, 36] width 17 height 8
click at [74, 38] on span "undo" at bounding box center [75, 36] width 10 height 12
click at [73, 38] on span "undo" at bounding box center [75, 36] width 10 height 12
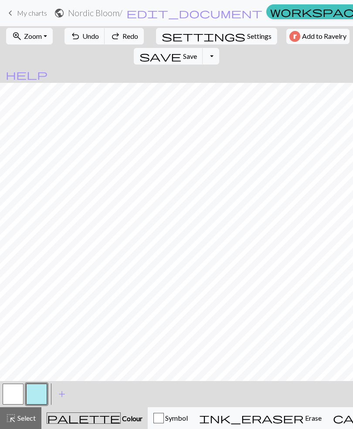
click at [77, 37] on button "undo Undo Undo" at bounding box center [84, 36] width 41 height 17
click at [77, 36] on button "undo Undo Undo" at bounding box center [84, 36] width 41 height 17
click at [82, 38] on span "Undo" at bounding box center [90, 36] width 17 height 8
click at [77, 38] on button "undo Undo Undo" at bounding box center [84, 36] width 41 height 17
click at [88, 38] on span "Undo" at bounding box center [90, 36] width 17 height 8
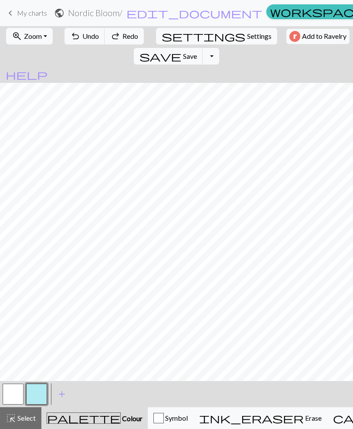
click at [88, 38] on span "Undo" at bounding box center [90, 36] width 17 height 8
click at [41, 37] on button "zoom_in Zoom Zoom" at bounding box center [29, 36] width 47 height 17
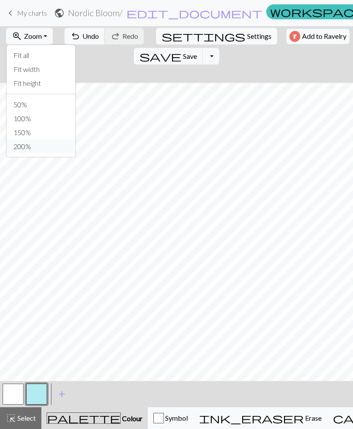
click at [34, 145] on button "200%" at bounding box center [41, 146] width 69 height 14
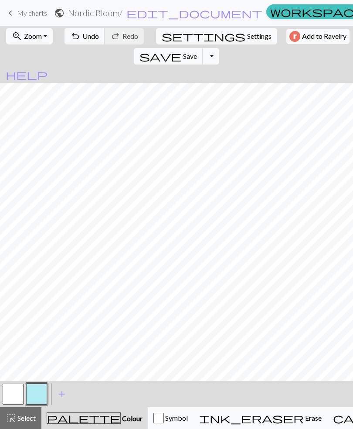
click at [83, 36] on span "Undo" at bounding box center [90, 36] width 17 height 8
click at [44, 36] on button "zoom_in Zoom Zoom" at bounding box center [29, 36] width 47 height 17
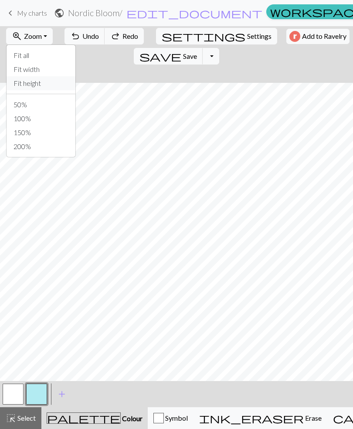
click at [34, 84] on button "Fit height" at bounding box center [41, 83] width 69 height 14
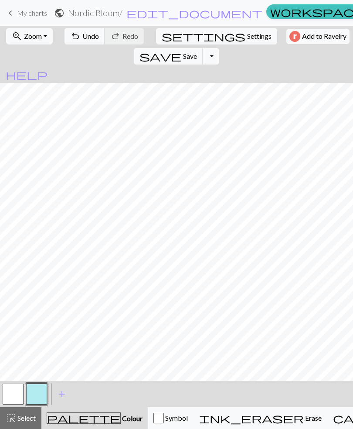
click at [40, 34] on button "zoom_in Zoom Zoom" at bounding box center [29, 36] width 47 height 17
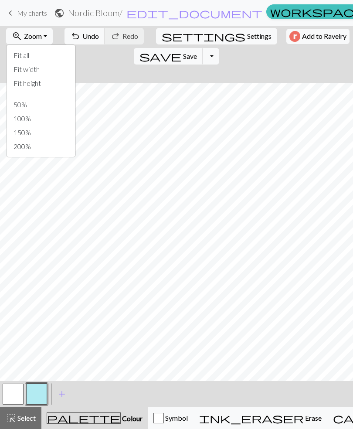
click at [82, 39] on span "Undo" at bounding box center [90, 36] width 17 height 8
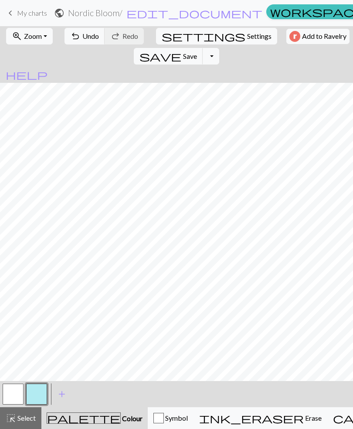
click at [77, 37] on button "undo Undo Undo" at bounding box center [84, 36] width 41 height 17
click at [76, 36] on span "undo" at bounding box center [75, 36] width 10 height 12
click at [85, 42] on button "undo Undo Undo" at bounding box center [84, 36] width 41 height 17
click at [80, 41] on button "undo Undo Undo" at bounding box center [84, 36] width 41 height 17
click at [71, 41] on span "undo" at bounding box center [75, 36] width 10 height 12
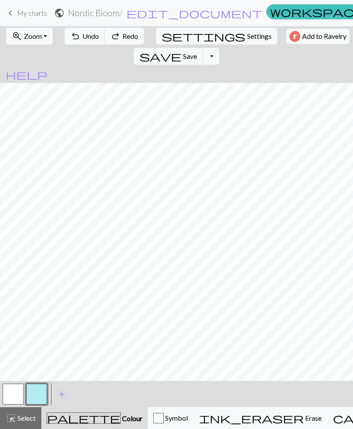
click at [71, 40] on span "undo" at bounding box center [75, 36] width 10 height 12
click at [14, 311] on button "button" at bounding box center [13, 393] width 21 height 21
click at [32, 311] on button "button" at bounding box center [36, 393] width 21 height 21
click at [75, 40] on span "undo" at bounding box center [75, 36] width 10 height 12
click at [82, 38] on span "Undo" at bounding box center [90, 36] width 17 height 8
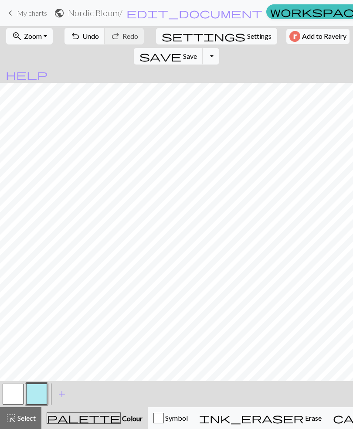
click at [90, 38] on span "Undo" at bounding box center [90, 36] width 17 height 8
click at [14, 311] on button "button" at bounding box center [13, 393] width 21 height 21
click at [39, 311] on button "button" at bounding box center [36, 393] width 21 height 21
click at [85, 41] on button "undo Undo Undo" at bounding box center [84, 36] width 41 height 17
click at [5, 311] on button "button" at bounding box center [13, 393] width 21 height 21
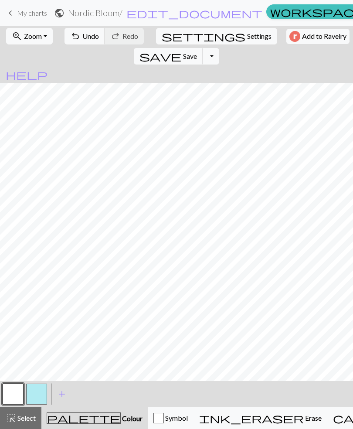
click at [85, 35] on span "Undo" at bounding box center [90, 36] width 17 height 8
click at [82, 37] on span "Undo" at bounding box center [90, 36] width 17 height 8
click at [83, 38] on span "Undo" at bounding box center [90, 36] width 17 height 8
click at [30, 311] on button "button" at bounding box center [36, 393] width 21 height 21
click at [7, 311] on button "button" at bounding box center [13, 393] width 21 height 21
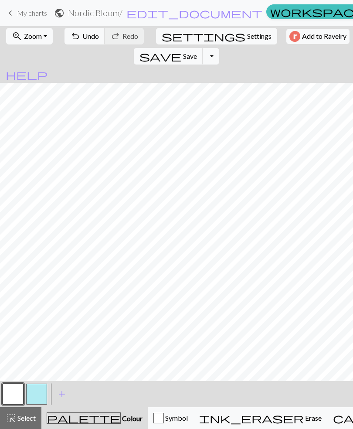
click at [31, 311] on button "button" at bounding box center [36, 393] width 21 height 21
click at [16, 311] on button "button" at bounding box center [13, 393] width 21 height 21
click at [39, 311] on button "button" at bounding box center [36, 393] width 21 height 21
click at [7, 311] on button "button" at bounding box center [13, 393] width 21 height 21
click at [27, 311] on button "button" at bounding box center [36, 393] width 21 height 21
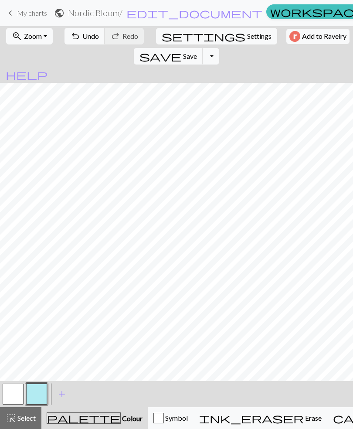
click at [12, 311] on button "button" at bounding box center [13, 393] width 21 height 21
click at [36, 311] on button "button" at bounding box center [36, 393] width 21 height 21
click at [15, 311] on button "button" at bounding box center [13, 393] width 21 height 21
click at [32, 311] on button "button" at bounding box center [36, 393] width 21 height 21
click at [88, 36] on span "Undo" at bounding box center [90, 36] width 17 height 8
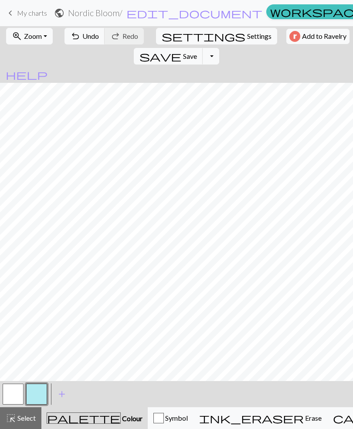
click at [77, 37] on button "undo Undo Undo" at bounding box center [84, 36] width 41 height 17
click at [3, 311] on button "button" at bounding box center [13, 393] width 21 height 21
click at [32, 311] on button "button" at bounding box center [36, 393] width 21 height 21
click at [82, 36] on span "Undo" at bounding box center [90, 36] width 17 height 8
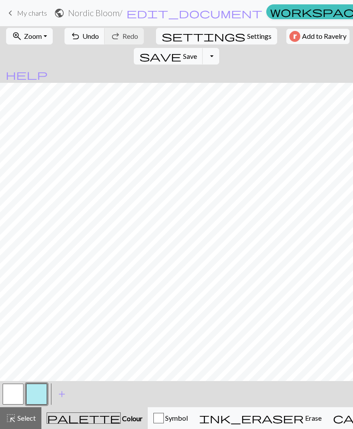
click at [6, 311] on button "button" at bounding box center [13, 393] width 21 height 21
click at [34, 311] on button "button" at bounding box center [36, 393] width 21 height 21
click at [74, 37] on span "undo" at bounding box center [75, 36] width 10 height 12
click at [73, 37] on span "undo" at bounding box center [75, 36] width 10 height 12
click at [3, 311] on button "button" at bounding box center [13, 393] width 21 height 21
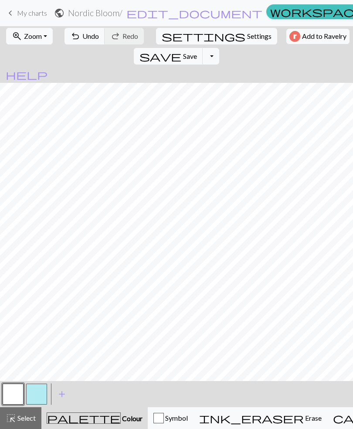
click at [28, 311] on button "button" at bounding box center [36, 393] width 21 height 21
click at [82, 38] on span "Undo" at bounding box center [90, 36] width 17 height 8
click at [83, 36] on span "Undo" at bounding box center [90, 36] width 17 height 8
click at [86, 31] on button "undo Undo Undo" at bounding box center [84, 36] width 41 height 17
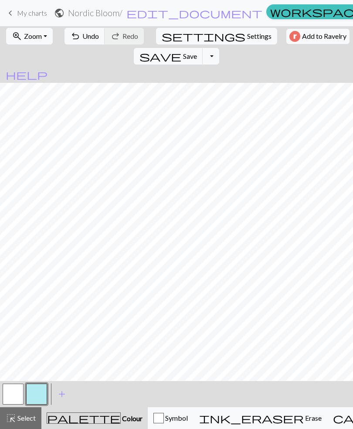
click at [6, 311] on button "button" at bounding box center [13, 393] width 21 height 21
click at [28, 311] on button "button" at bounding box center [36, 393] width 21 height 21
click at [84, 35] on span "Undo" at bounding box center [90, 36] width 17 height 8
click at [0, 311] on div "< > add Add a colour" at bounding box center [176, 394] width 353 height 26
click at [3, 311] on button "button" at bounding box center [13, 393] width 21 height 21
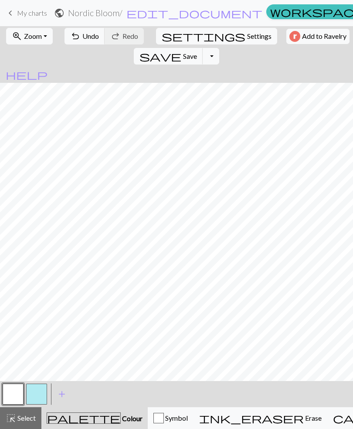
click at [35, 311] on button "button" at bounding box center [36, 393] width 21 height 21
click at [74, 39] on span "undo" at bounding box center [75, 36] width 10 height 12
click at [197, 52] on span "Save" at bounding box center [190, 56] width 14 height 8
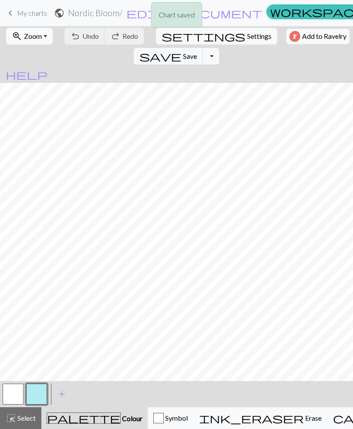
click at [197, 52] on span "Save" at bounding box center [190, 56] width 14 height 8
click at [149, 12] on span "edit_document" at bounding box center [194, 13] width 136 height 12
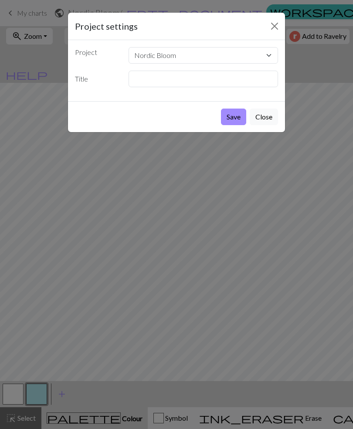
click at [237, 115] on button "Save" at bounding box center [233, 116] width 25 height 17
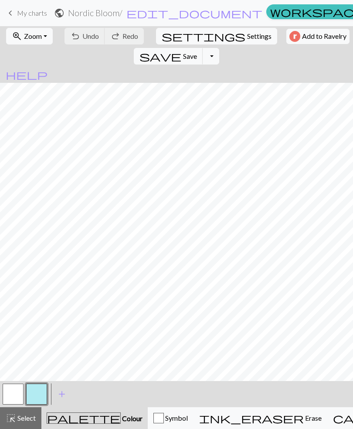
click at [37, 311] on button "button" at bounding box center [36, 393] width 21 height 21
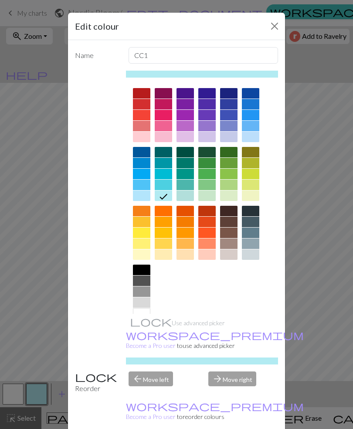
click at [146, 265] on div at bounding box center [141, 269] width 17 height 10
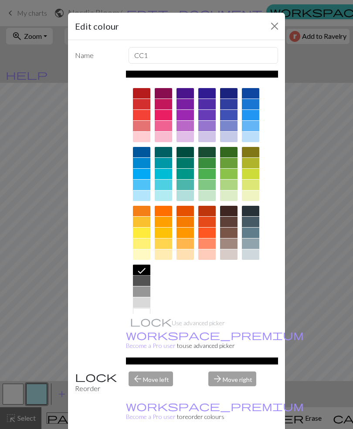
click at [146, 265] on div at bounding box center [143, 269] width 14 height 11
click at [141, 270] on icon at bounding box center [141, 270] width 10 height 10
click at [40, 311] on div "Edit colour Name CC1 Use advanced picker workspace_premium Become a Pro user to…" at bounding box center [176, 214] width 353 height 429
